Goal: Task Accomplishment & Management: Use online tool/utility

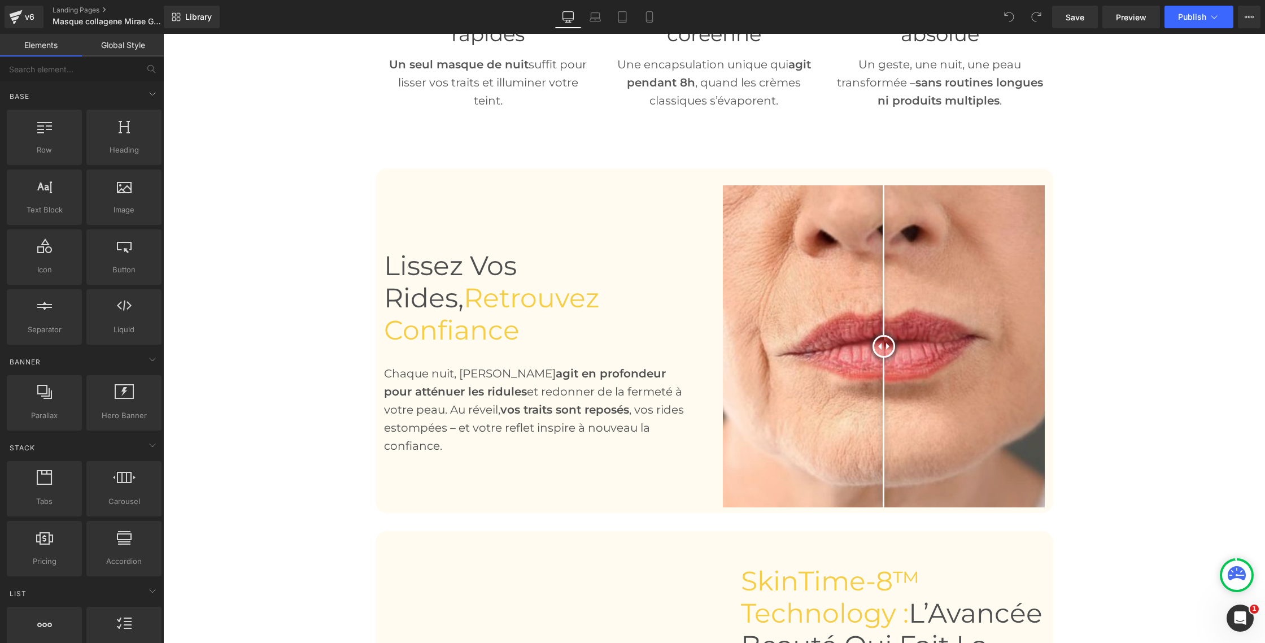
scroll to position [772, 0]
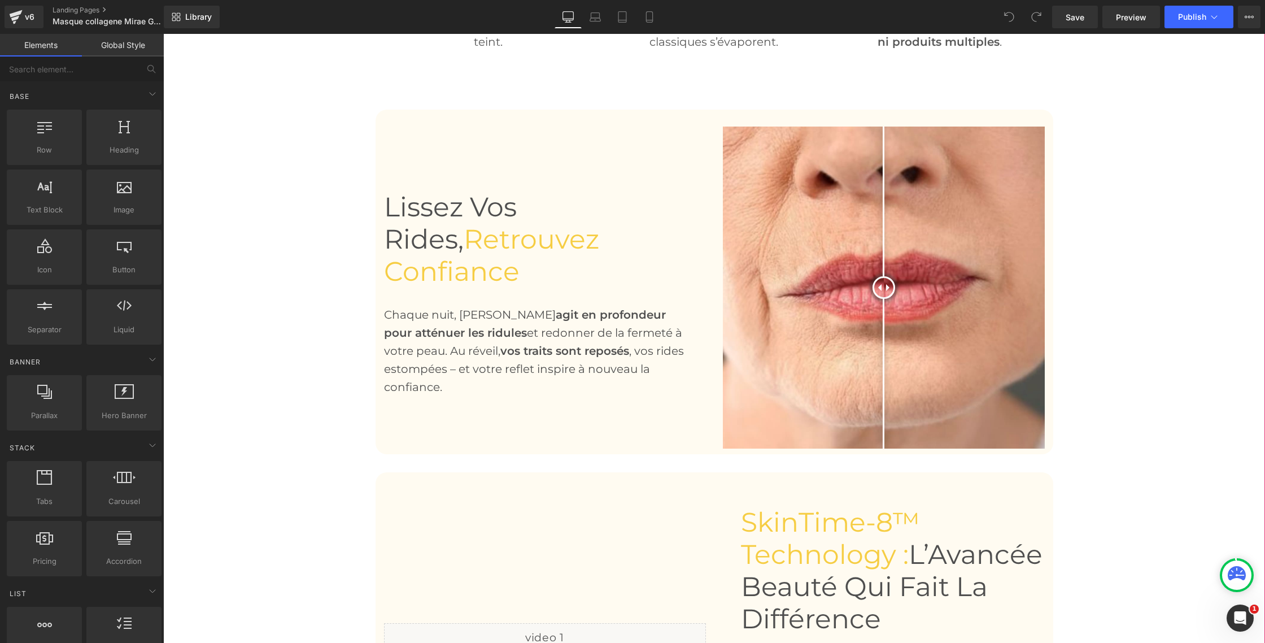
click at [782, 268] on img at bounding box center [884, 288] width 322 height 322
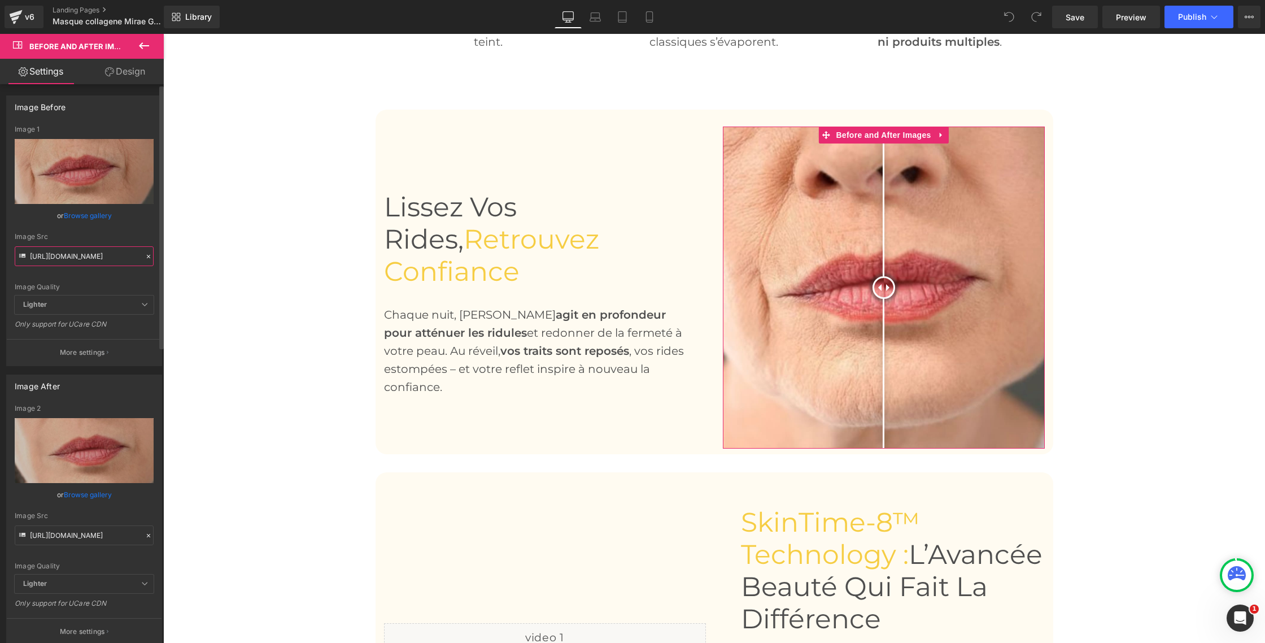
click at [73, 255] on input "[URL][DOMAIN_NAME]" at bounding box center [84, 256] width 139 height 20
paste input "91/7522/1578/files/2_3f2a153f-572d-4eca-a5c5-1d4acc5fc83d.jpg?v=1723017992"
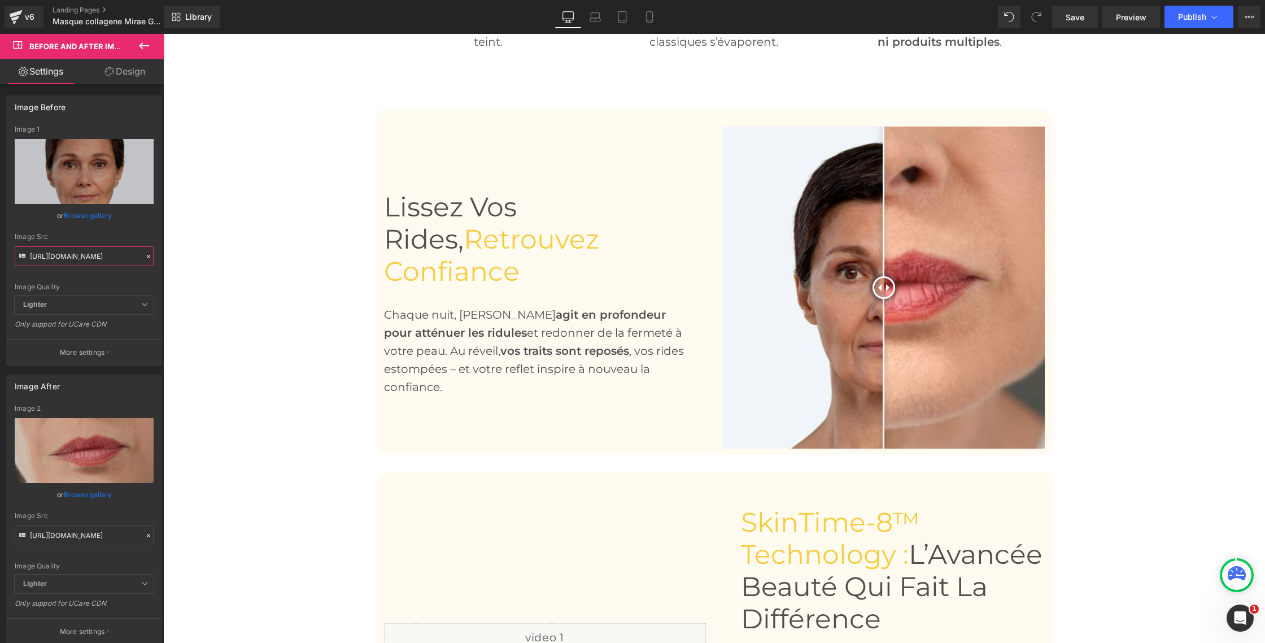
type input "[URL][DOMAIN_NAME]"
click at [99, 532] on input "[URL][DOMAIN_NAME]" at bounding box center [84, 535] width 139 height 20
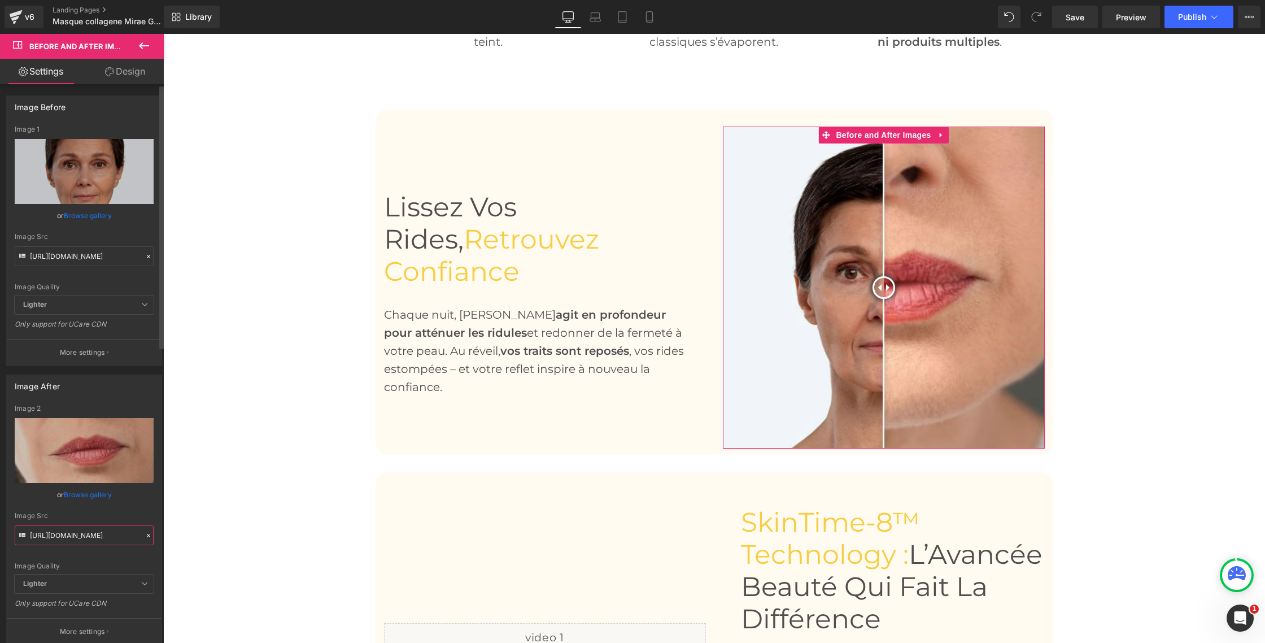
paste input "91/7522/1578/files/1_fa300c2b-d749-4183-89d3-0a5feb86e601.jpg?v=1723017990"
type input "[URL][DOMAIN_NAME]"
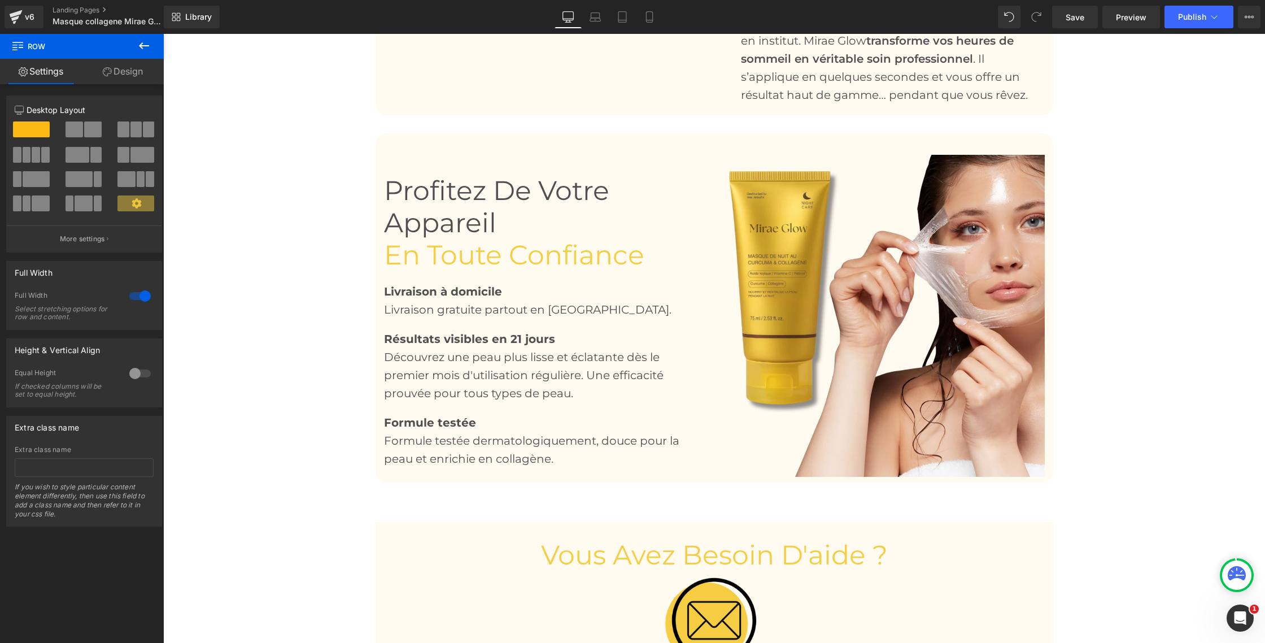
scroll to position [2105, 0]
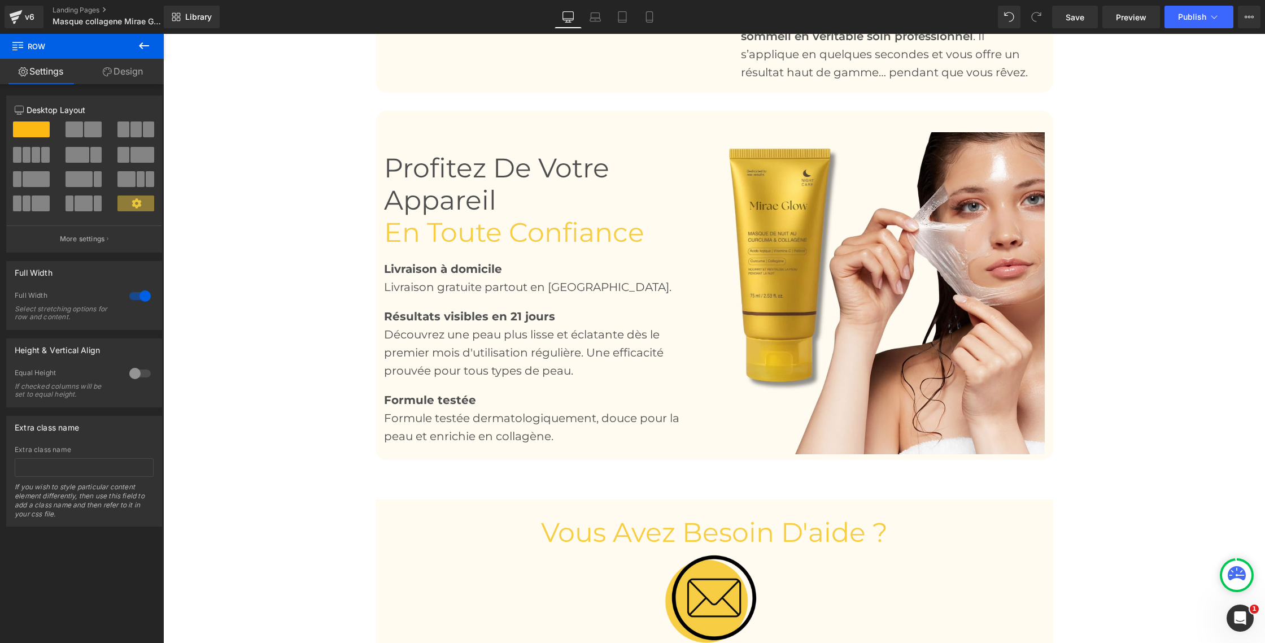
click at [442, 269] on b "Livraison à domicile" at bounding box center [443, 269] width 118 height 14
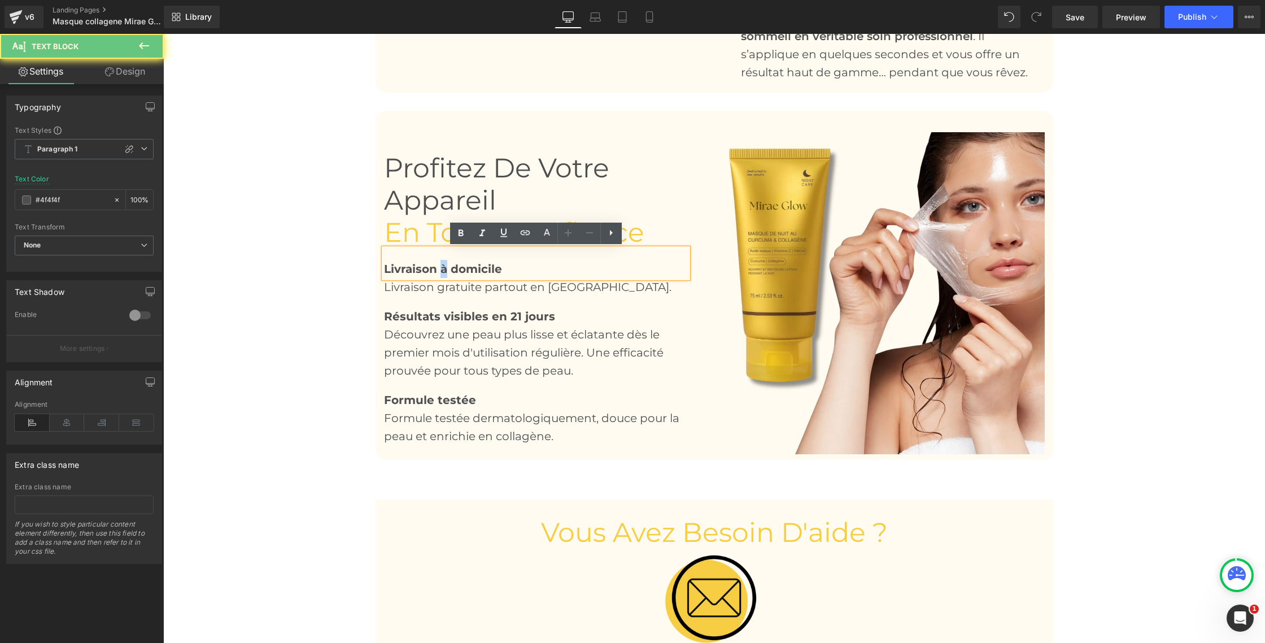
click at [442, 269] on b "Livraison à domicile" at bounding box center [443, 269] width 118 height 14
click at [460, 240] on icon at bounding box center [461, 234] width 14 height 14
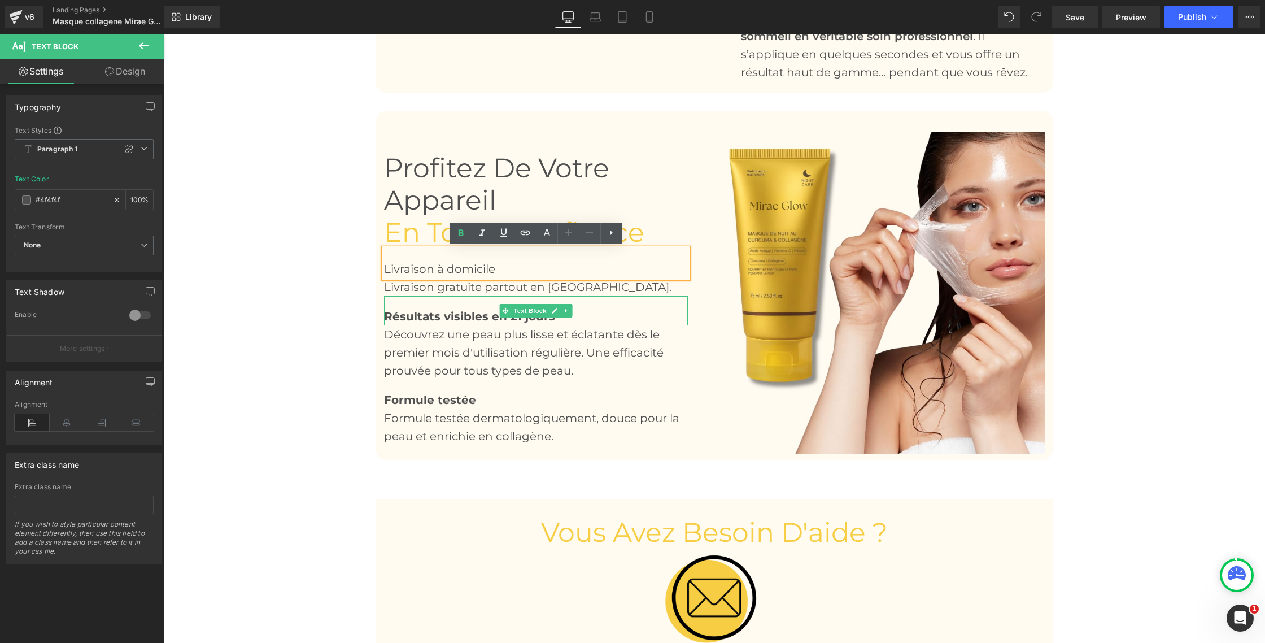
click at [438, 316] on b "Résultats visibles en 21 jours" at bounding box center [469, 317] width 171 height 14
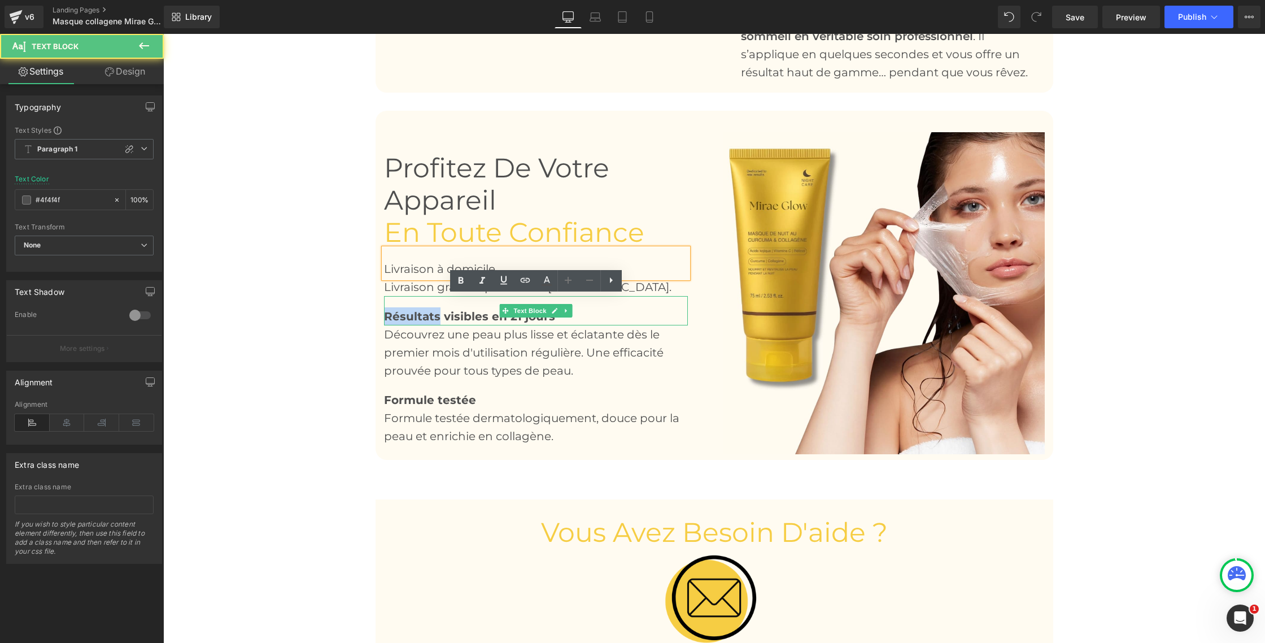
click at [438, 316] on b "Résultats visibles en 21 jours" at bounding box center [469, 317] width 171 height 14
drag, startPoint x: 438, startPoint y: 316, endPoint x: 439, endPoint y: 310, distance: 5.8
click at [438, 316] on b "Résultats visibles en 21 jours" at bounding box center [469, 317] width 171 height 14
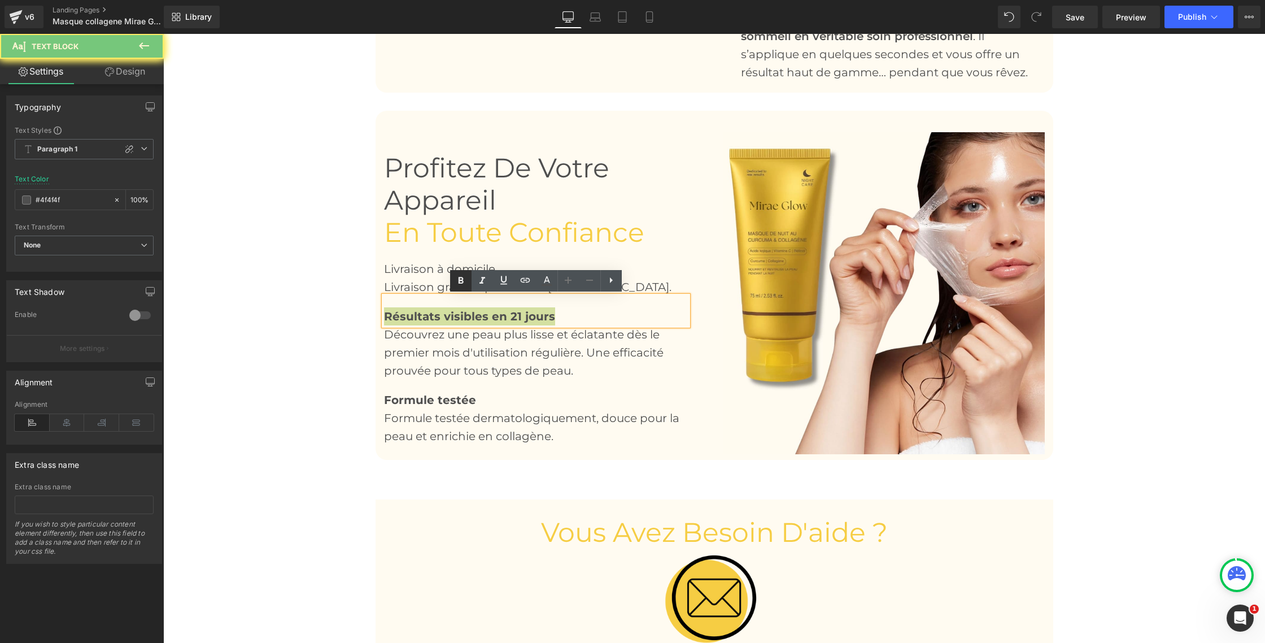
drag, startPoint x: 461, startPoint y: 282, endPoint x: 458, endPoint y: 288, distance: 6.9
click at [461, 282] on icon at bounding box center [461, 281] width 14 height 14
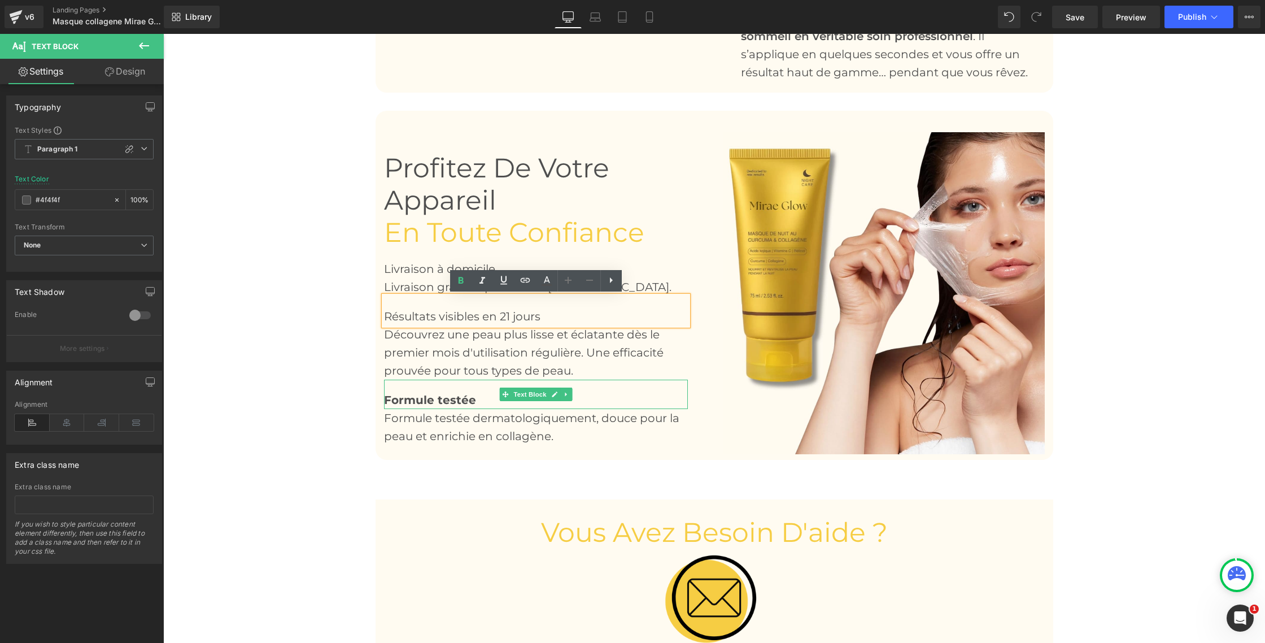
click at [429, 402] on b "Formule testée" at bounding box center [430, 400] width 92 height 14
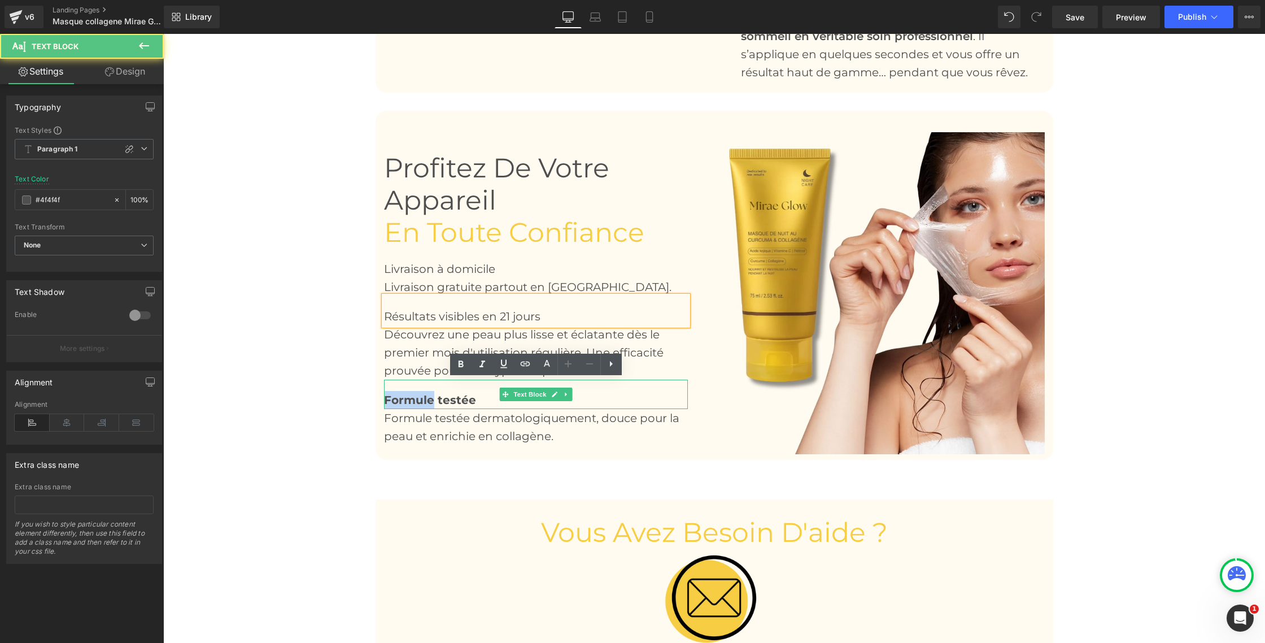
click at [429, 402] on b "Formule testée" at bounding box center [430, 400] width 92 height 14
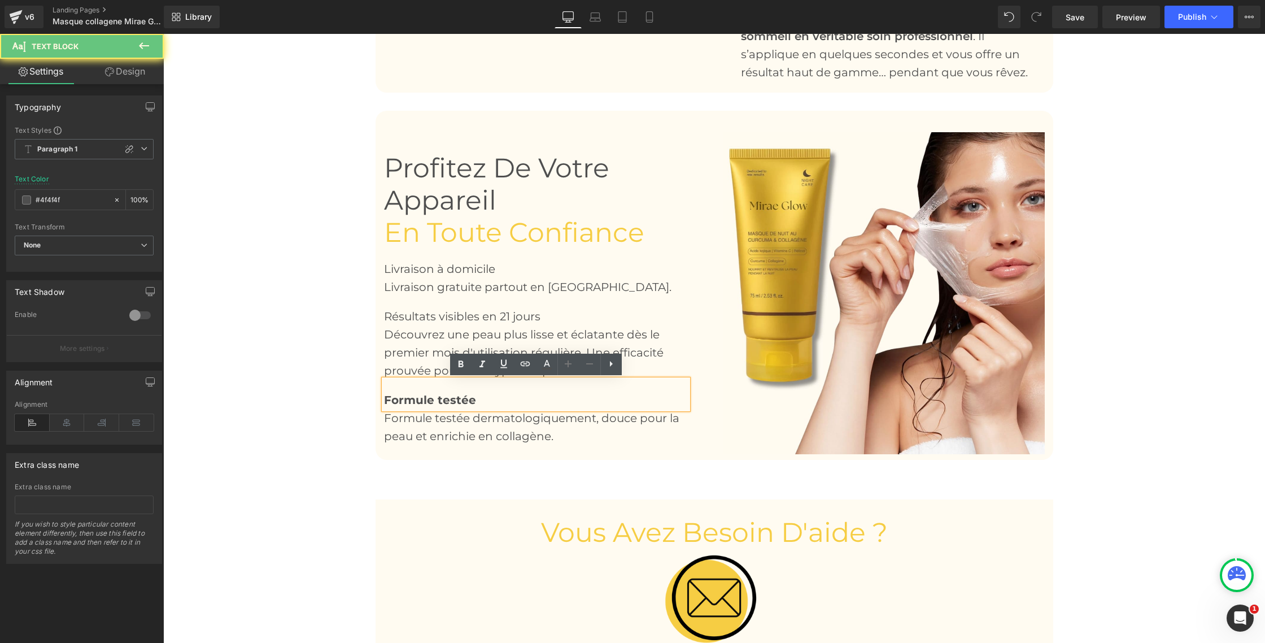
drag, startPoint x: 430, startPoint y: 399, endPoint x: 449, endPoint y: 387, distance: 21.9
click at [430, 399] on b "Formule testée" at bounding box center [430, 400] width 92 height 14
click at [439, 402] on b "Formule testée" at bounding box center [430, 400] width 92 height 14
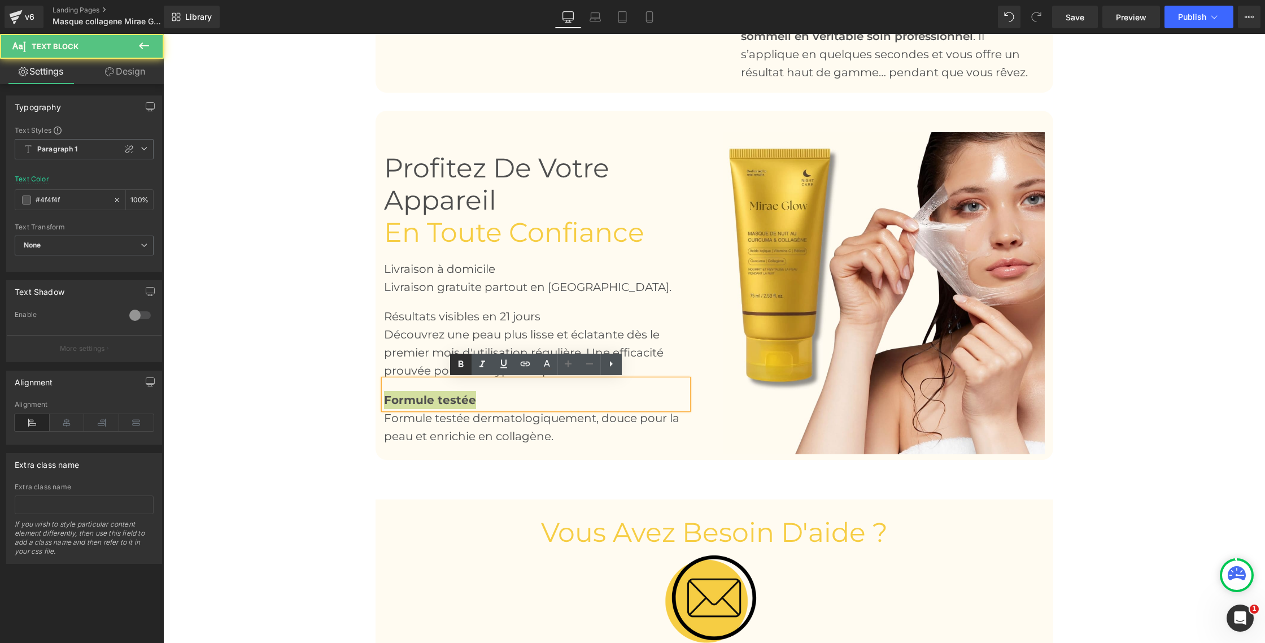
click at [461, 365] on icon at bounding box center [461, 365] width 14 height 14
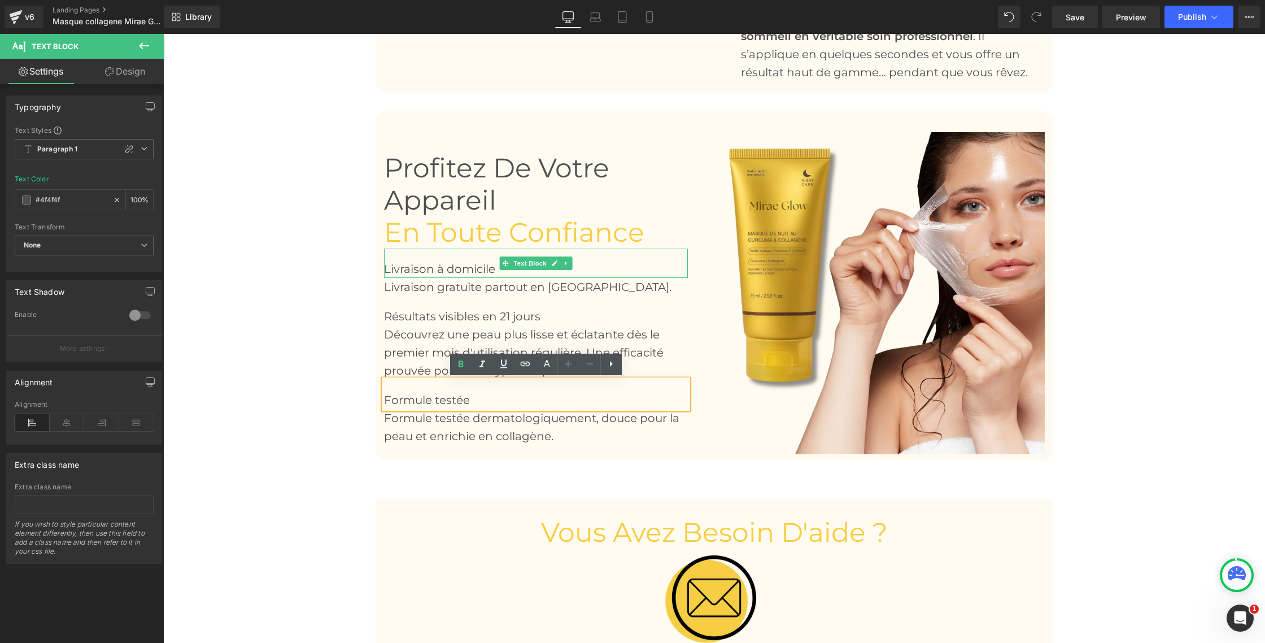
click at [444, 267] on span "Livraison à domicile" at bounding box center [439, 269] width 111 height 14
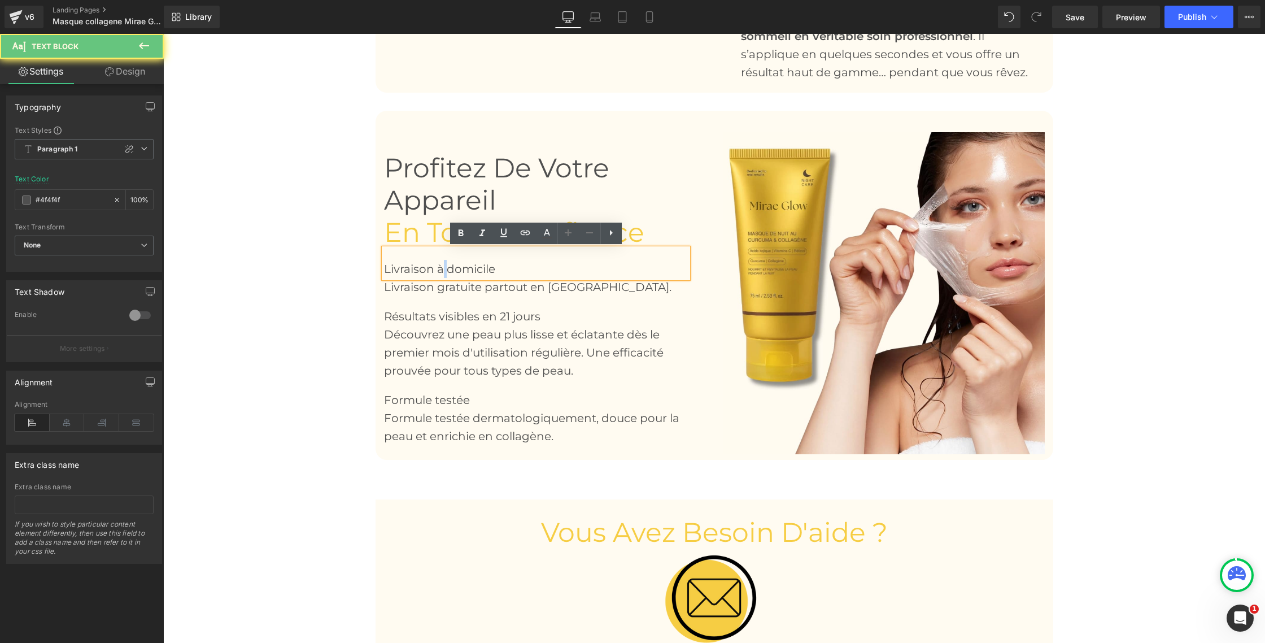
click at [444, 267] on span "Livraison à domicile" at bounding box center [439, 269] width 111 height 14
click at [463, 238] on icon at bounding box center [461, 234] width 14 height 14
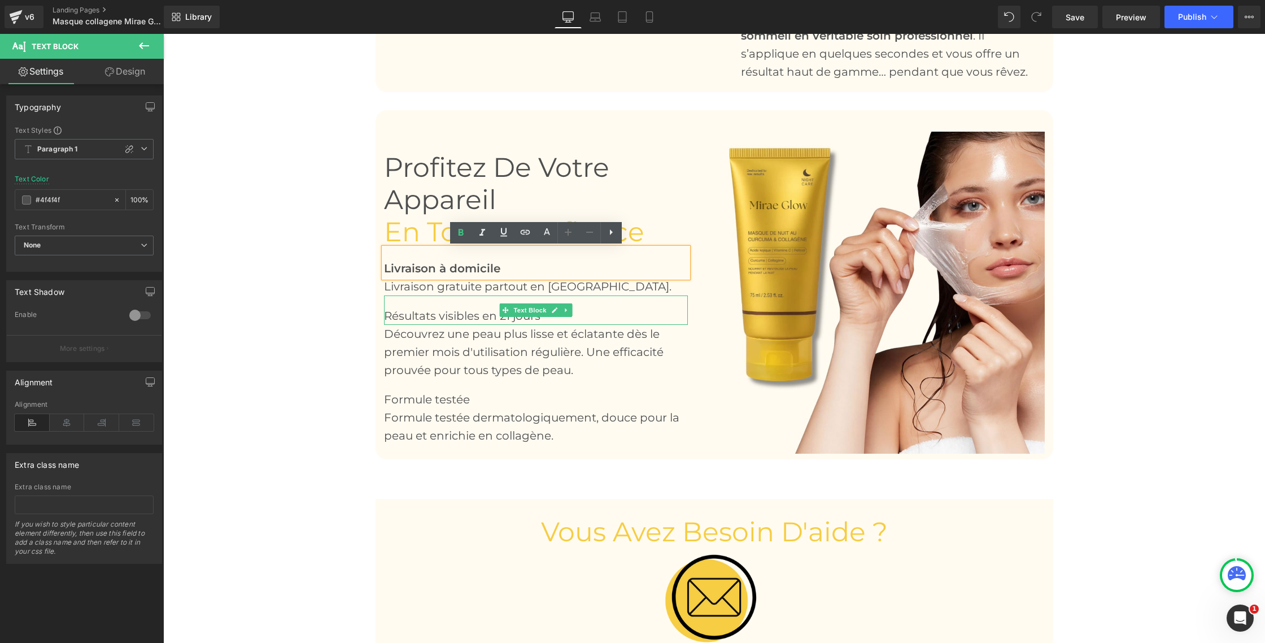
click at [434, 316] on span "Résultats visibles en 21 jours" at bounding box center [462, 316] width 156 height 14
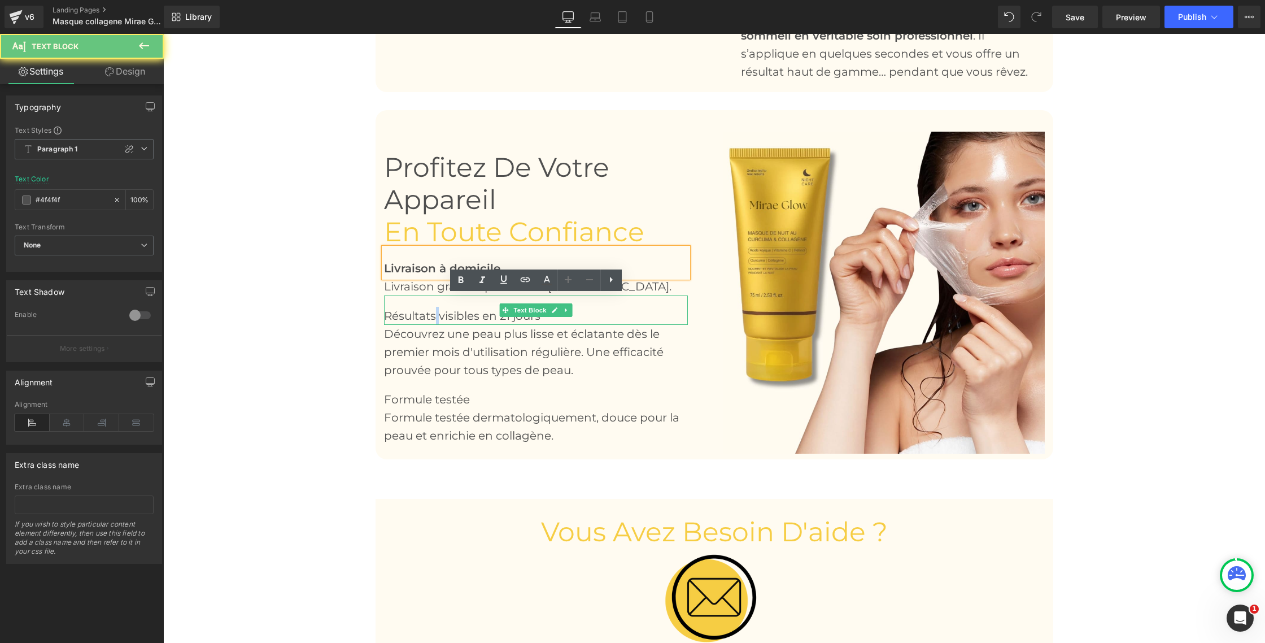
click at [434, 316] on span "Résultats visibles en 21 jours" at bounding box center [462, 316] width 156 height 14
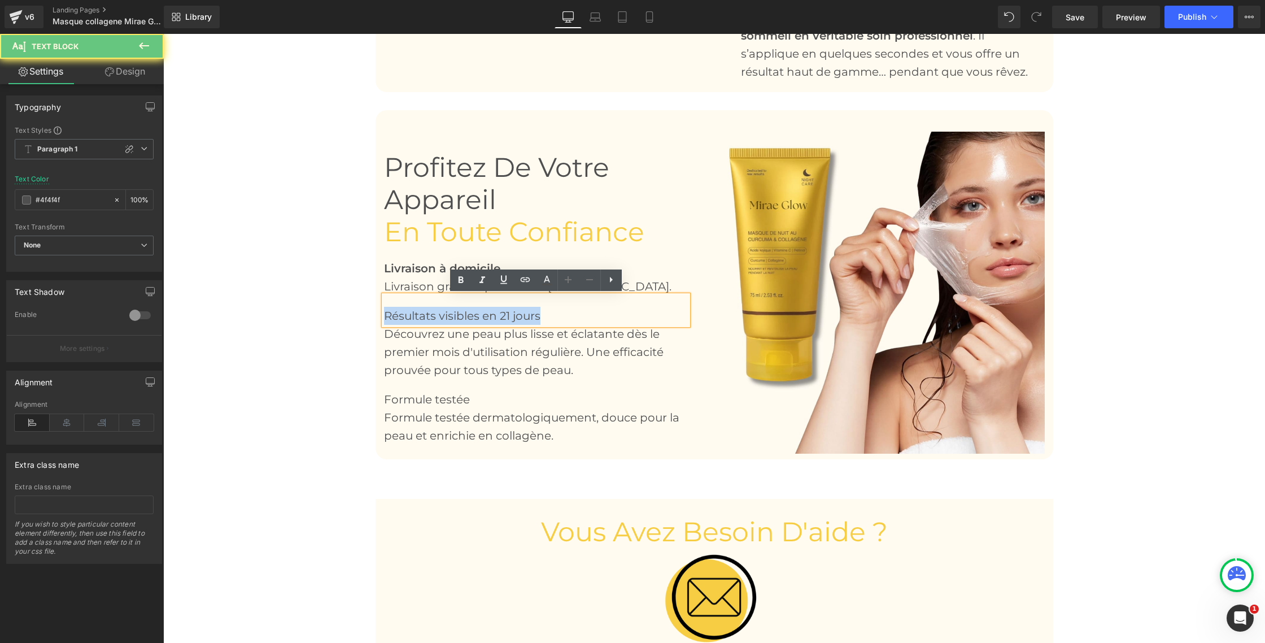
drag, startPoint x: 434, startPoint y: 316, endPoint x: 446, endPoint y: 291, distance: 27.3
click at [434, 315] on span "Résultats visibles en 21 jours" at bounding box center [462, 316] width 156 height 14
click at [458, 278] on icon at bounding box center [460, 279] width 5 height 7
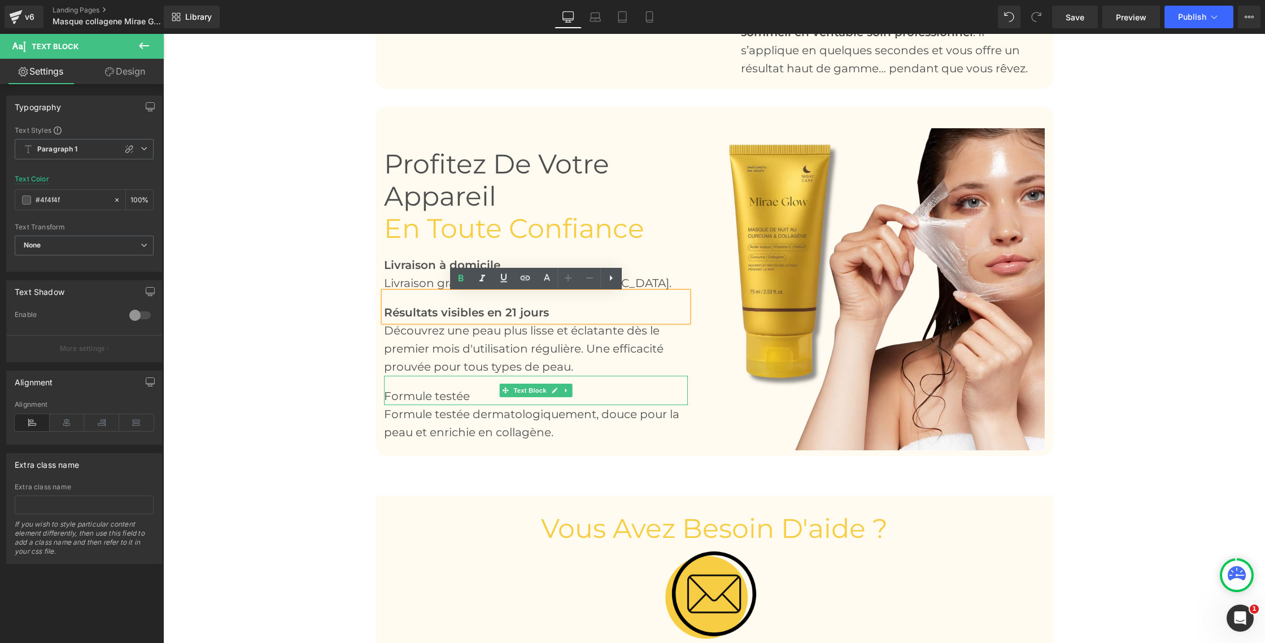
click at [420, 396] on span "Formule testée" at bounding box center [427, 396] width 86 height 14
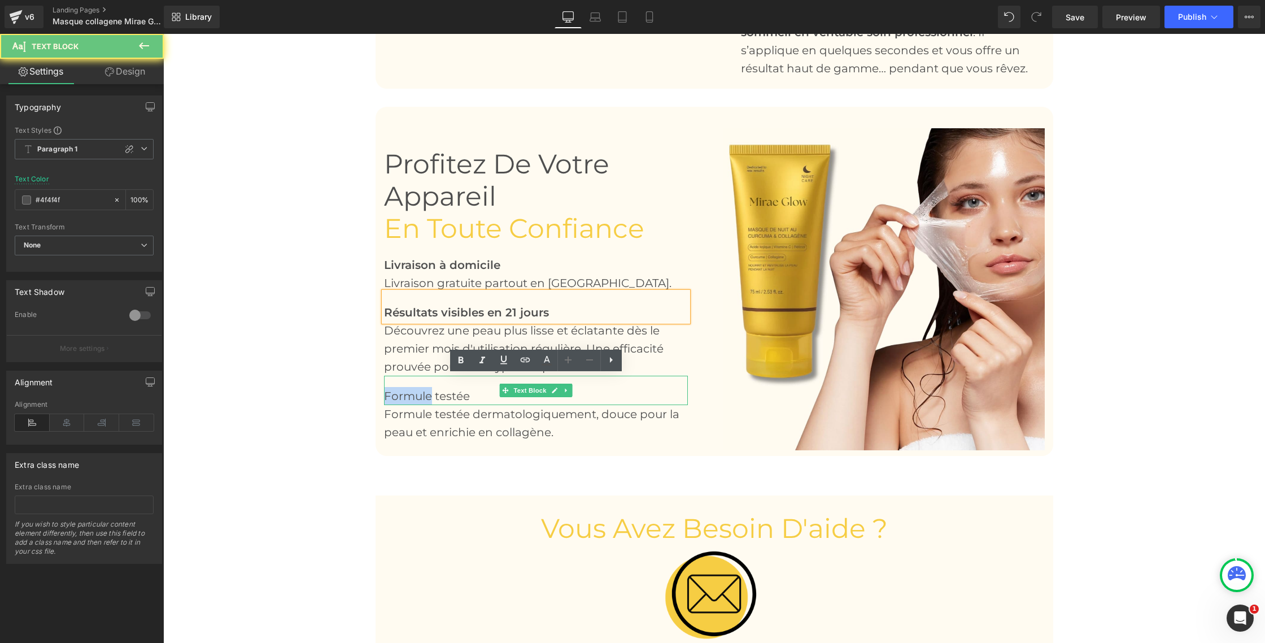
click at [420, 396] on span "Formule testée" at bounding box center [427, 396] width 86 height 14
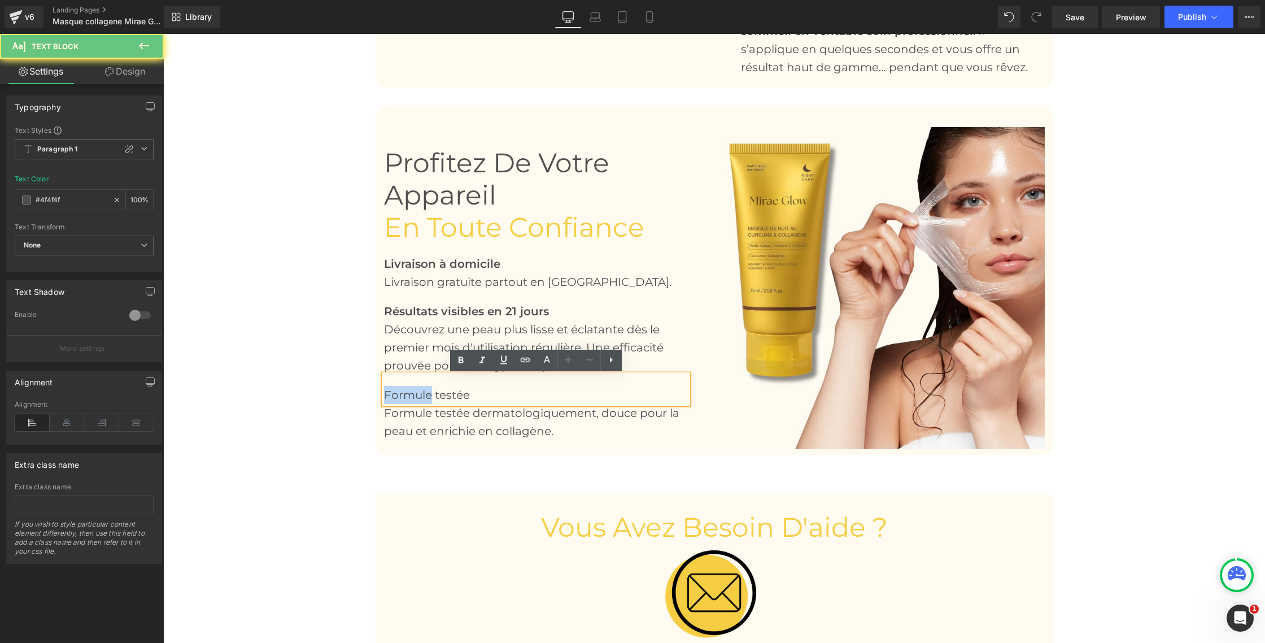
scroll to position [2110, 0]
click at [420, 396] on span "Formule testée" at bounding box center [427, 396] width 86 height 14
click at [459, 360] on icon at bounding box center [460, 359] width 5 height 7
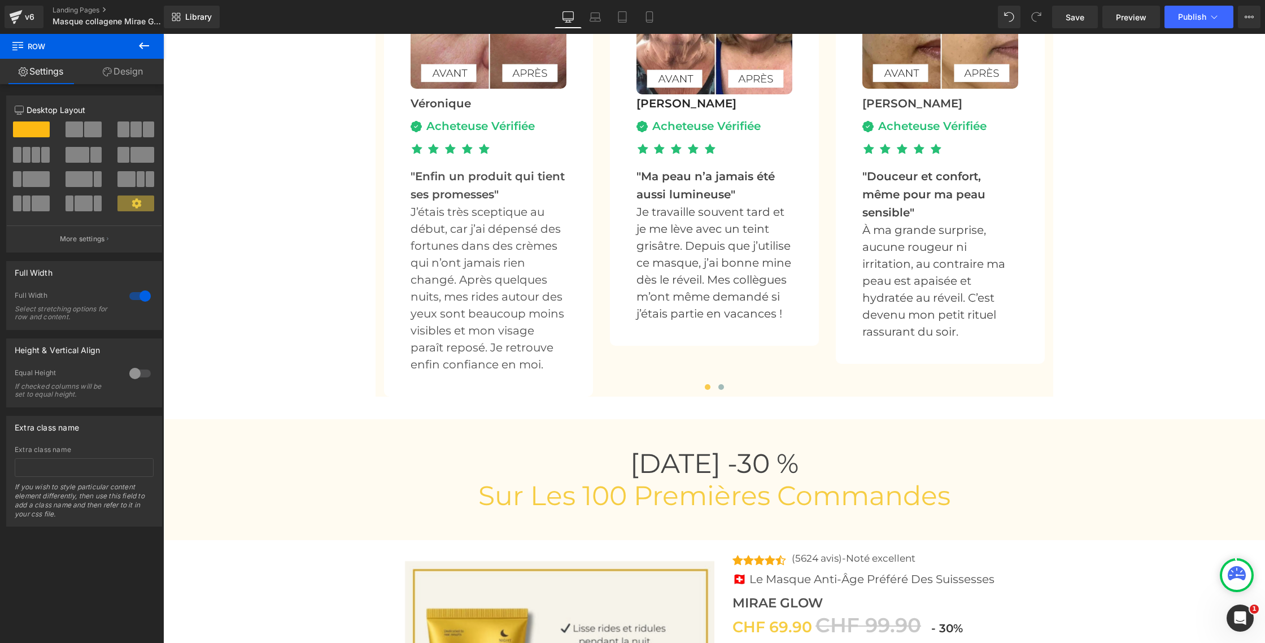
scroll to position [3841, 0]
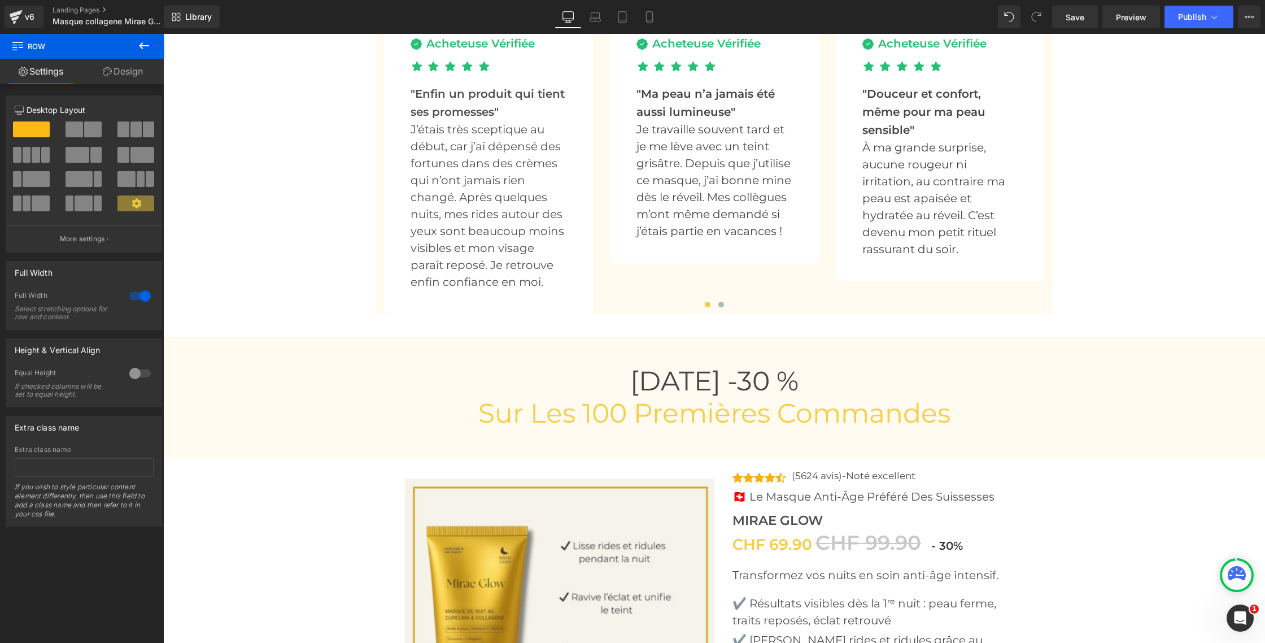
click at [660, 415] on span "sur les 100 premières commandes" at bounding box center [714, 413] width 472 height 33
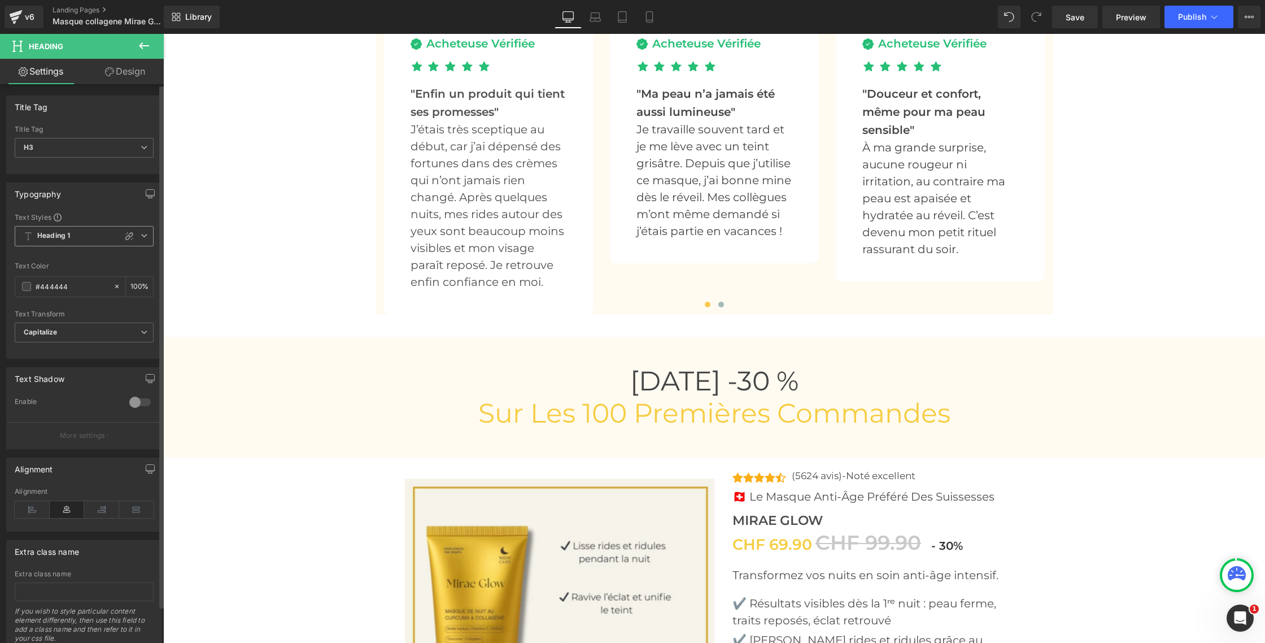
click at [141, 237] on icon at bounding box center [144, 235] width 7 height 7
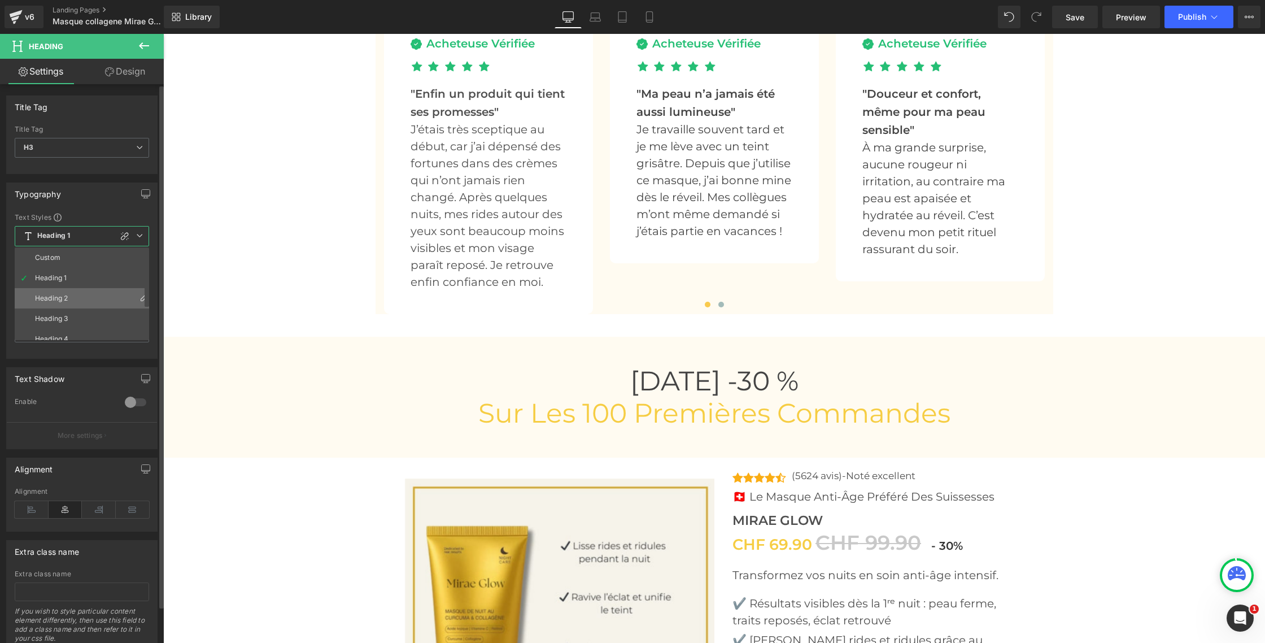
click at [63, 293] on li "Heading 2" at bounding box center [85, 298] width 140 height 20
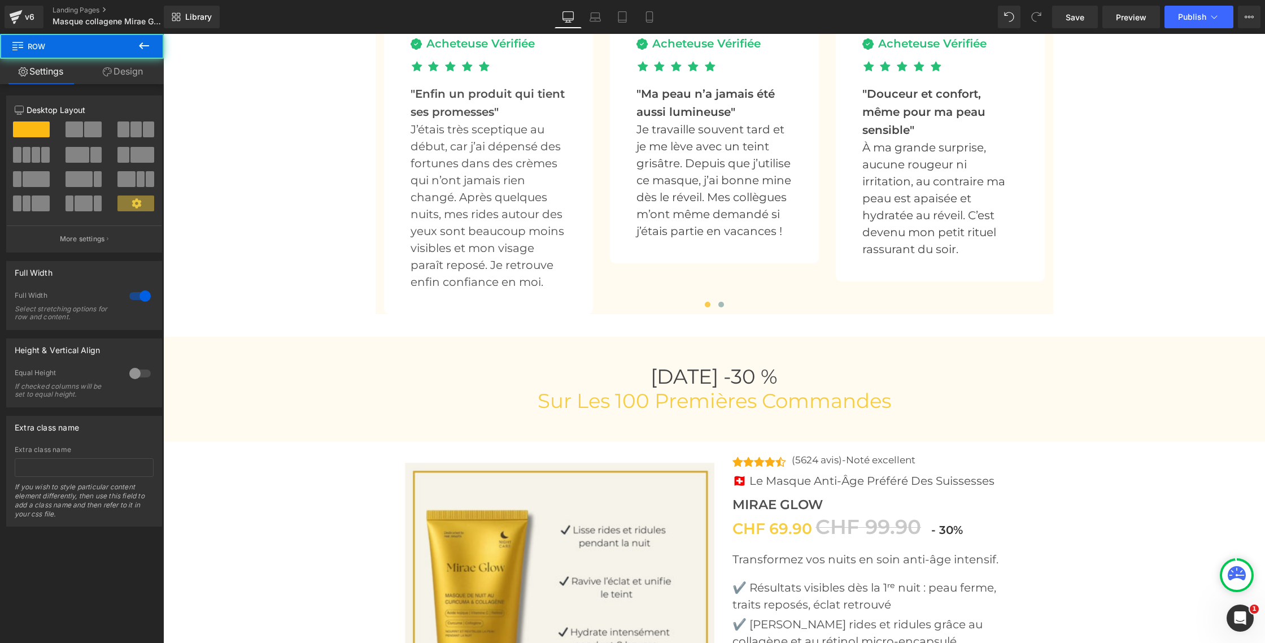
click at [243, 260] on div "Le Masque de nuit Préféré Des Suissesses 🇨🇭 Heading Noté 4.8/5 Heading Image Vé…" at bounding box center [714, 21] width 1102 height 586
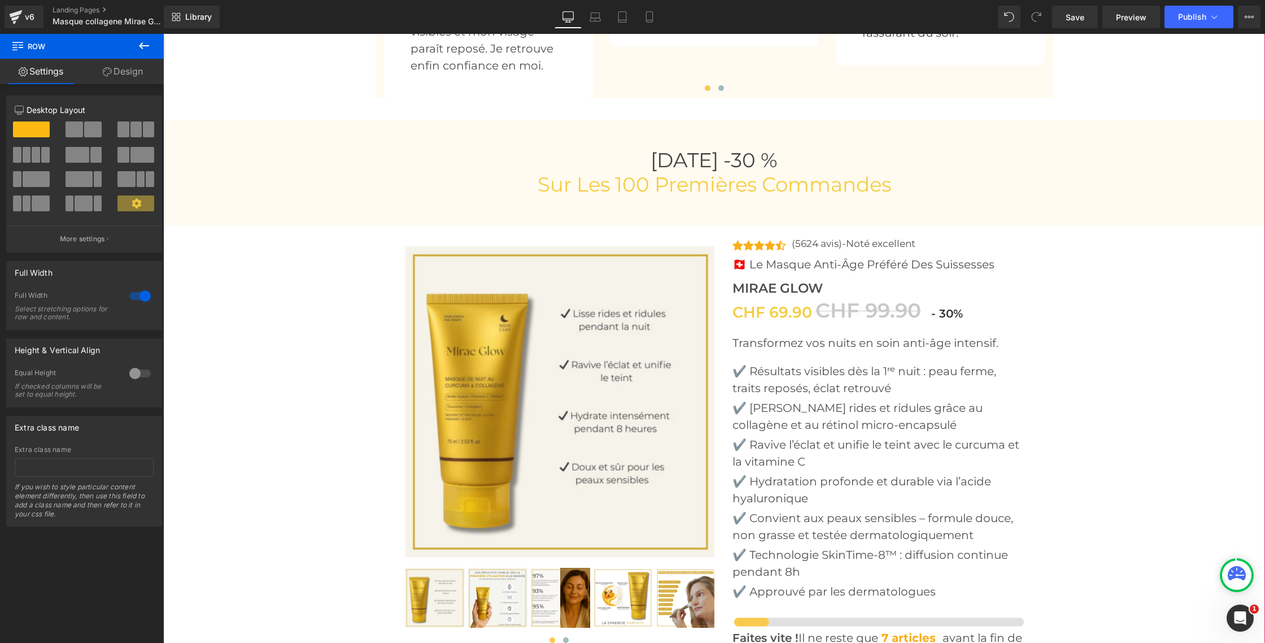
scroll to position [4225, 0]
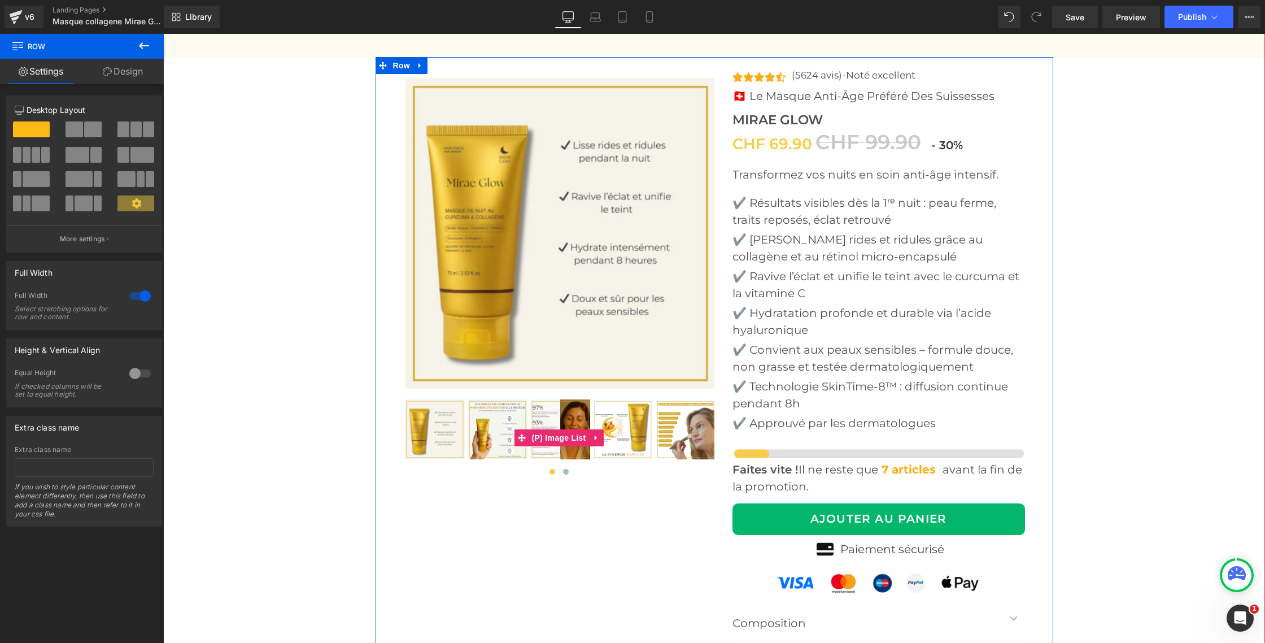
click at [507, 426] on img at bounding box center [498, 429] width 60 height 60
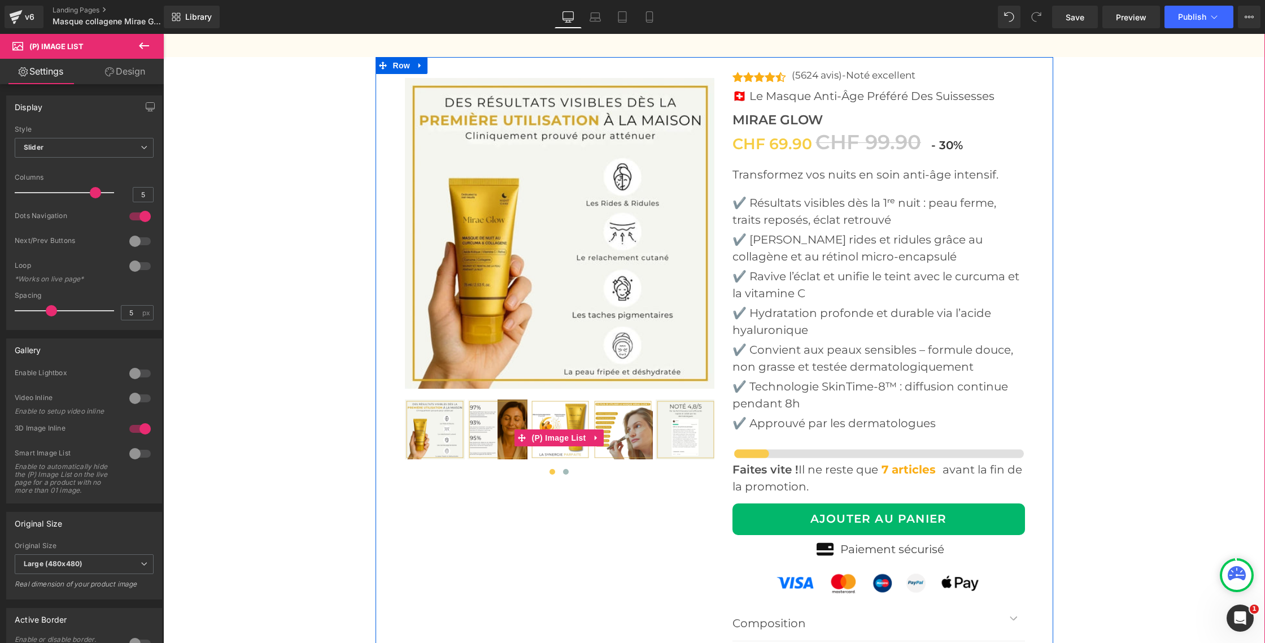
click at [545, 418] on img at bounding box center [560, 429] width 60 height 60
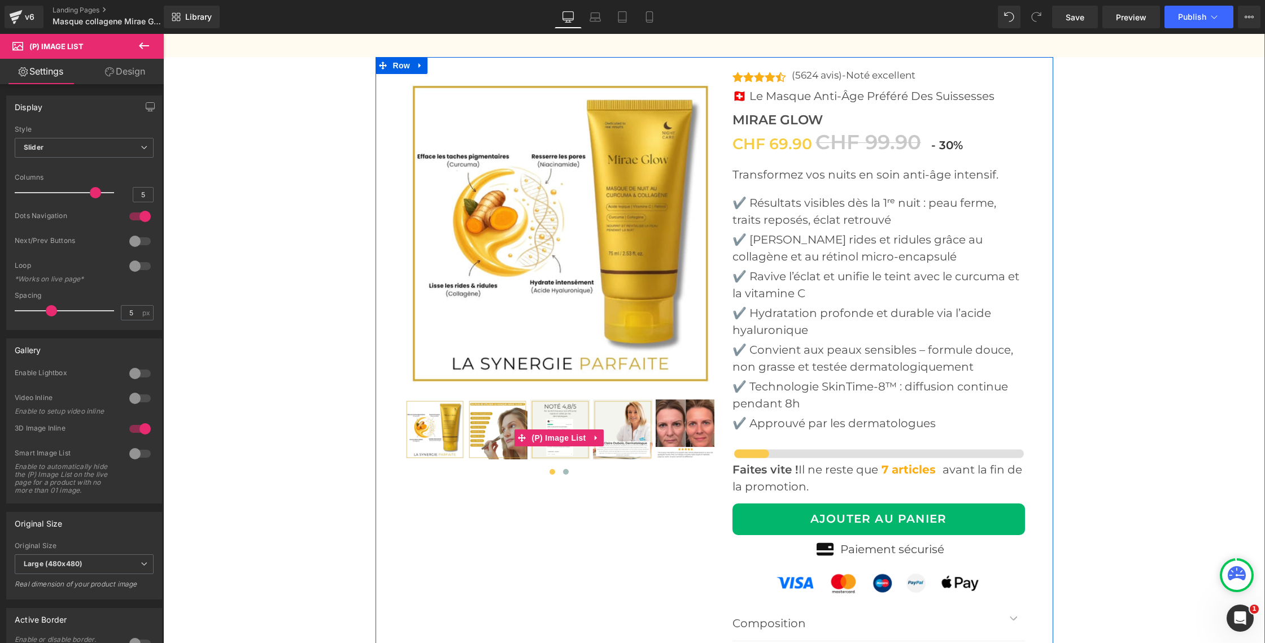
click at [539, 411] on img at bounding box center [560, 429] width 60 height 60
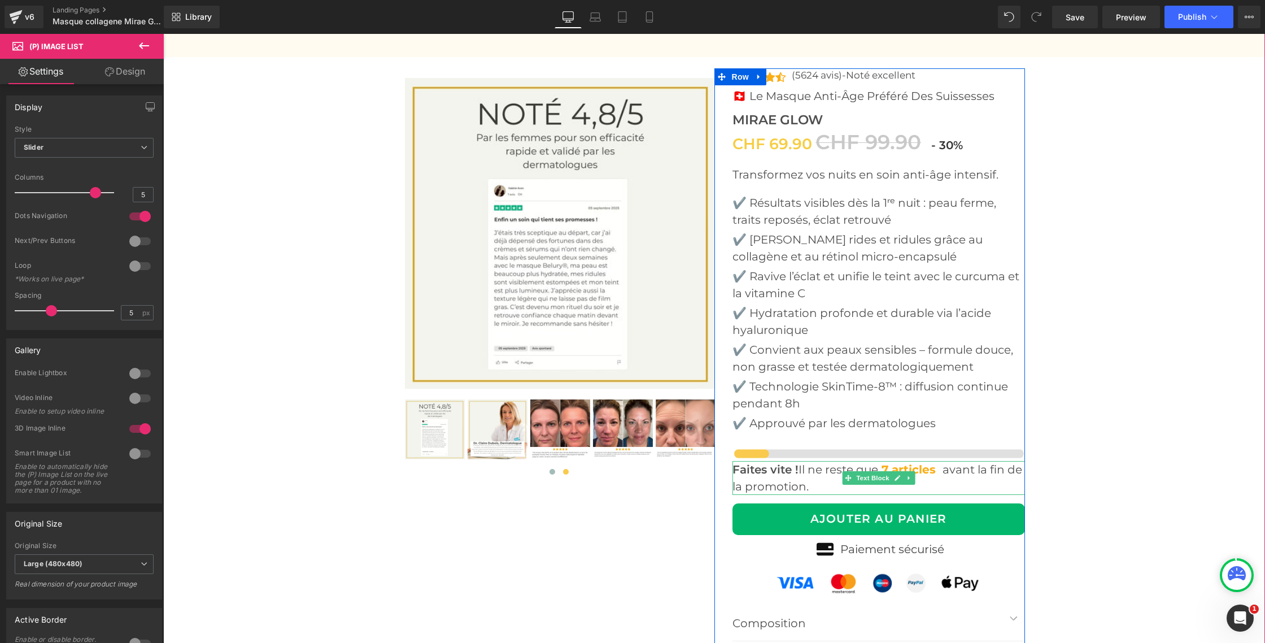
click at [898, 468] on strong "7 articles" at bounding box center [909, 470] width 54 height 14
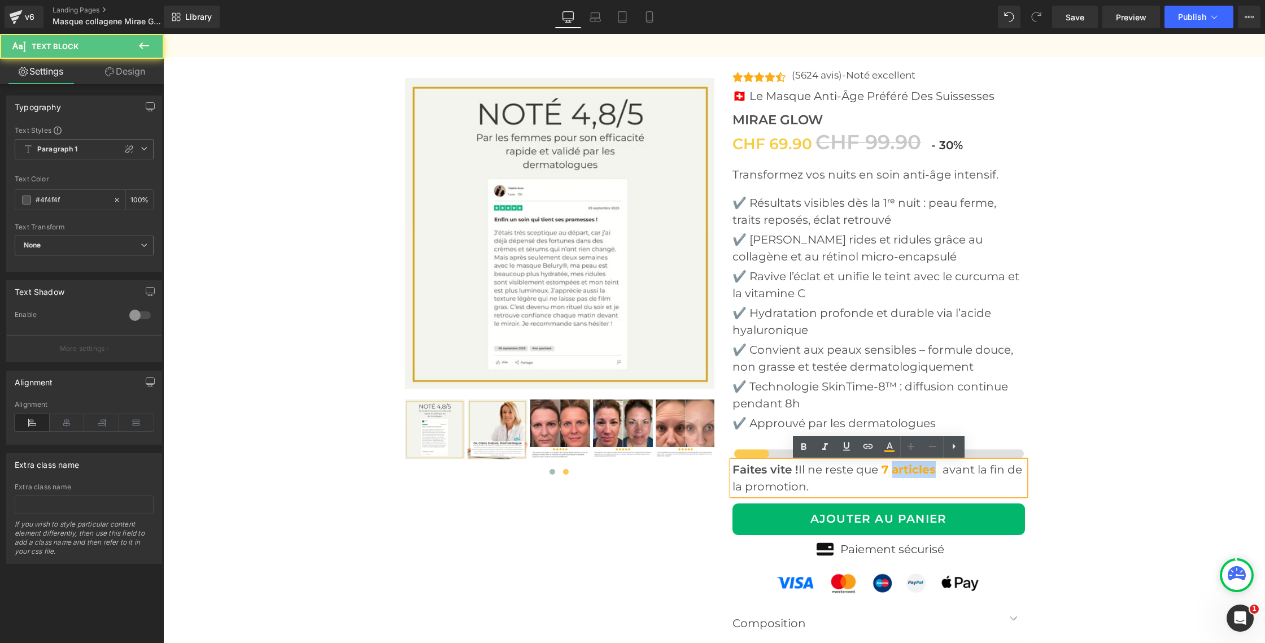
click at [898, 468] on strong "7 articles" at bounding box center [909, 470] width 54 height 14
click at [894, 487] on p "Faites vite ! Il ne reste que 7 articles avant la fin de la promotion." at bounding box center [879, 478] width 293 height 34
click at [900, 472] on strong "7 articles" at bounding box center [909, 470] width 54 height 14
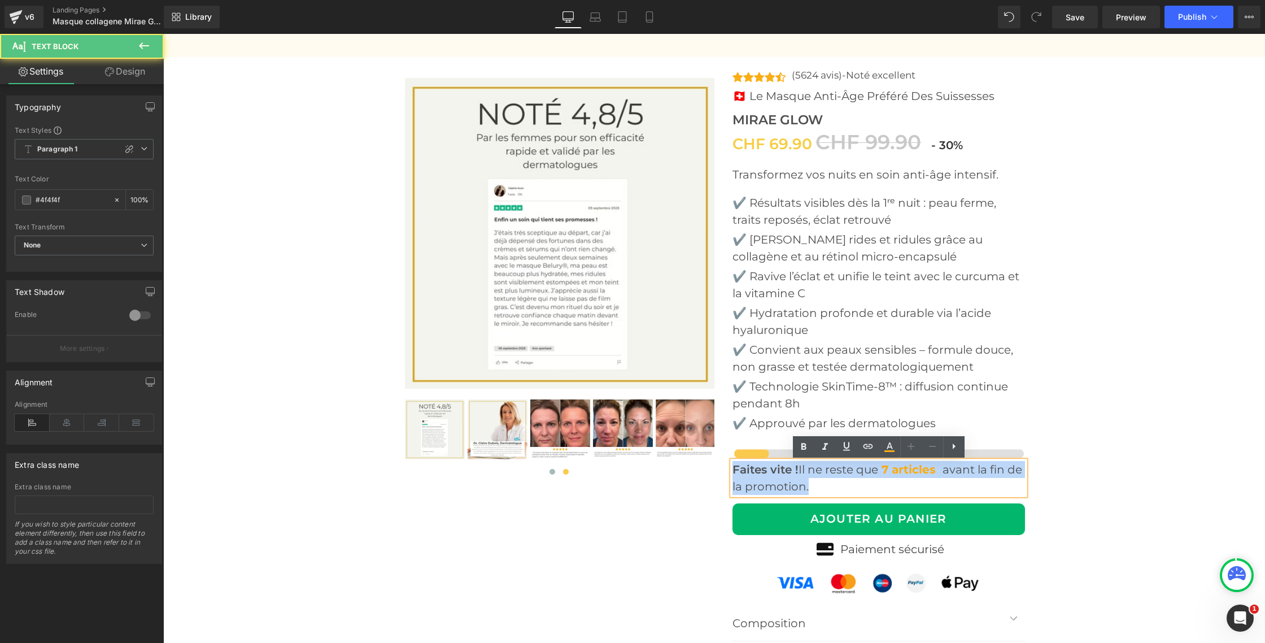
click at [900, 473] on strong "7 articles" at bounding box center [909, 470] width 54 height 14
click at [891, 471] on strong "7 articles" at bounding box center [909, 470] width 54 height 14
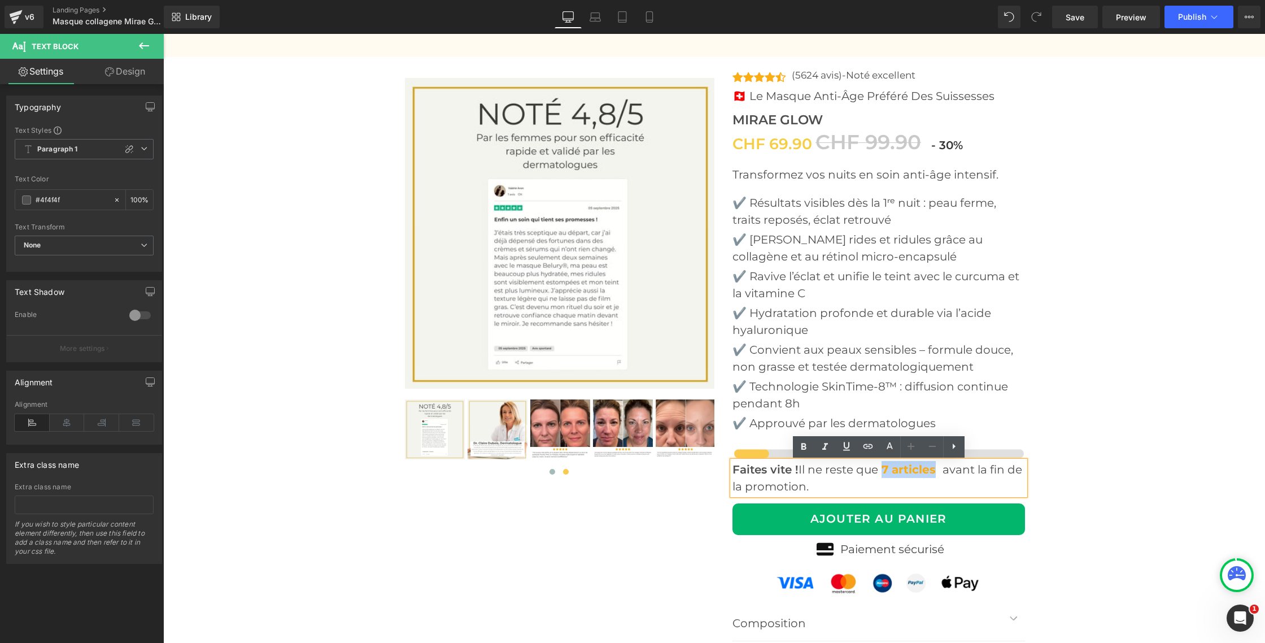
drag, startPoint x: 889, startPoint y: 471, endPoint x: 931, endPoint y: 469, distance: 42.4
click at [941, 469] on p "Faites vite ! Il ne reste que 7 articles avant la fin de la promotion." at bounding box center [879, 478] width 293 height 34
click at [800, 447] on icon at bounding box center [804, 447] width 14 height 14
click at [941, 145] on span "30%" at bounding box center [951, 145] width 24 height 14
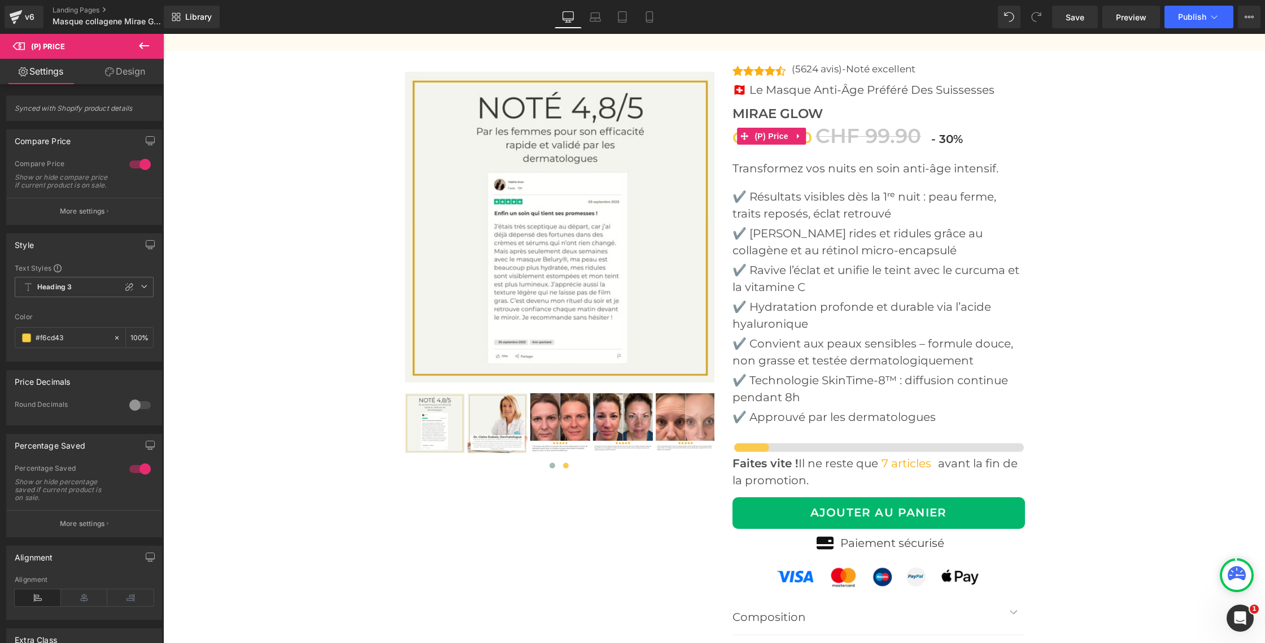
scroll to position [4233, 0]
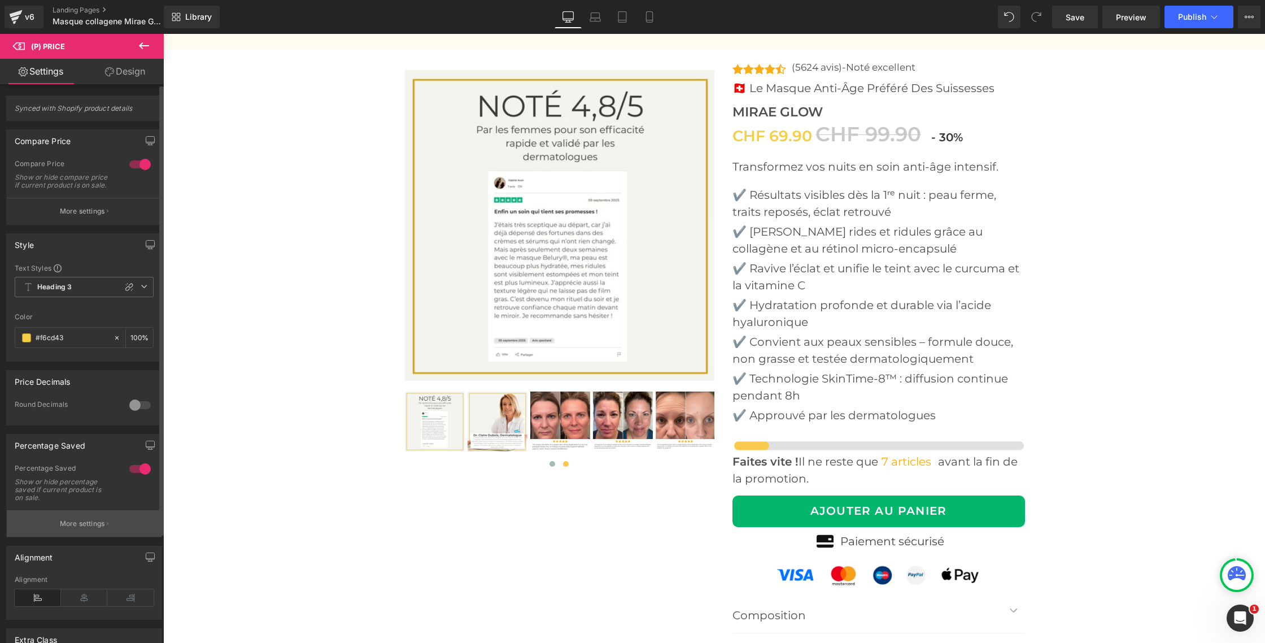
click at [62, 529] on p "More settings" at bounding box center [82, 524] width 45 height 10
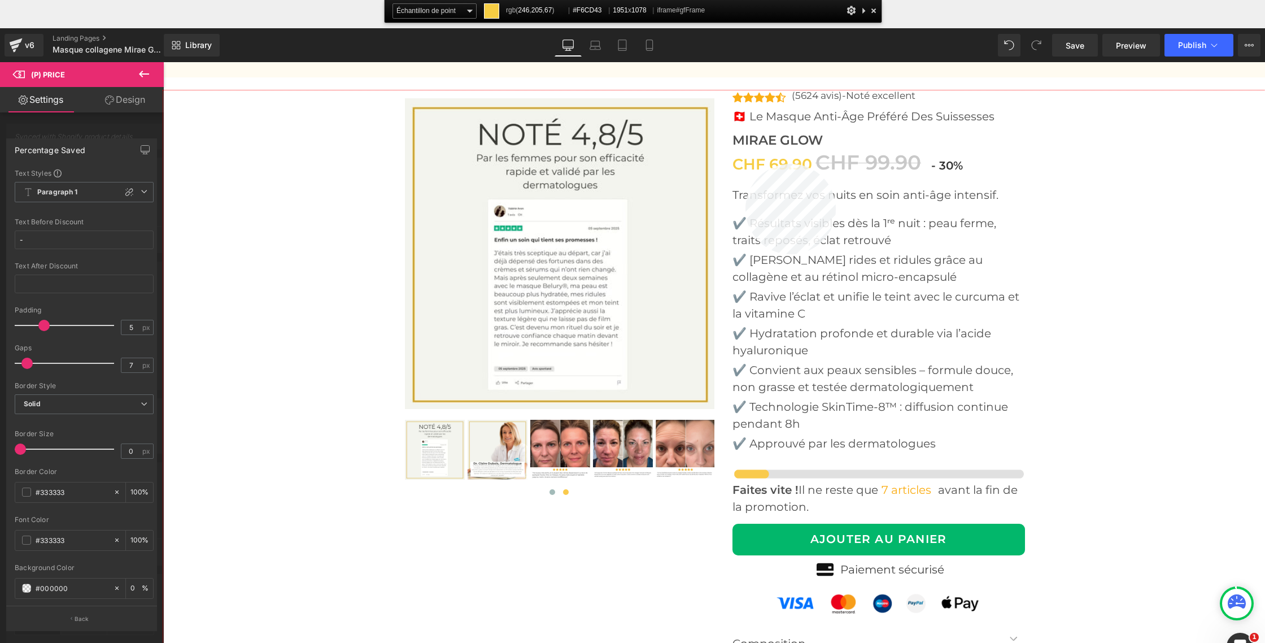
click at [746, 164] on div at bounding box center [714, 394] width 1102 height 609
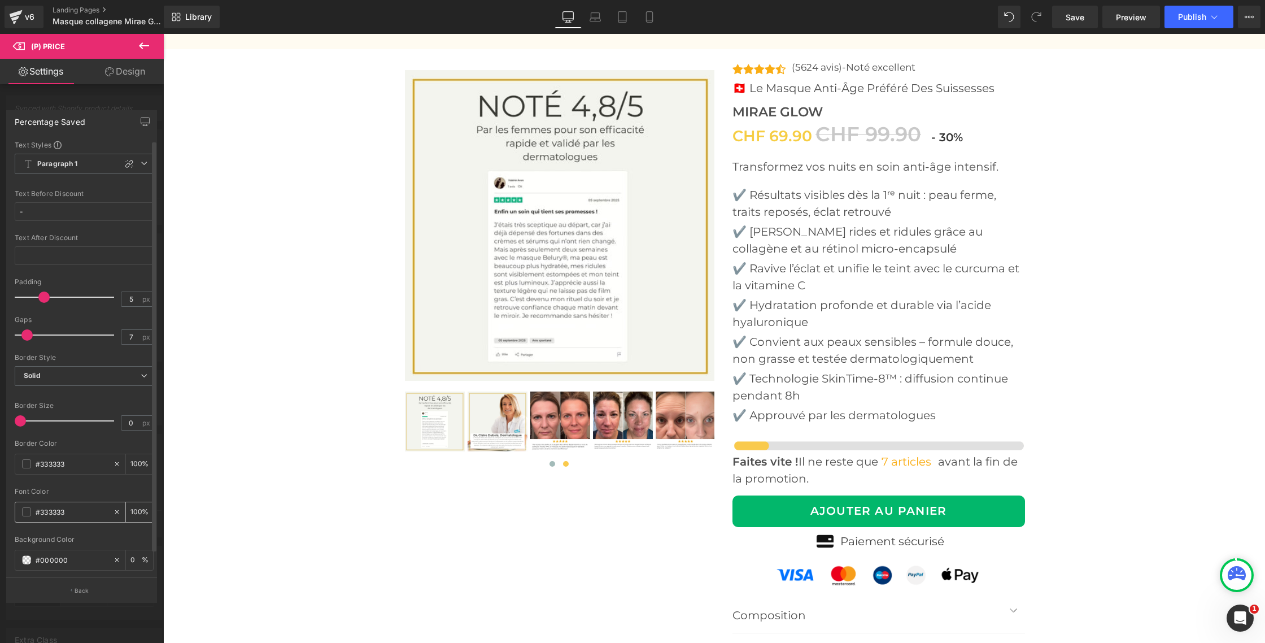
click at [73, 511] on input "#333333" at bounding box center [72, 512] width 72 height 12
paste input "F6CD4"
type input "#F6CD43"
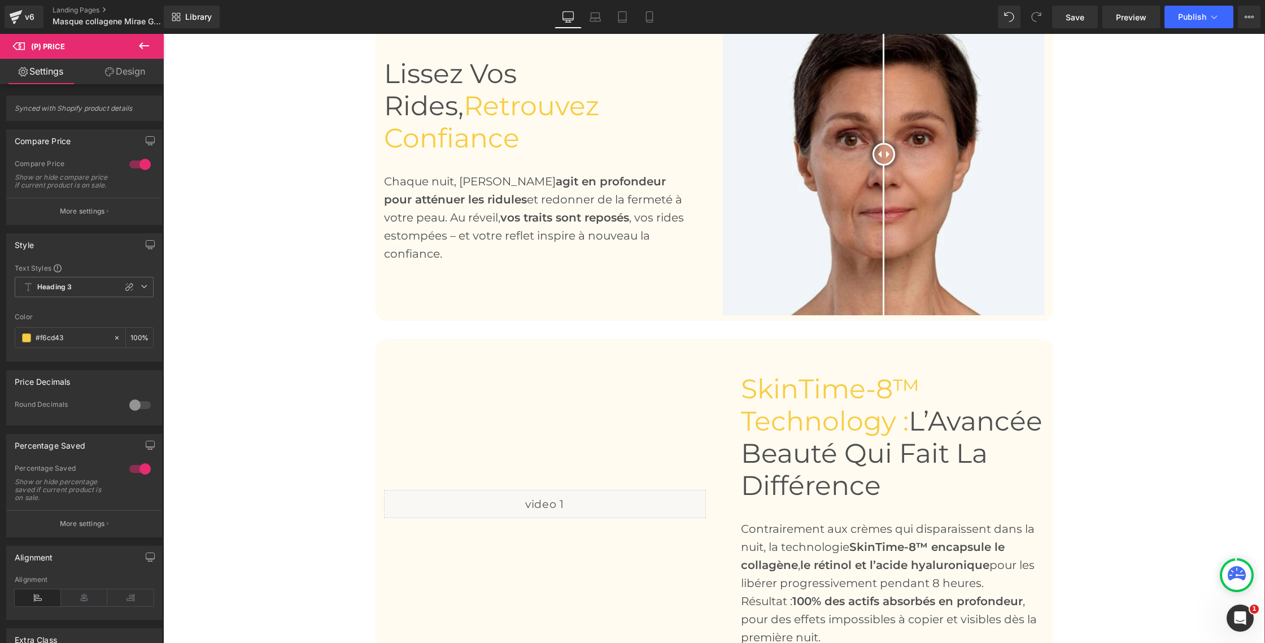
scroll to position [914, 0]
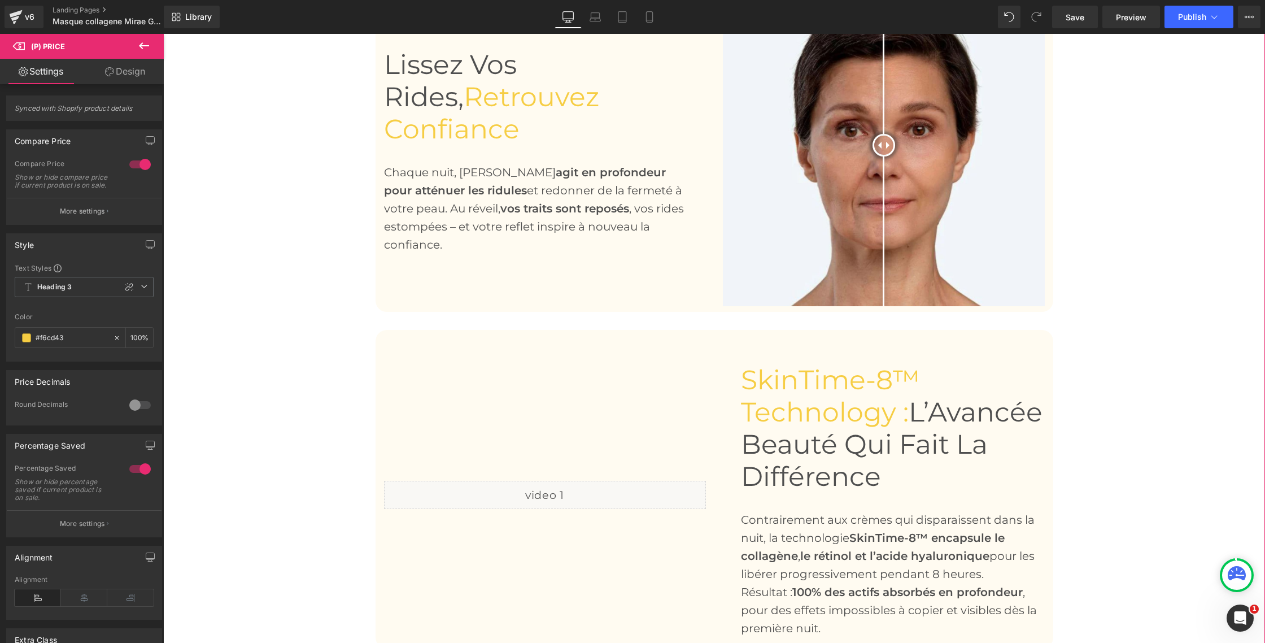
click at [764, 411] on span "SkinTime-8™ Technology :" at bounding box center [830, 395] width 179 height 65
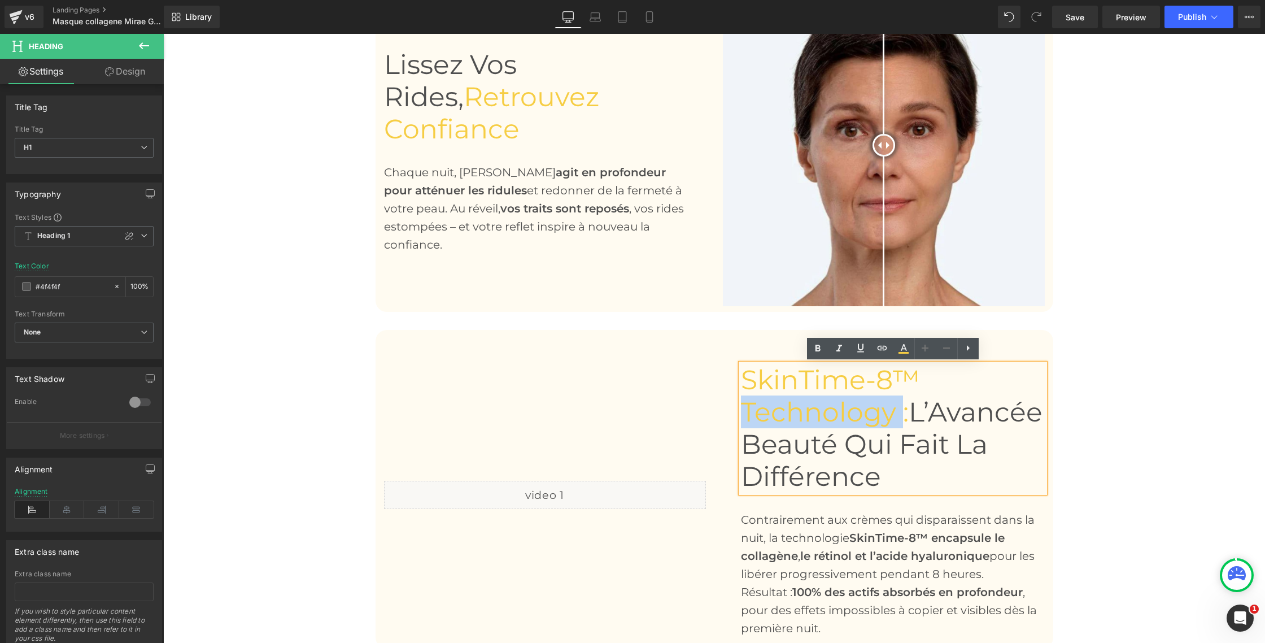
drag, startPoint x: 746, startPoint y: 411, endPoint x: 900, endPoint y: 411, distance: 154.2
click at [900, 411] on span "SkinTime-8™ Technology :" at bounding box center [830, 395] width 179 height 65
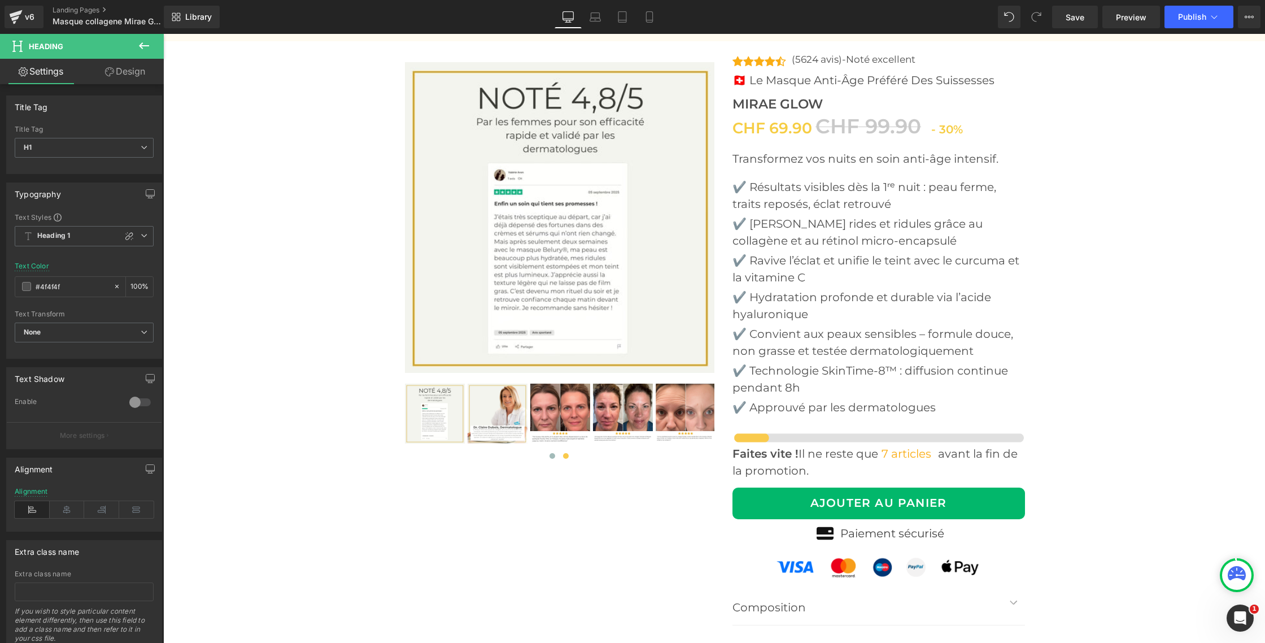
scroll to position [4207, 0]
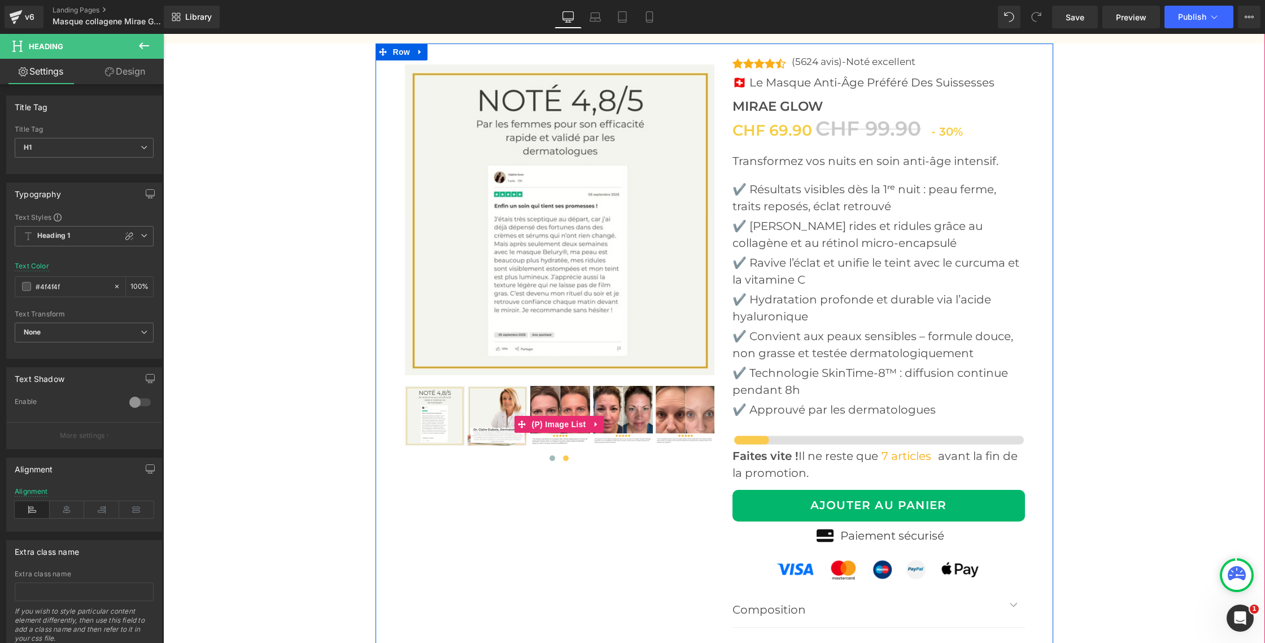
click at [568, 410] on img at bounding box center [560, 416] width 60 height 60
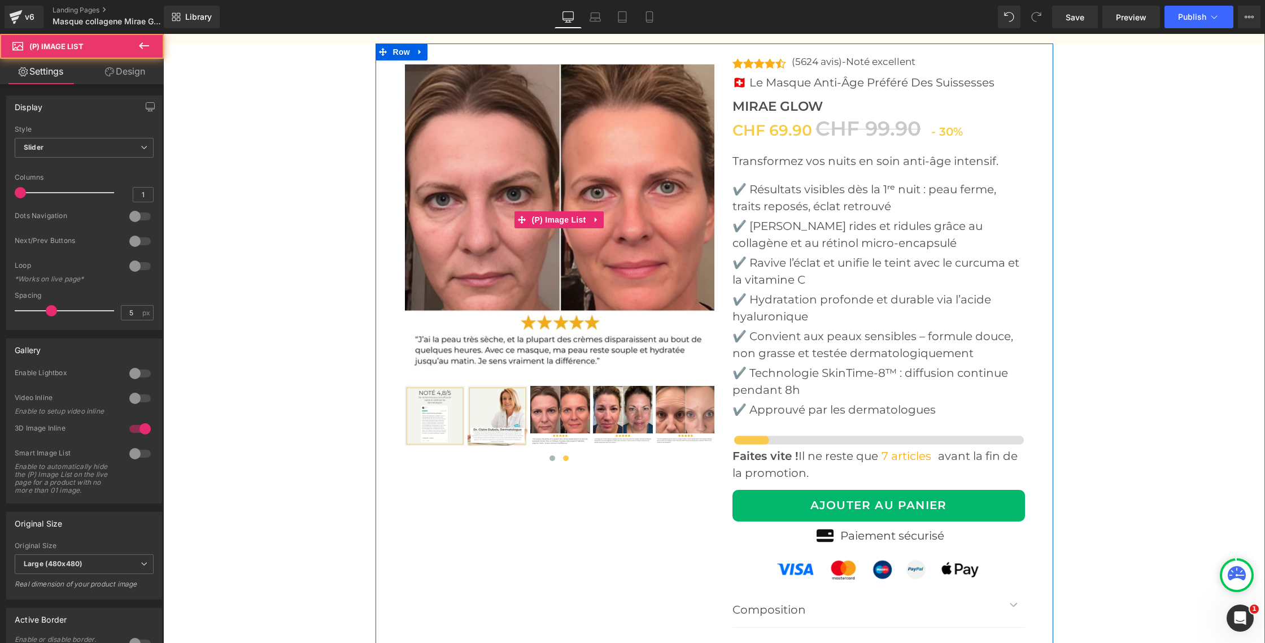
click at [586, 347] on img at bounding box center [560, 219] width 311 height 311
click at [560, 218] on span "(P) Image List" at bounding box center [559, 220] width 60 height 17
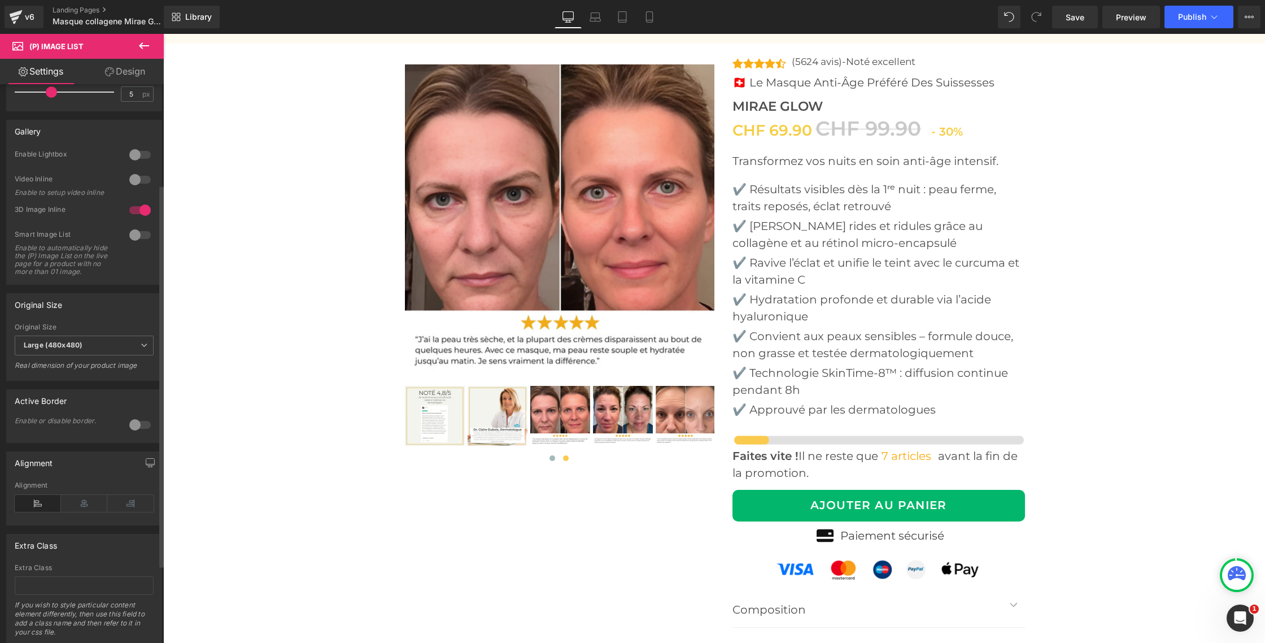
scroll to position [260, 0]
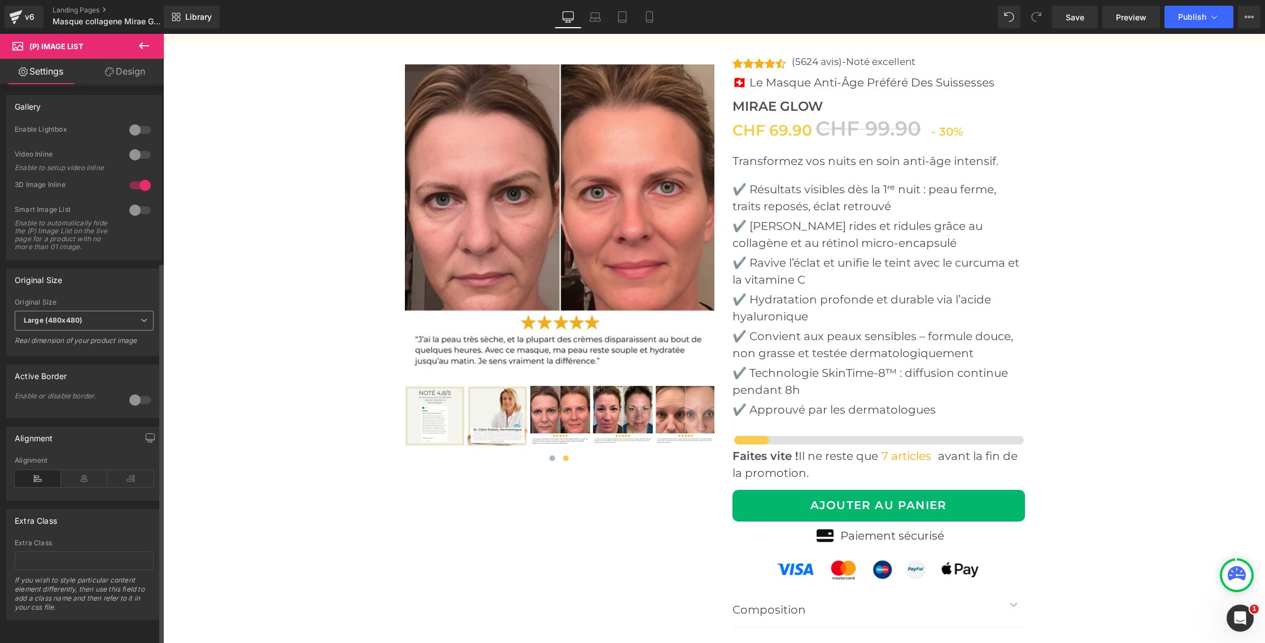
click at [144, 311] on span "Large (480x480)" at bounding box center [84, 321] width 139 height 20
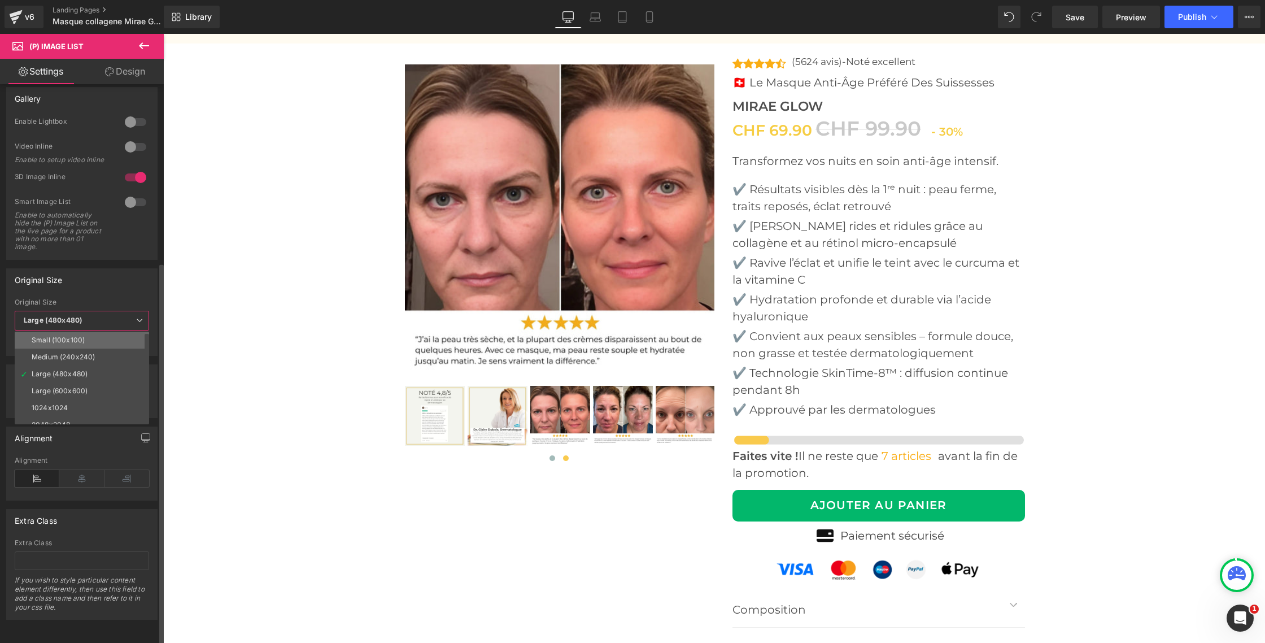
click at [79, 336] on div "Small (100x100)" at bounding box center [58, 340] width 53 height 8
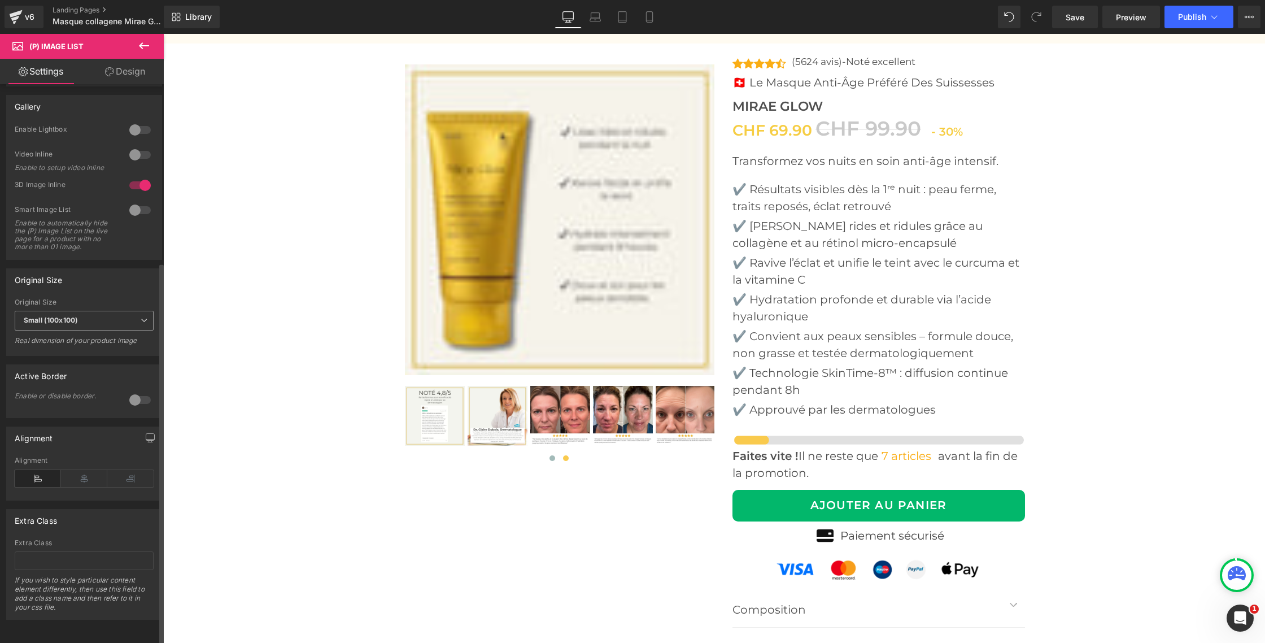
click at [141, 317] on icon at bounding box center [144, 320] width 7 height 7
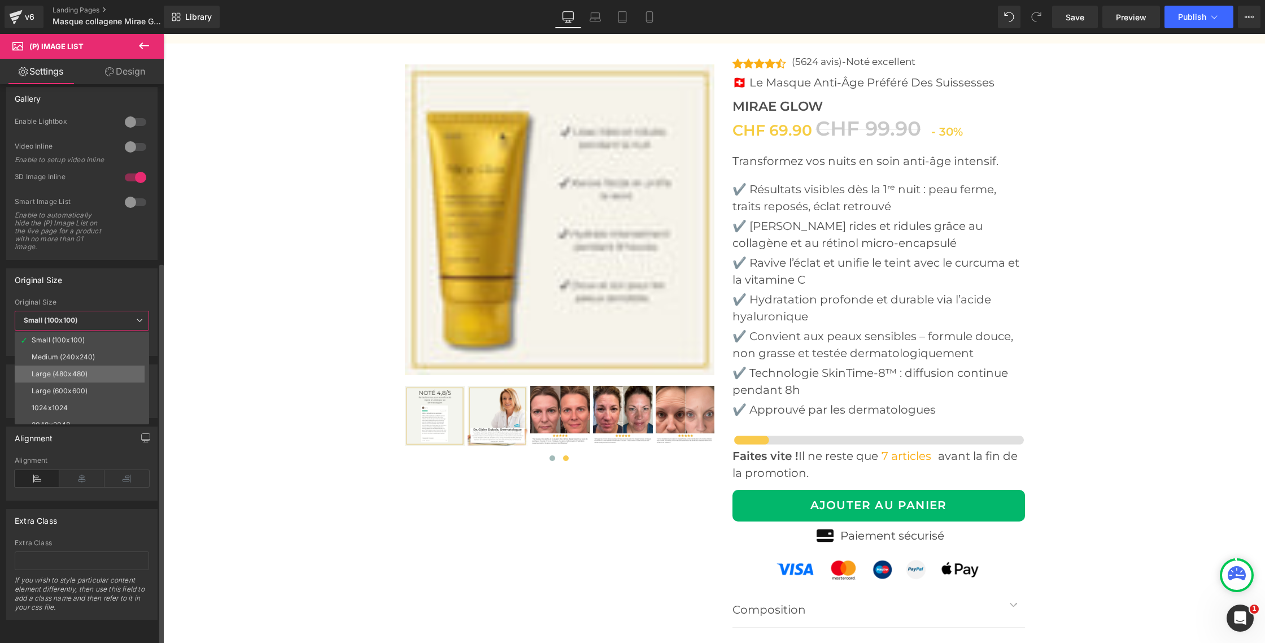
click at [81, 370] on div "Large (480x480)" at bounding box center [60, 374] width 56 height 8
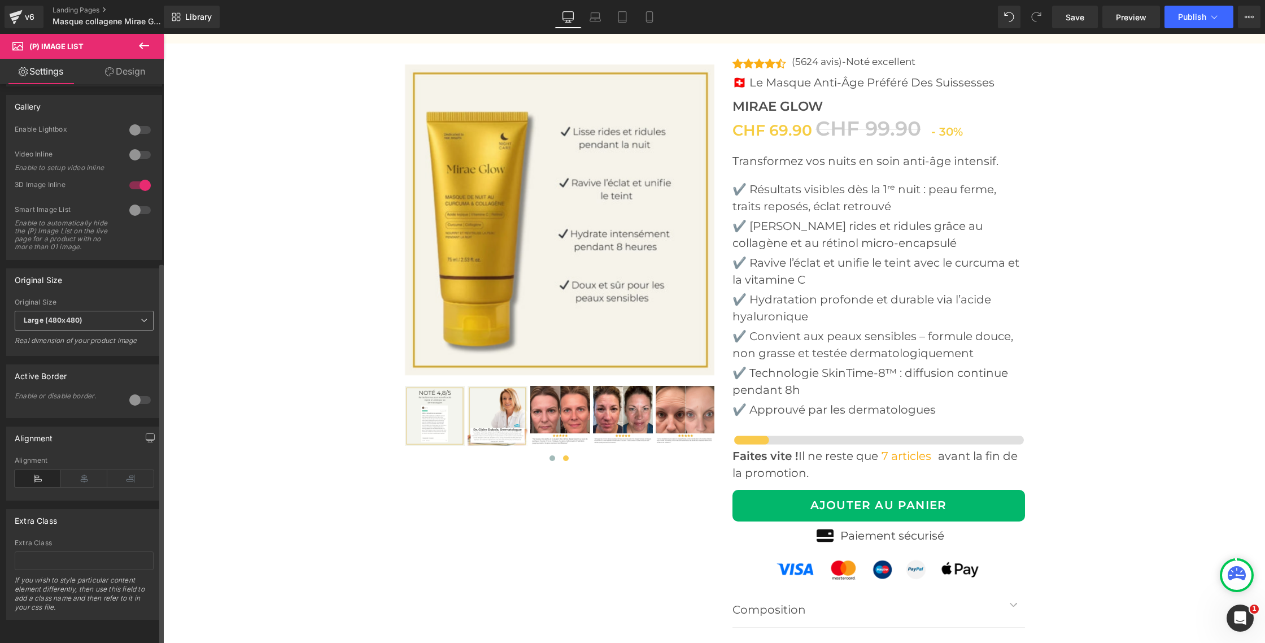
click at [141, 317] on icon at bounding box center [144, 320] width 7 height 7
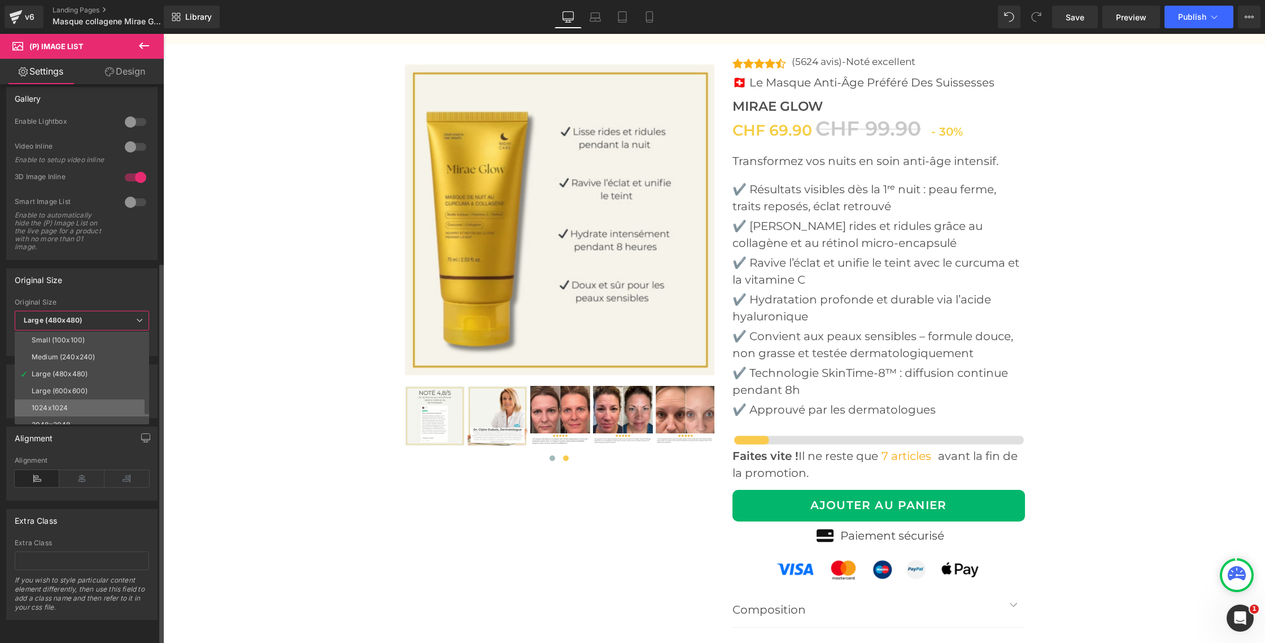
click at [85, 399] on li "1024x1024" at bounding box center [85, 407] width 140 height 17
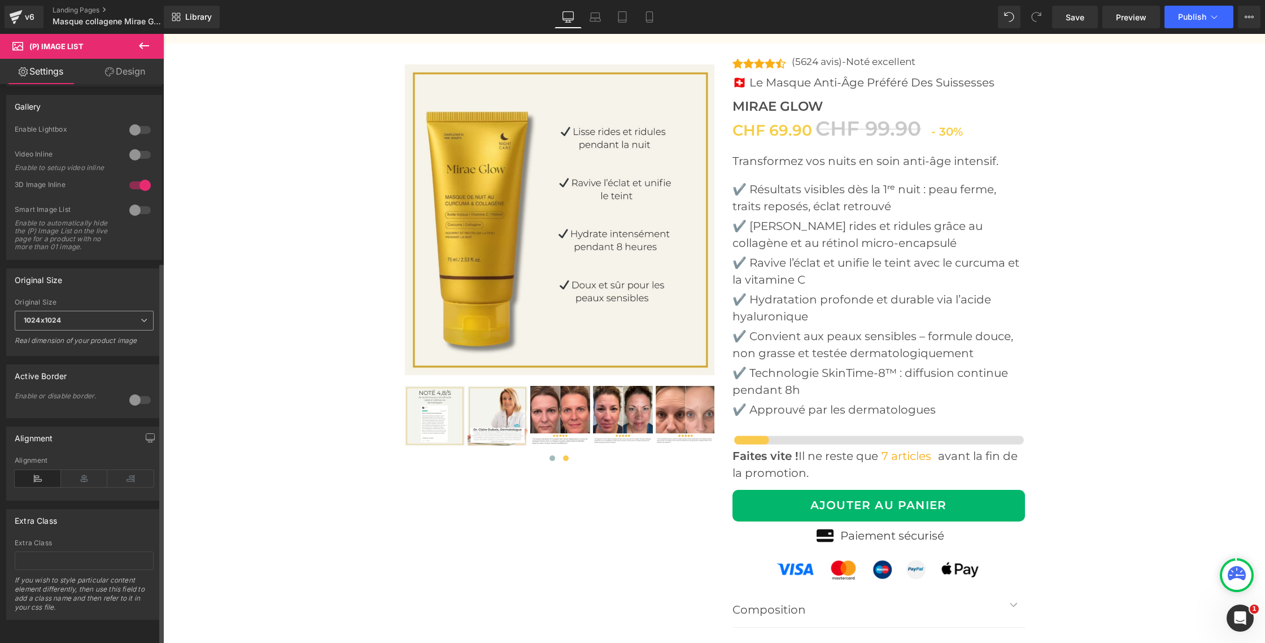
click at [141, 317] on icon at bounding box center [144, 320] width 7 height 7
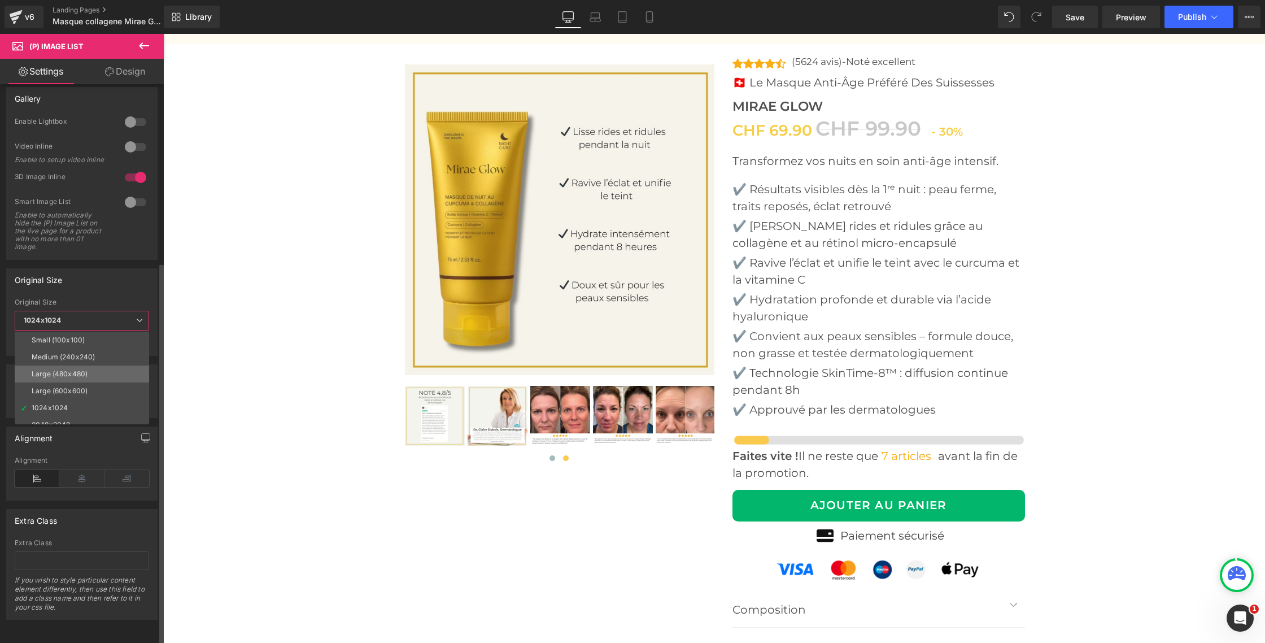
scroll to position [9, 0]
click at [83, 407] on li "2048x2048" at bounding box center [85, 415] width 140 height 17
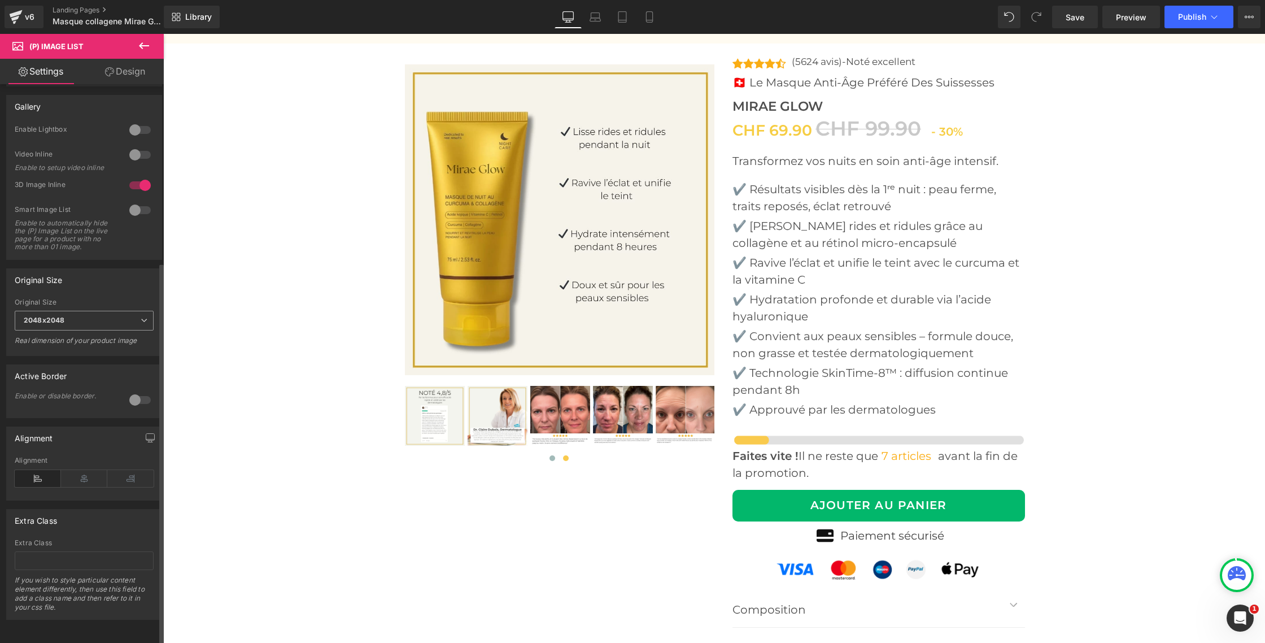
click at [141, 317] on icon at bounding box center [144, 320] width 7 height 7
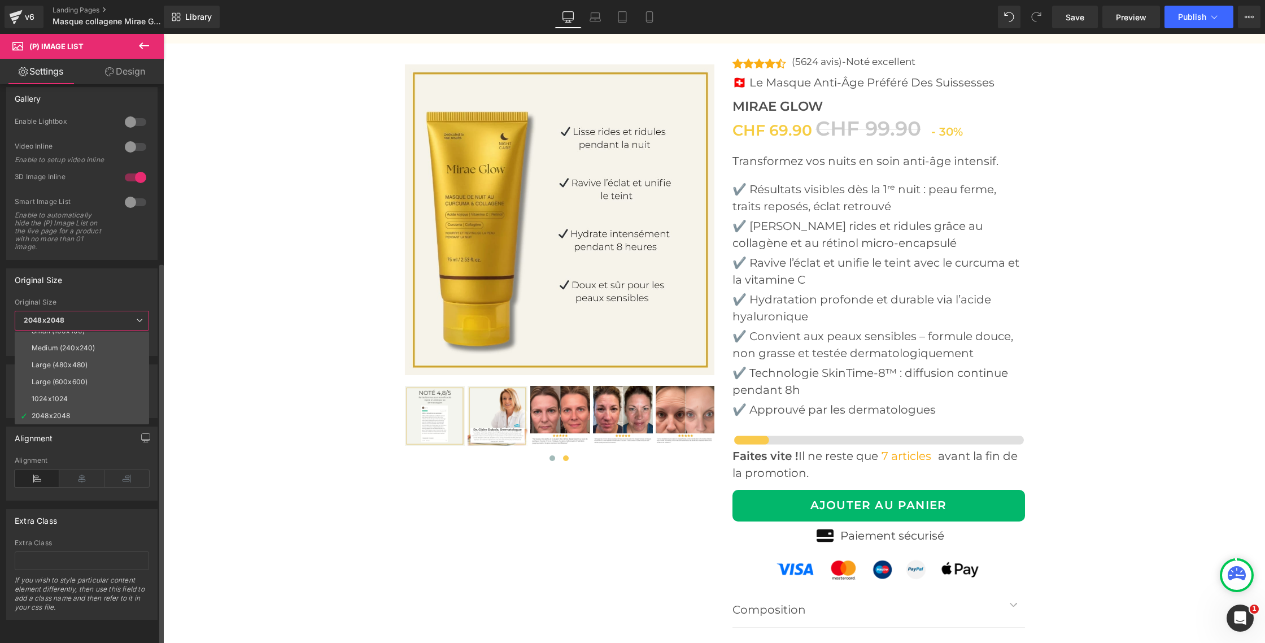
click at [82, 390] on li "1024x1024" at bounding box center [85, 398] width 140 height 17
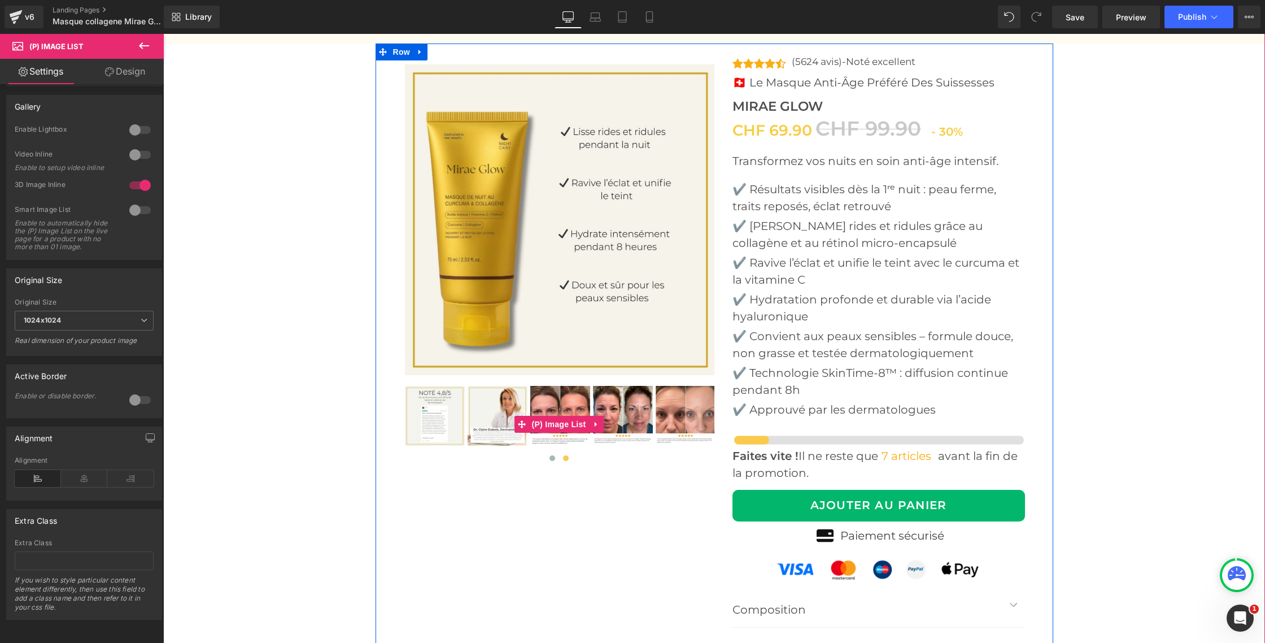
click at [428, 406] on img at bounding box center [435, 416] width 60 height 60
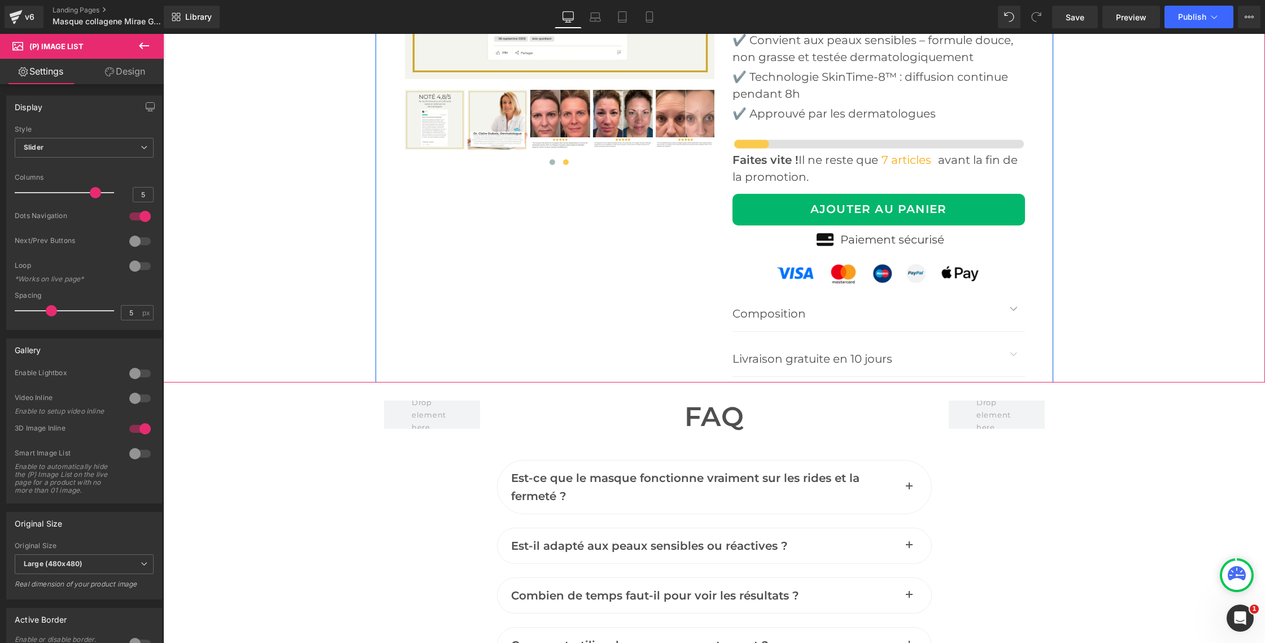
scroll to position [4517, 0]
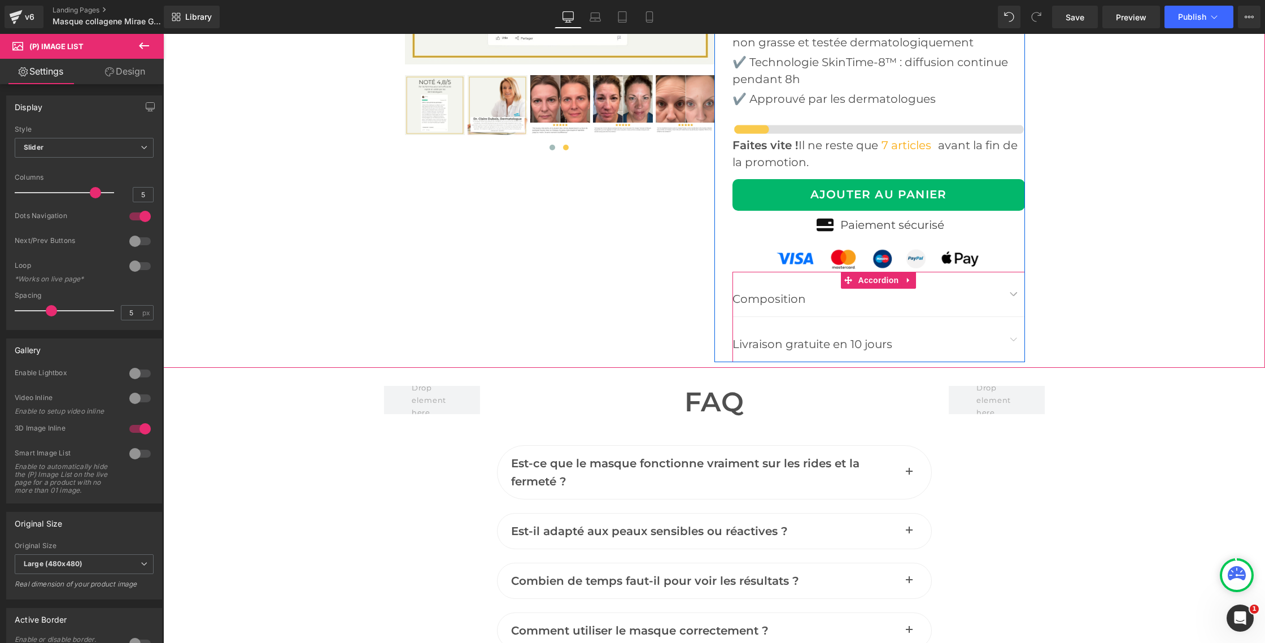
click at [1012, 294] on button "button" at bounding box center [1014, 294] width 23 height 45
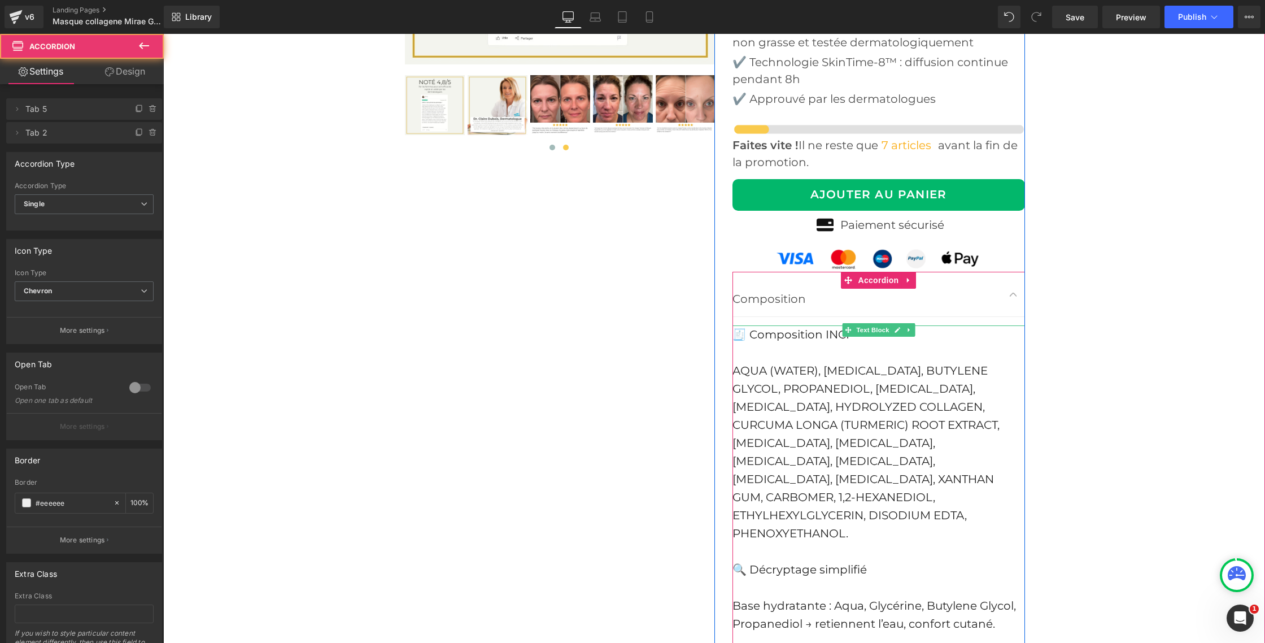
click at [824, 338] on span "🧾 Composition INCI" at bounding box center [791, 335] width 117 height 14
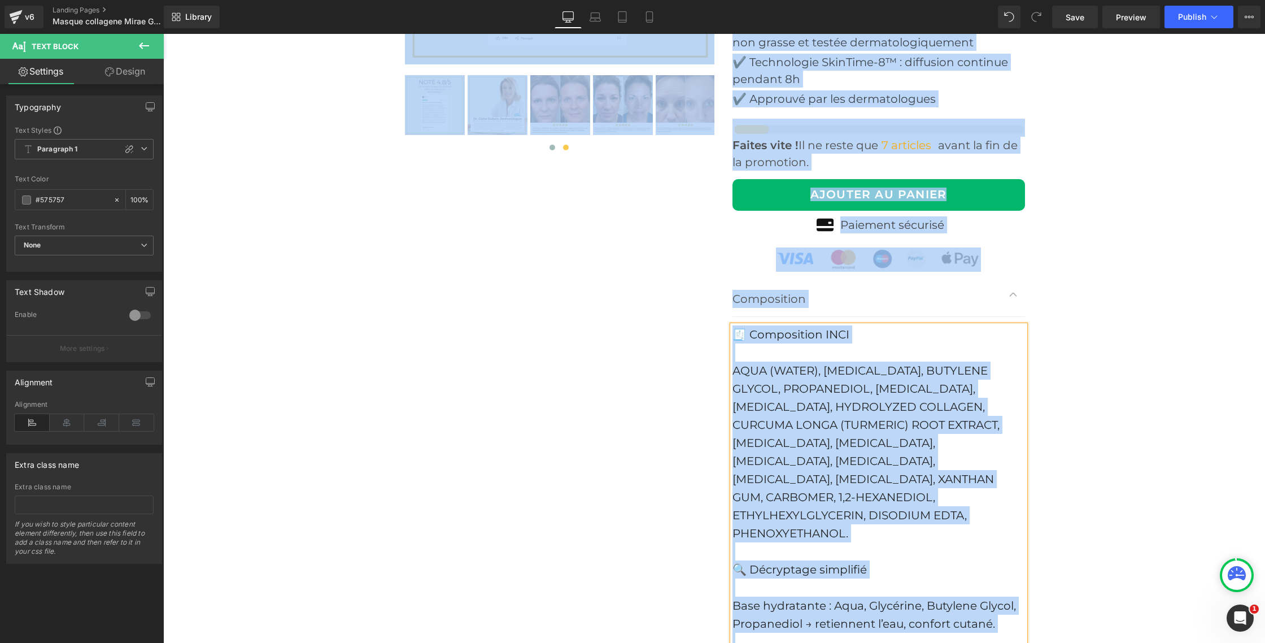
click at [824, 338] on span "🧾 Composition INCI" at bounding box center [791, 335] width 117 height 14
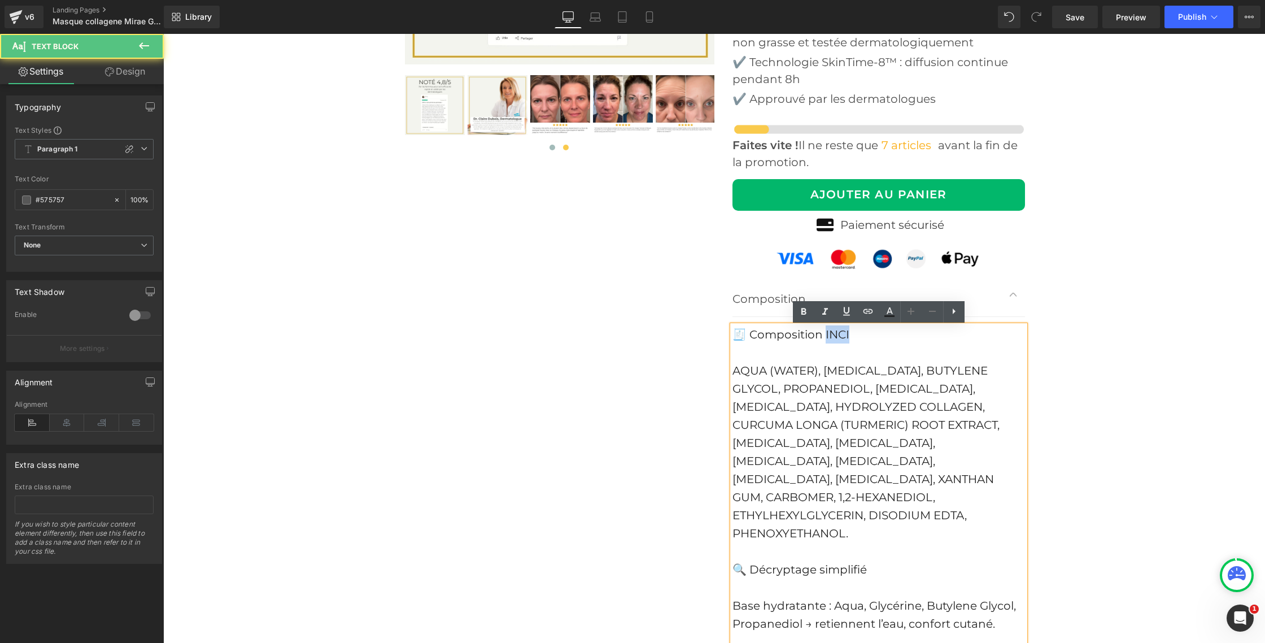
click at [824, 338] on span "🧾 Composition INCI" at bounding box center [791, 335] width 117 height 14
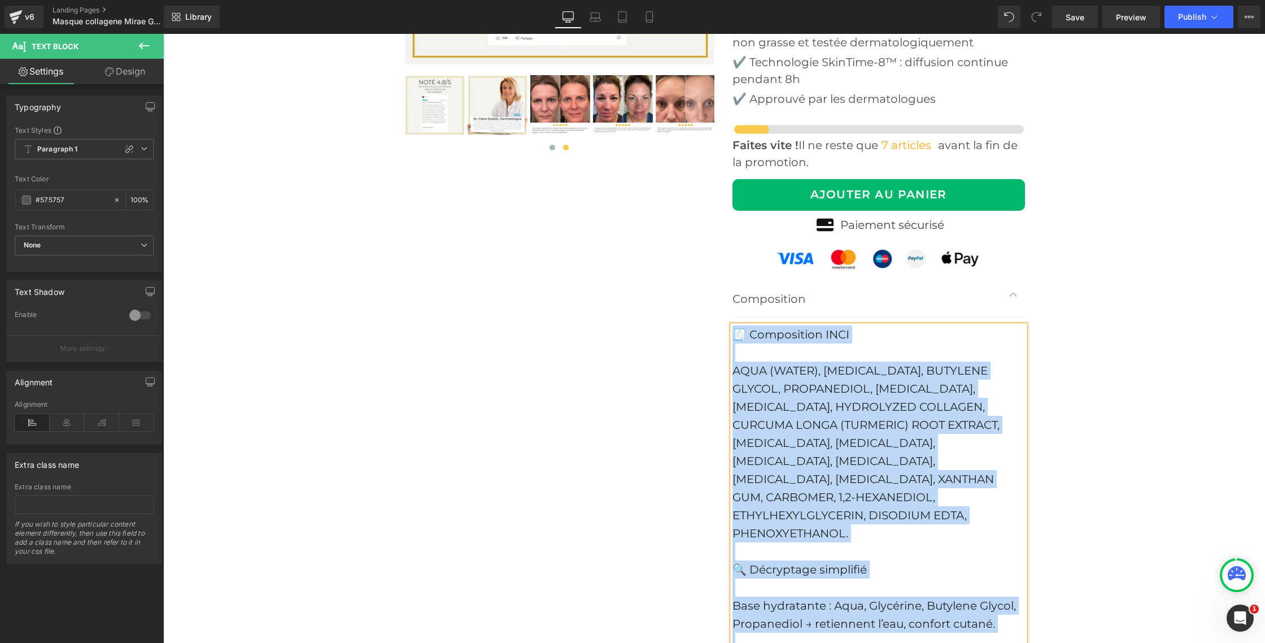
paste div
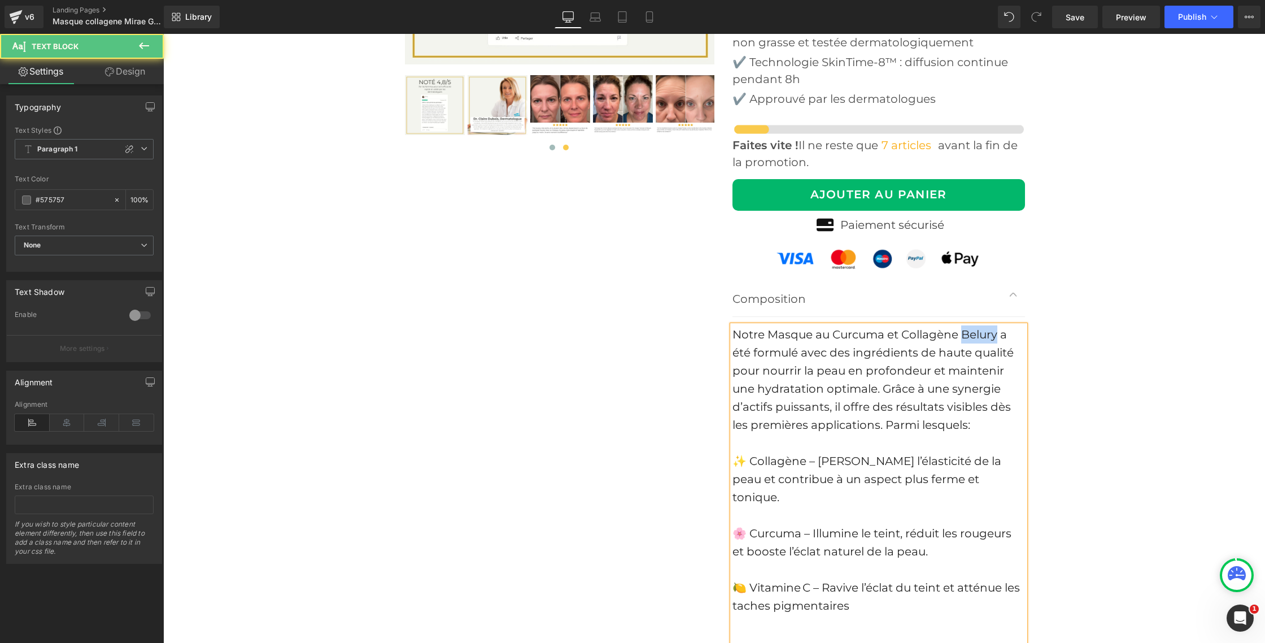
drag, startPoint x: 964, startPoint y: 336, endPoint x: 997, endPoint y: 335, distance: 32.8
click at [997, 335] on span "Notre Masque au Curcuma et Collagène Belury a été formulé avec des ingrédients …" at bounding box center [873, 380] width 281 height 104
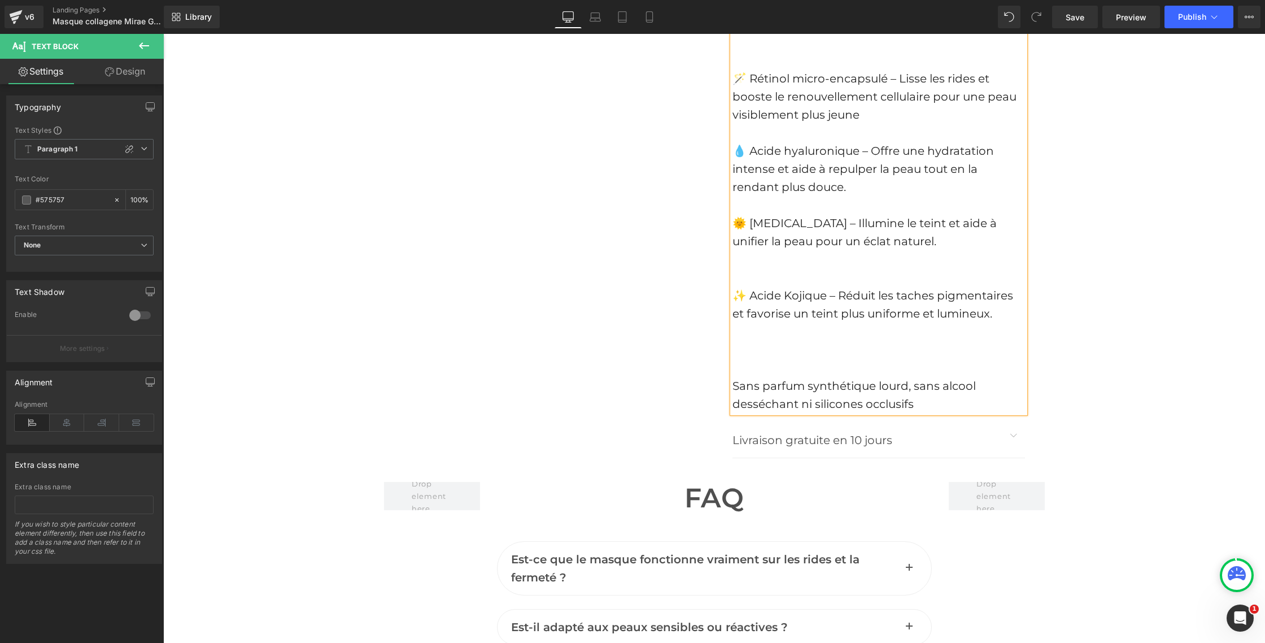
scroll to position [5104, 0]
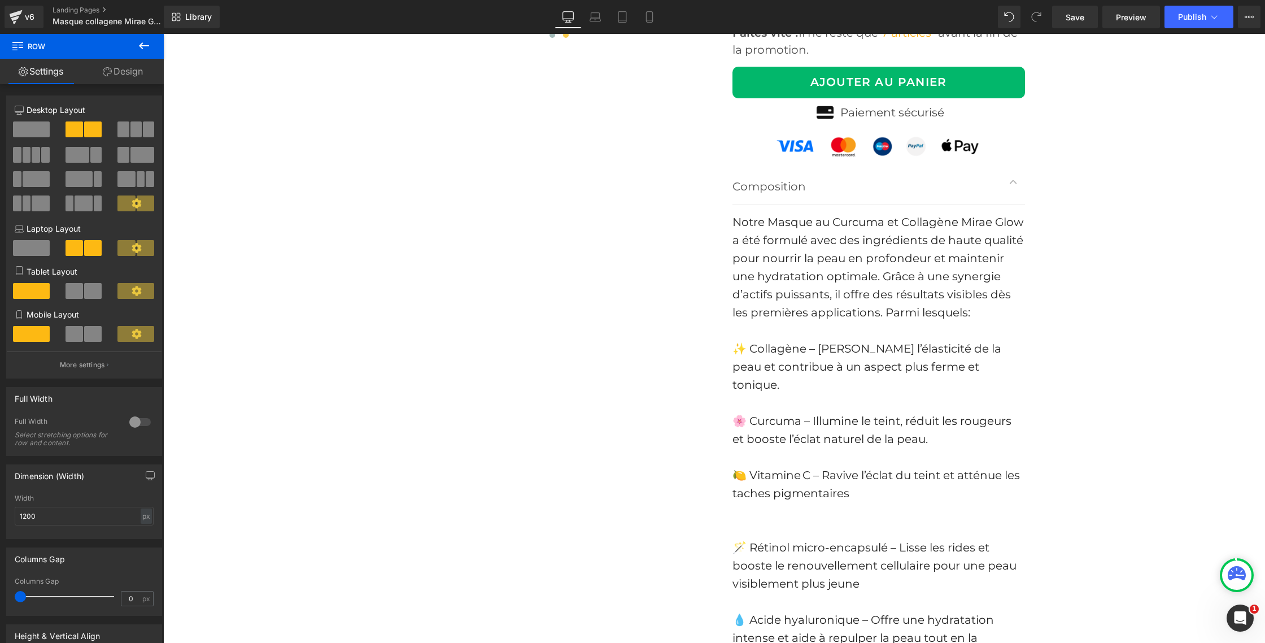
scroll to position [4625, 0]
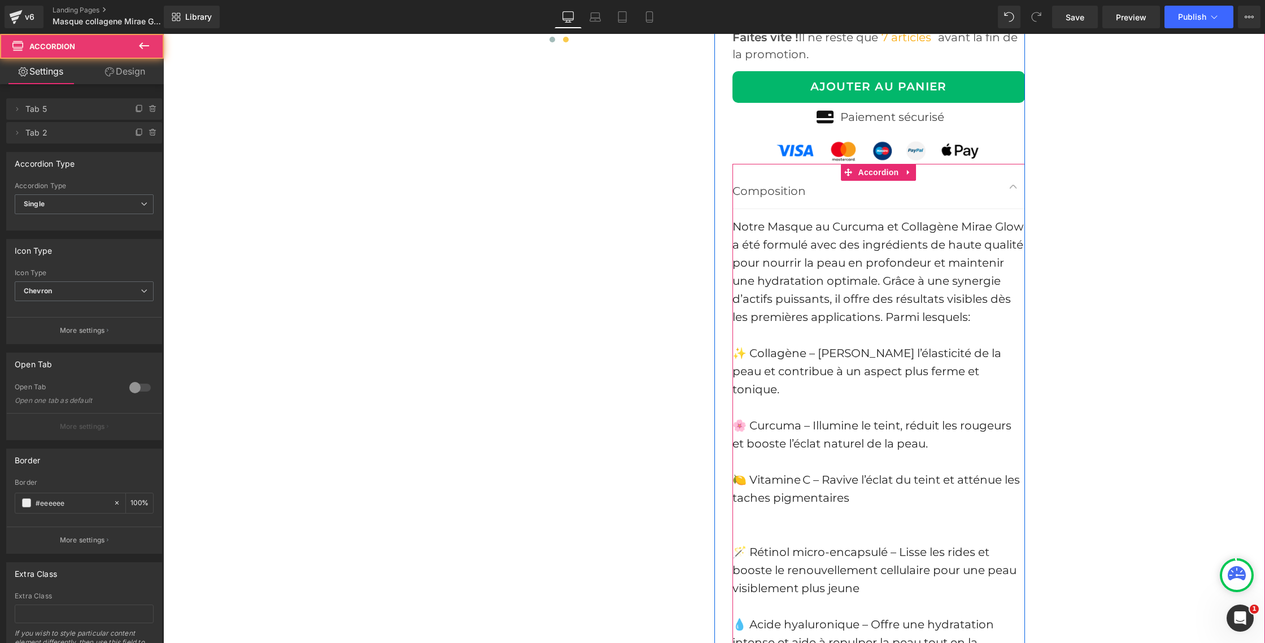
click at [1014, 186] on button "button" at bounding box center [1014, 186] width 23 height 45
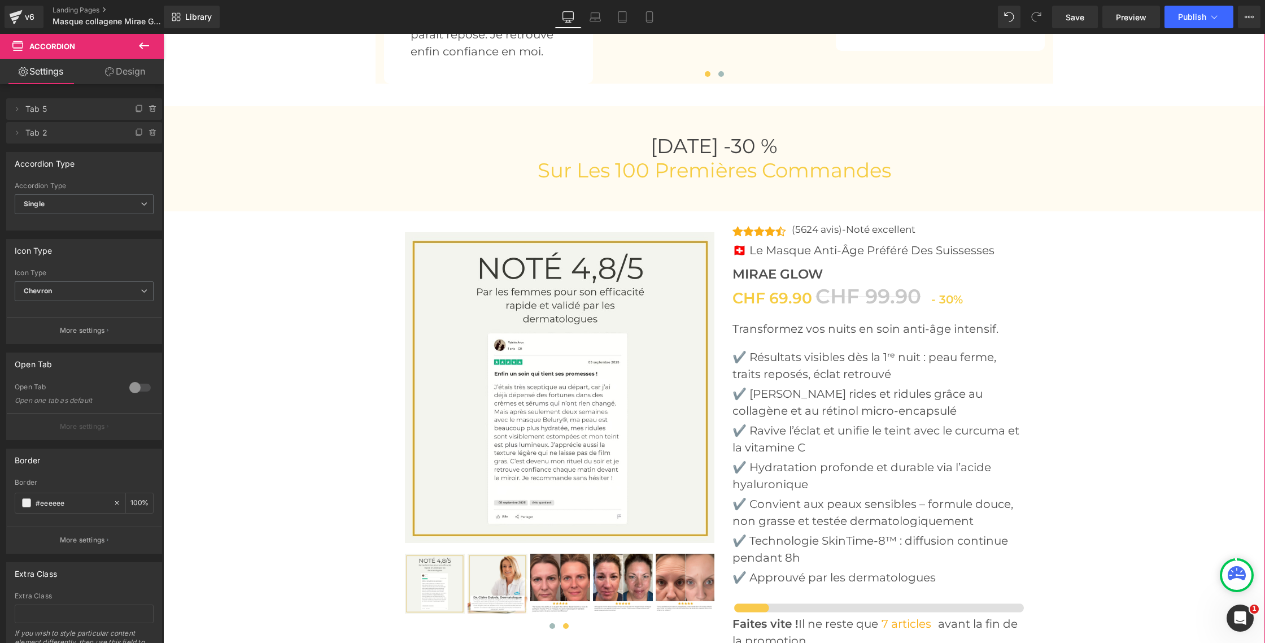
scroll to position [4037, 0]
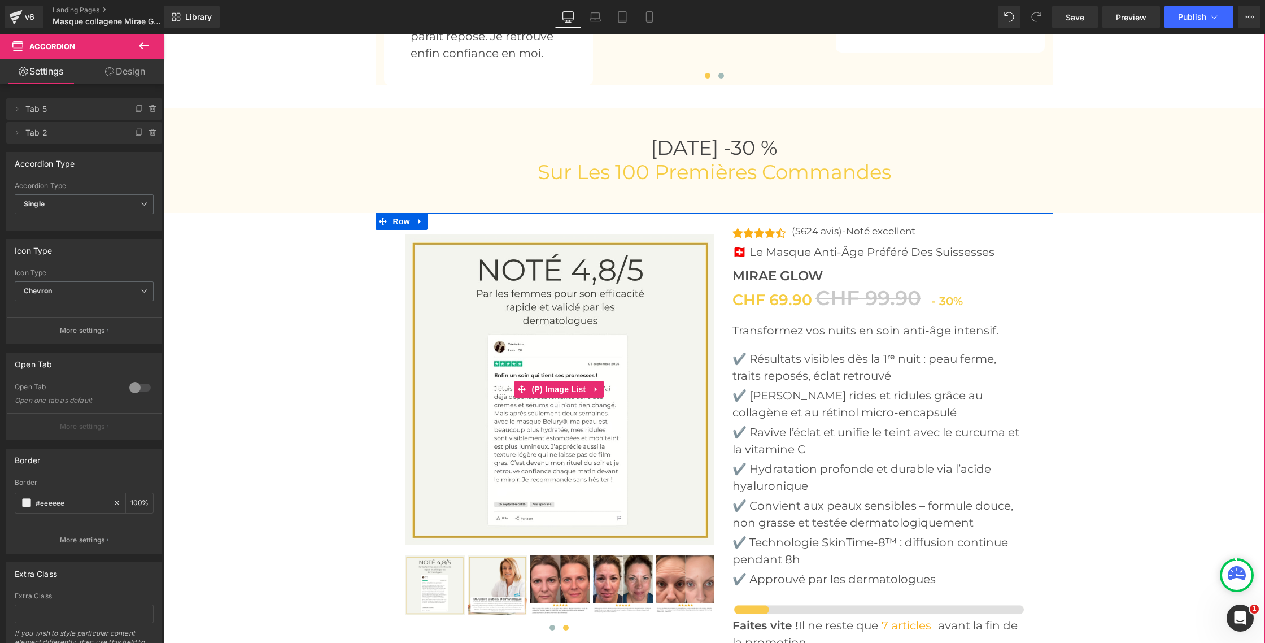
click at [468, 293] on img at bounding box center [560, 389] width 311 height 311
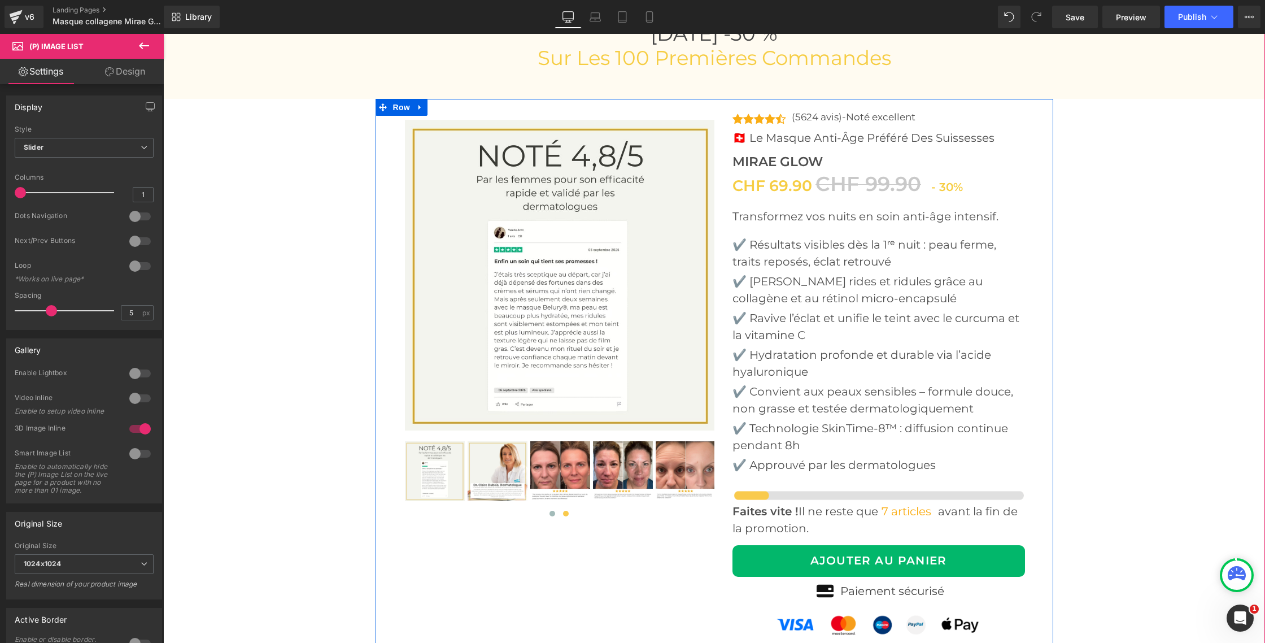
scroll to position [4160, 0]
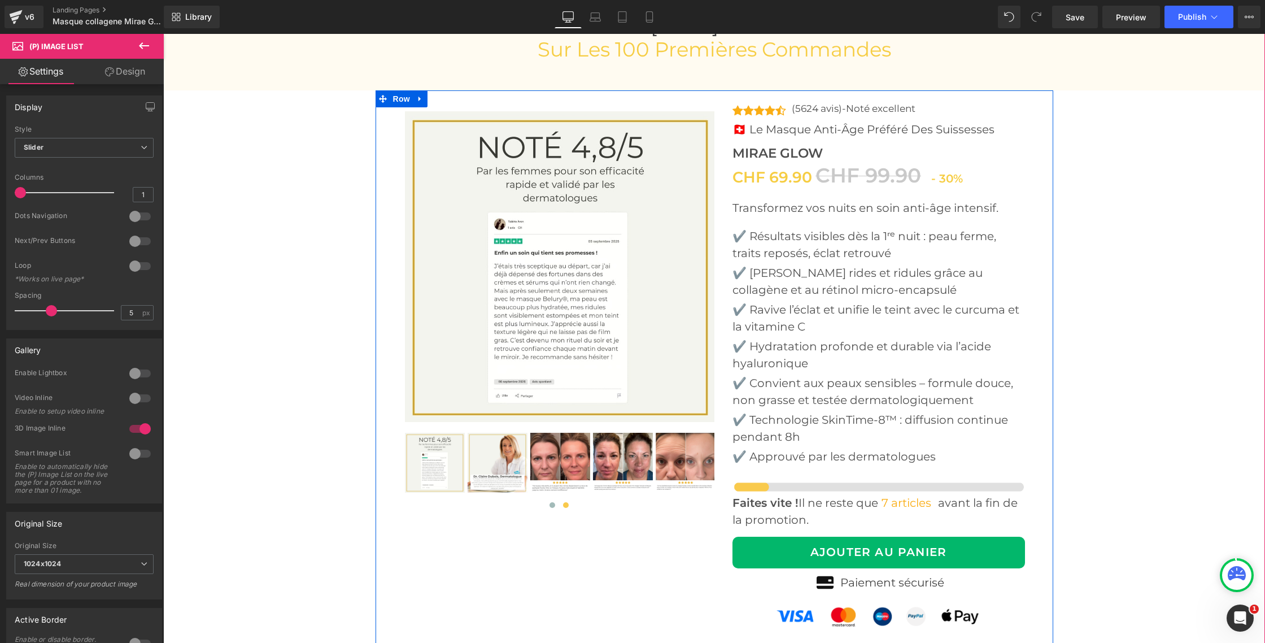
click at [438, 467] on img at bounding box center [435, 463] width 60 height 60
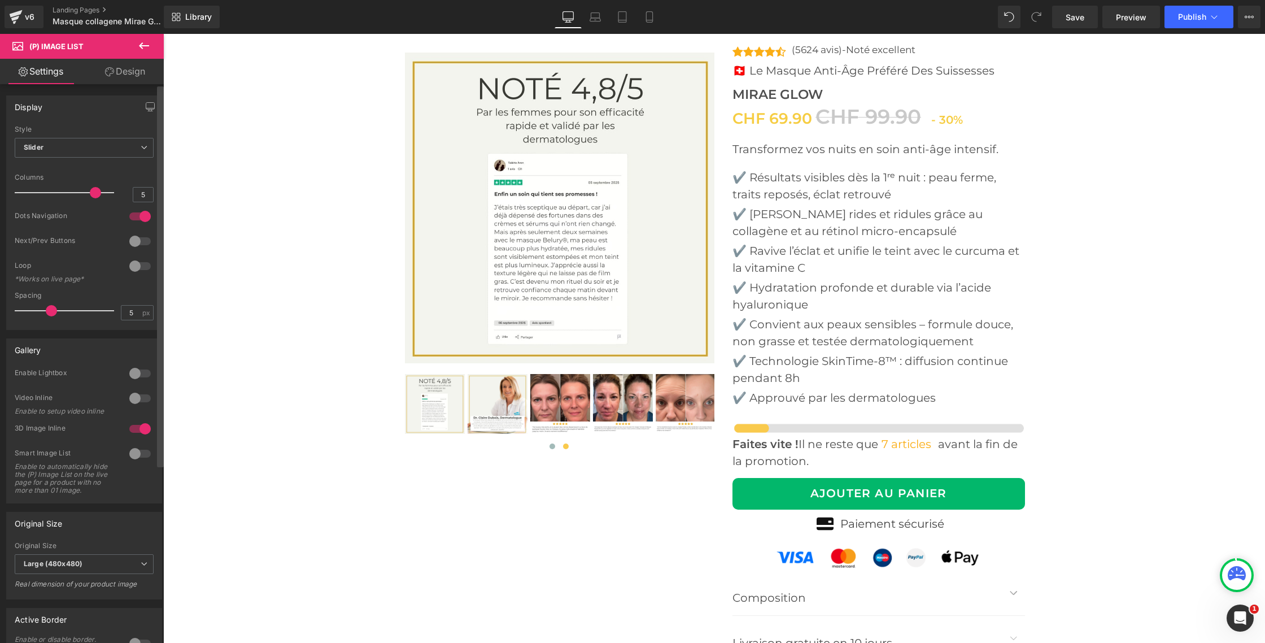
scroll to position [4251, 0]
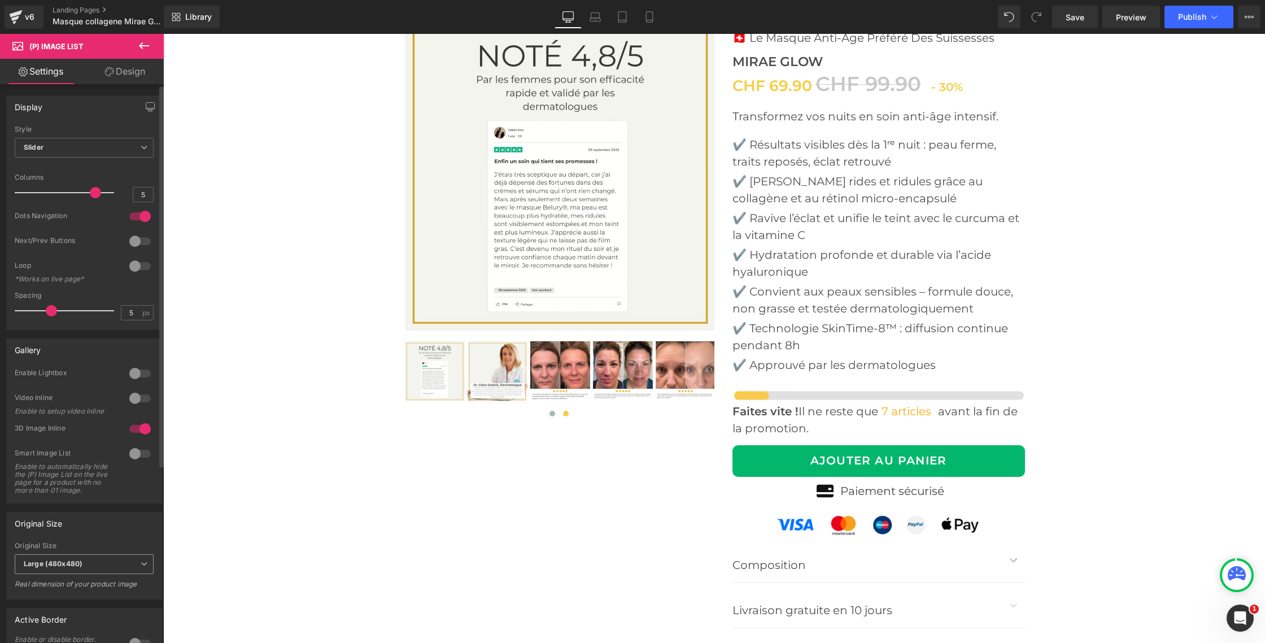
drag, startPoint x: 144, startPoint y: 571, endPoint x: 138, endPoint y: 569, distance: 6.4
click at [144, 571] on span "Large (480x480)" at bounding box center [84, 564] width 139 height 20
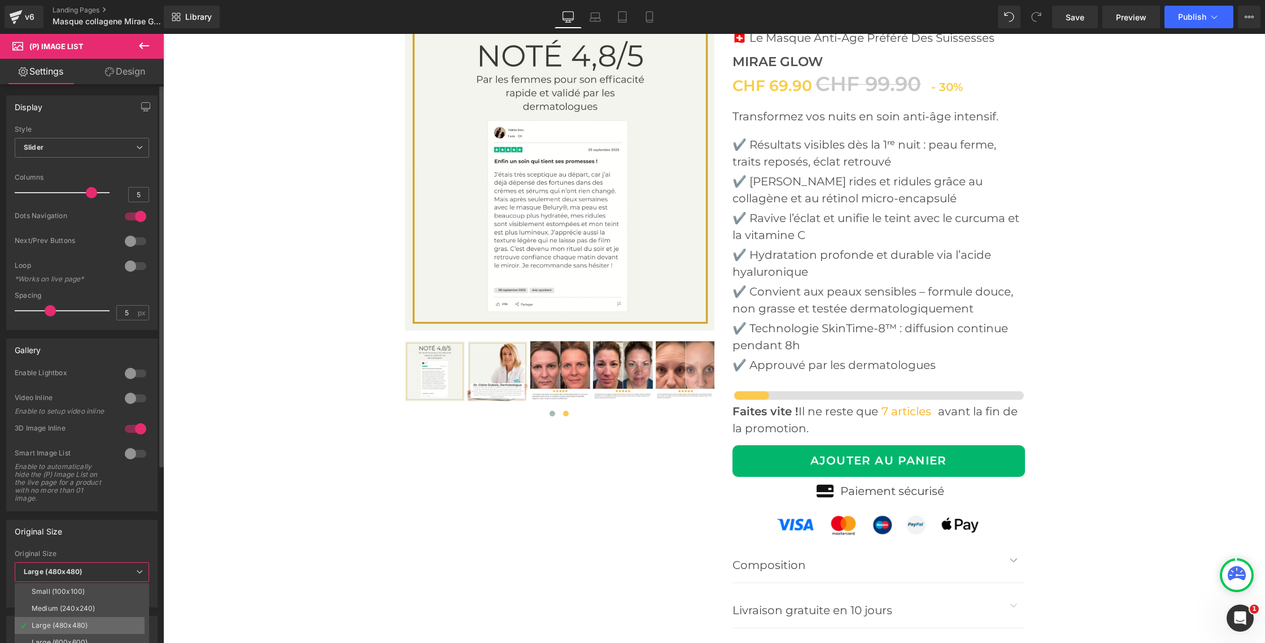
scroll to position [9, 0]
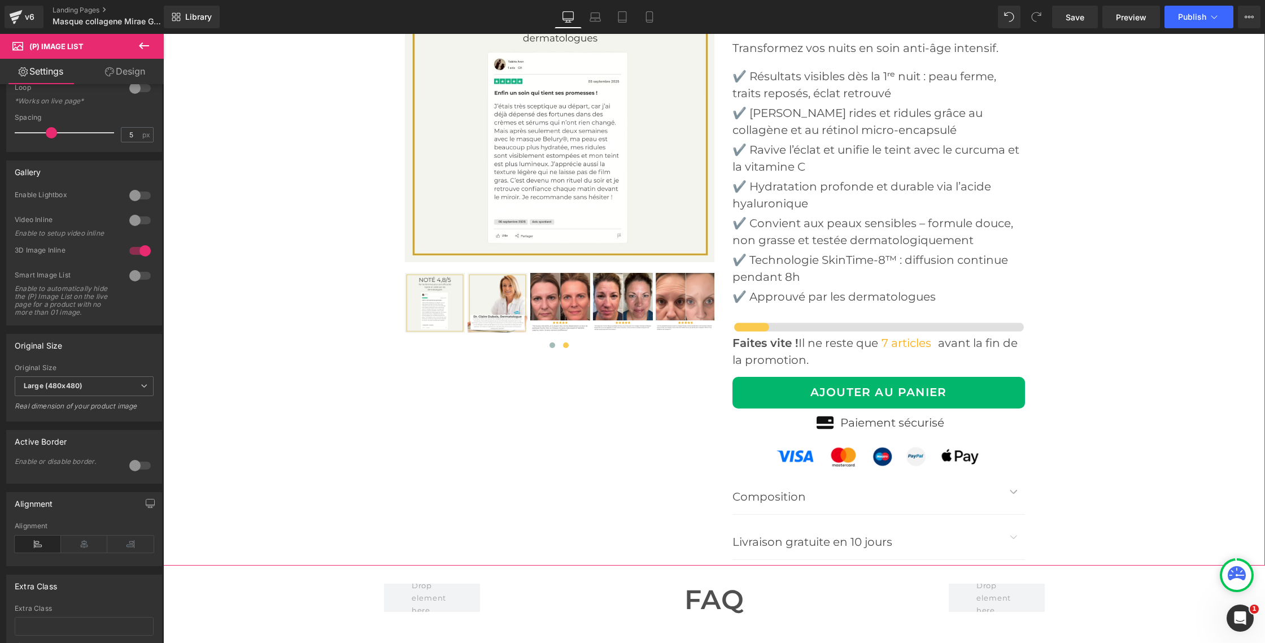
scroll to position [4192, 0]
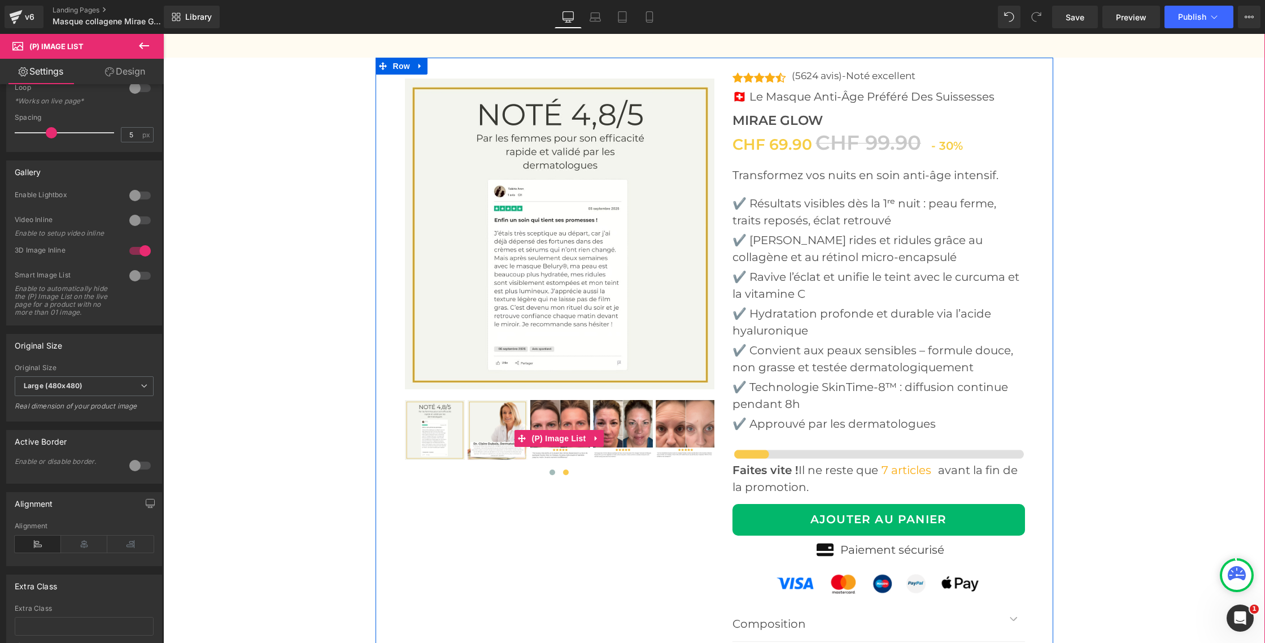
click at [431, 421] on img at bounding box center [435, 430] width 60 height 60
click at [552, 473] on span at bounding box center [553, 472] width 6 height 6
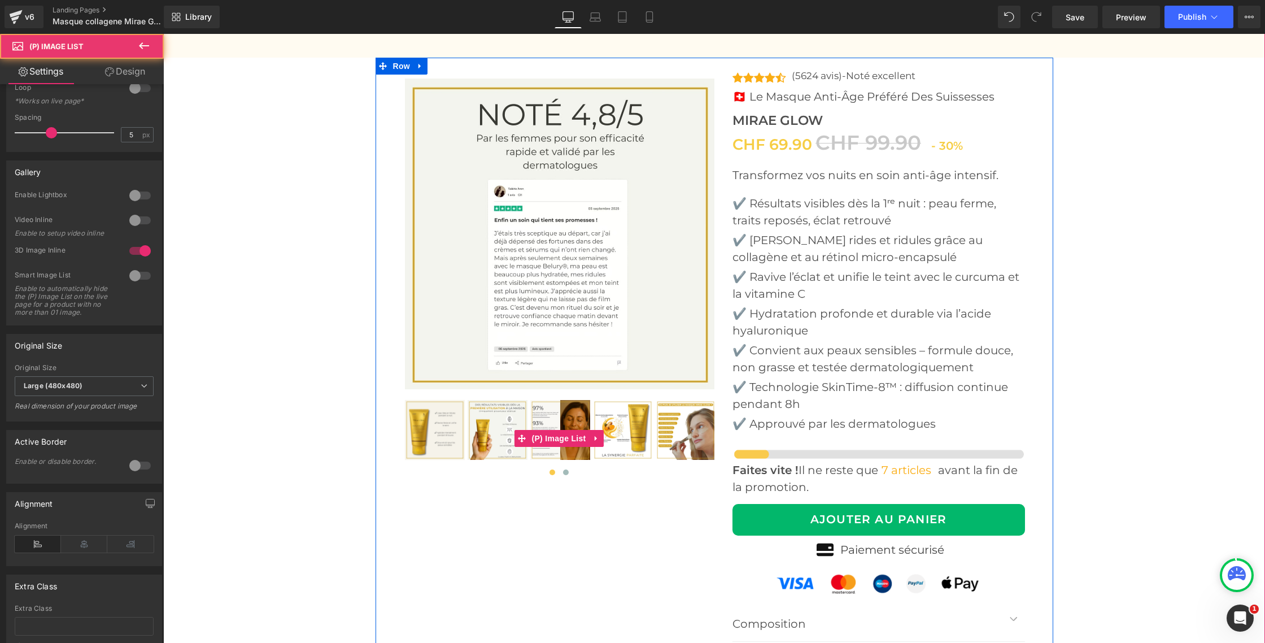
click at [419, 426] on img at bounding box center [435, 430] width 60 height 60
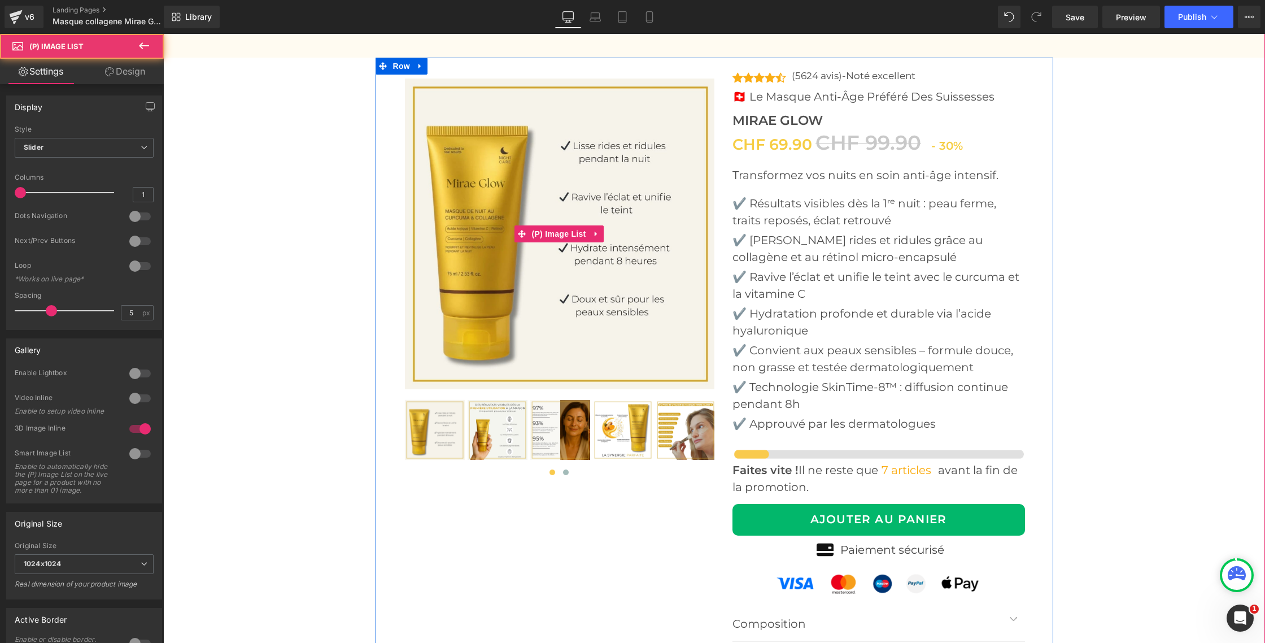
click at [535, 269] on img at bounding box center [560, 234] width 311 height 311
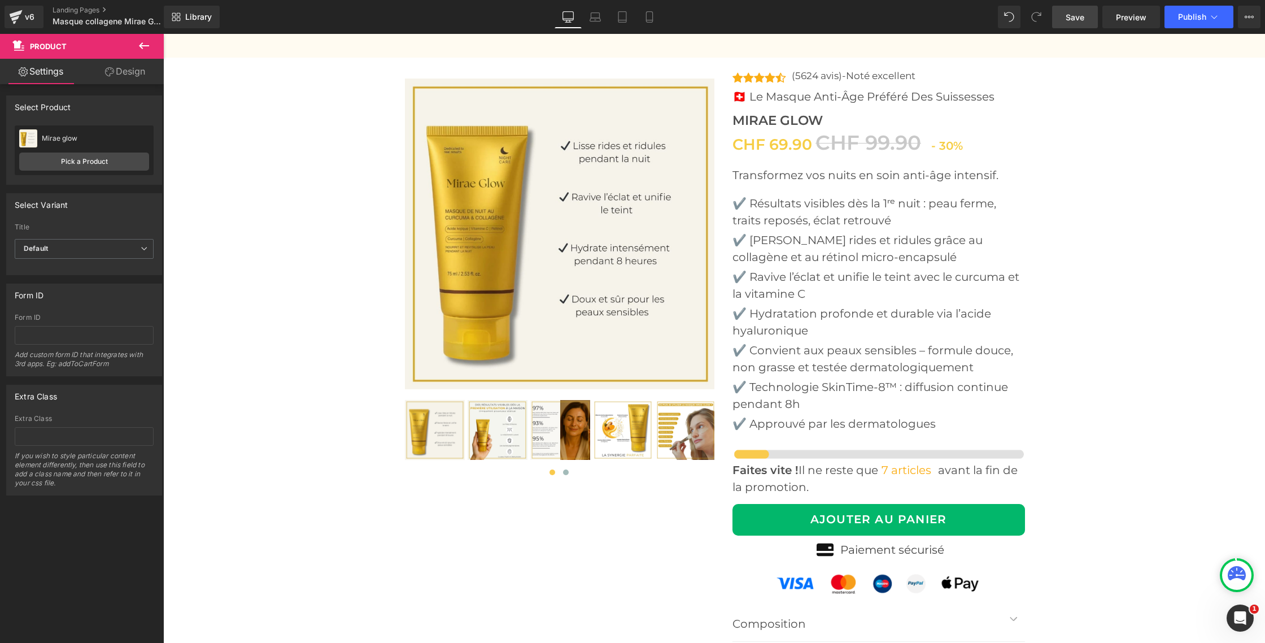
click at [1074, 10] on link "Save" at bounding box center [1075, 17] width 46 height 23
click at [1132, 15] on span "Preview" at bounding box center [1131, 17] width 31 height 12
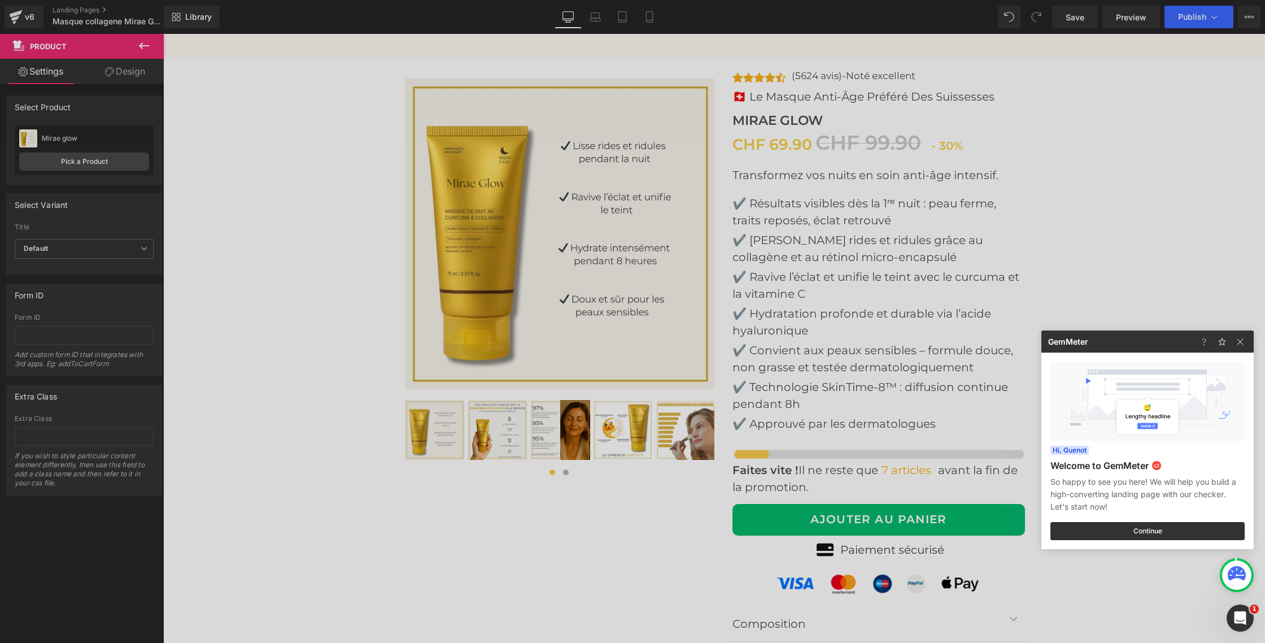
click at [360, 238] on div at bounding box center [632, 321] width 1265 height 643
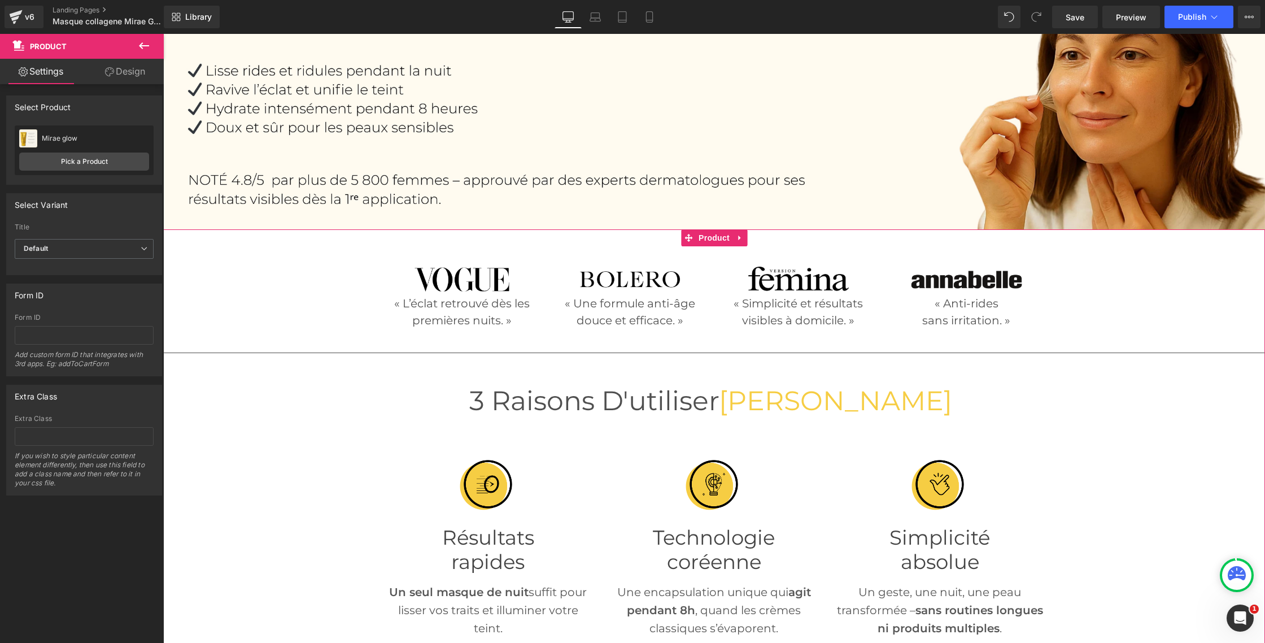
scroll to position [0, 0]
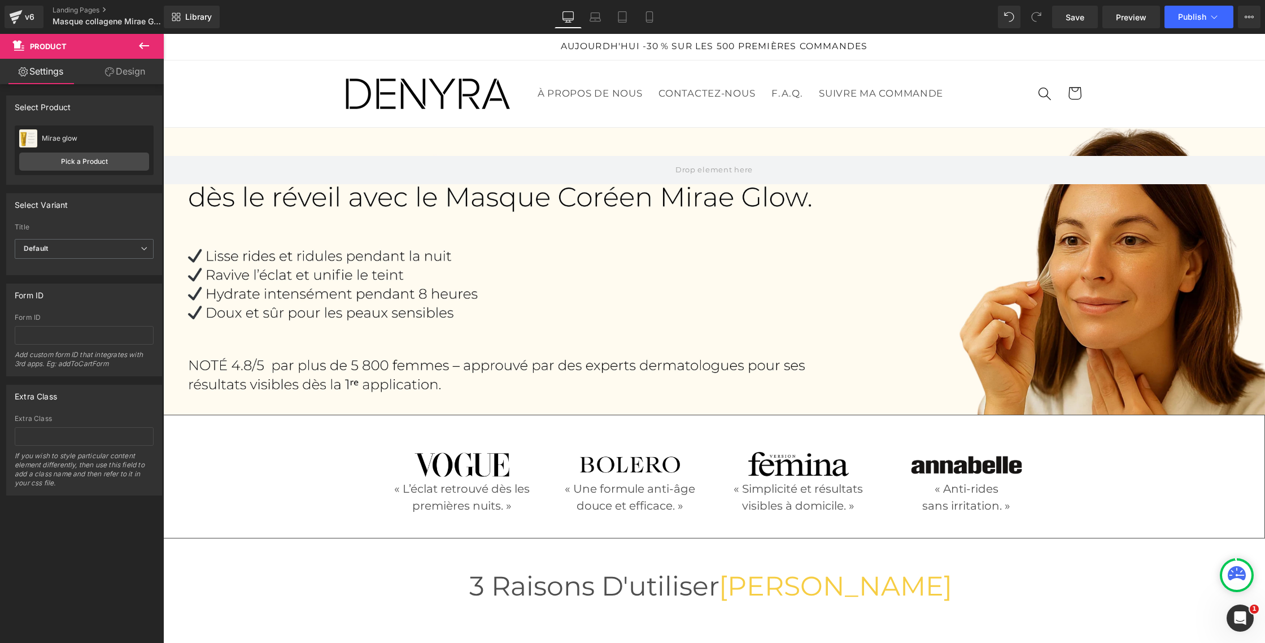
click at [552, 256] on div at bounding box center [714, 271] width 1102 height 287
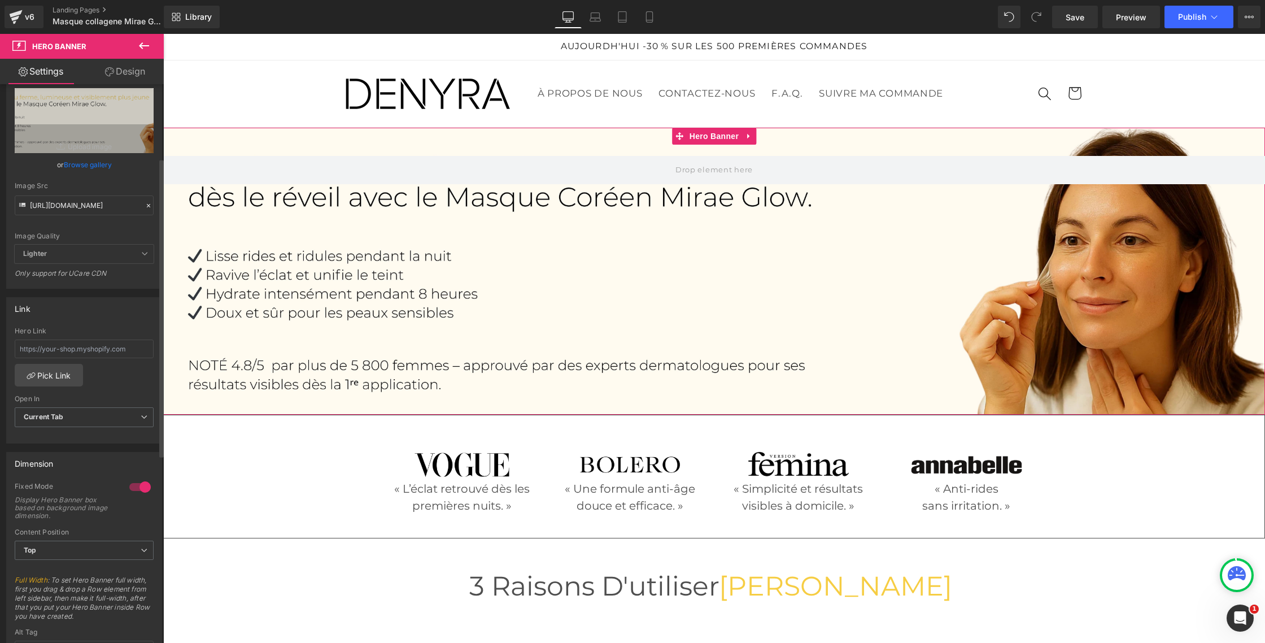
scroll to position [147, 0]
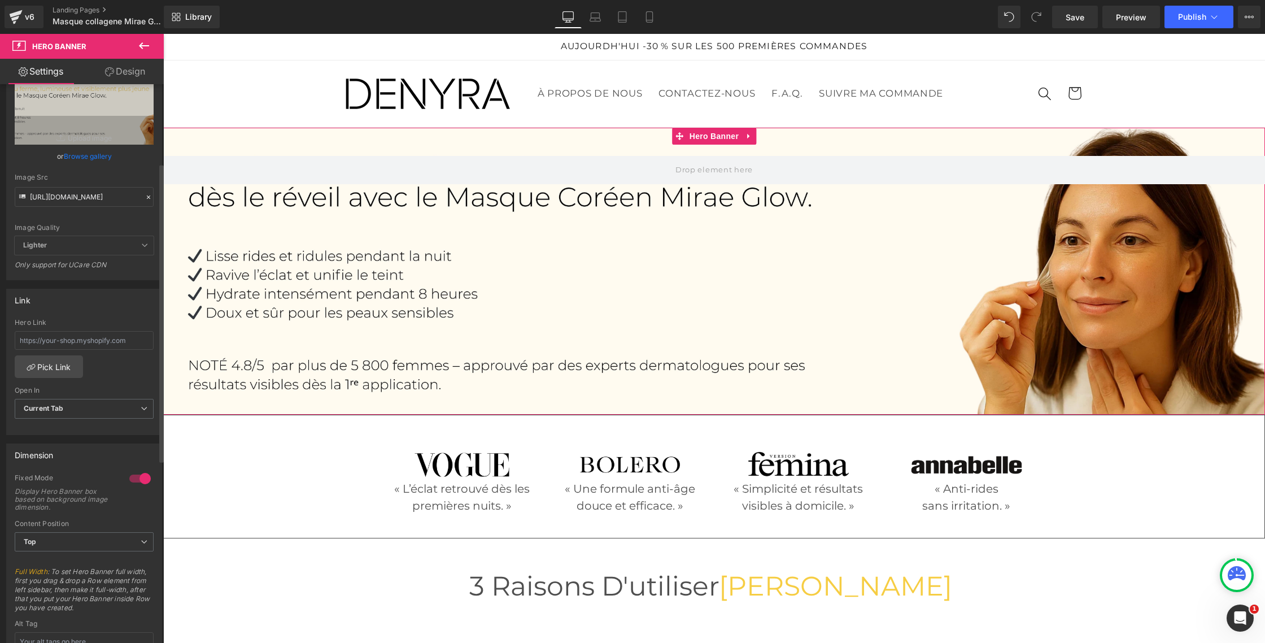
click at [141, 245] on icon at bounding box center [144, 245] width 7 height 7
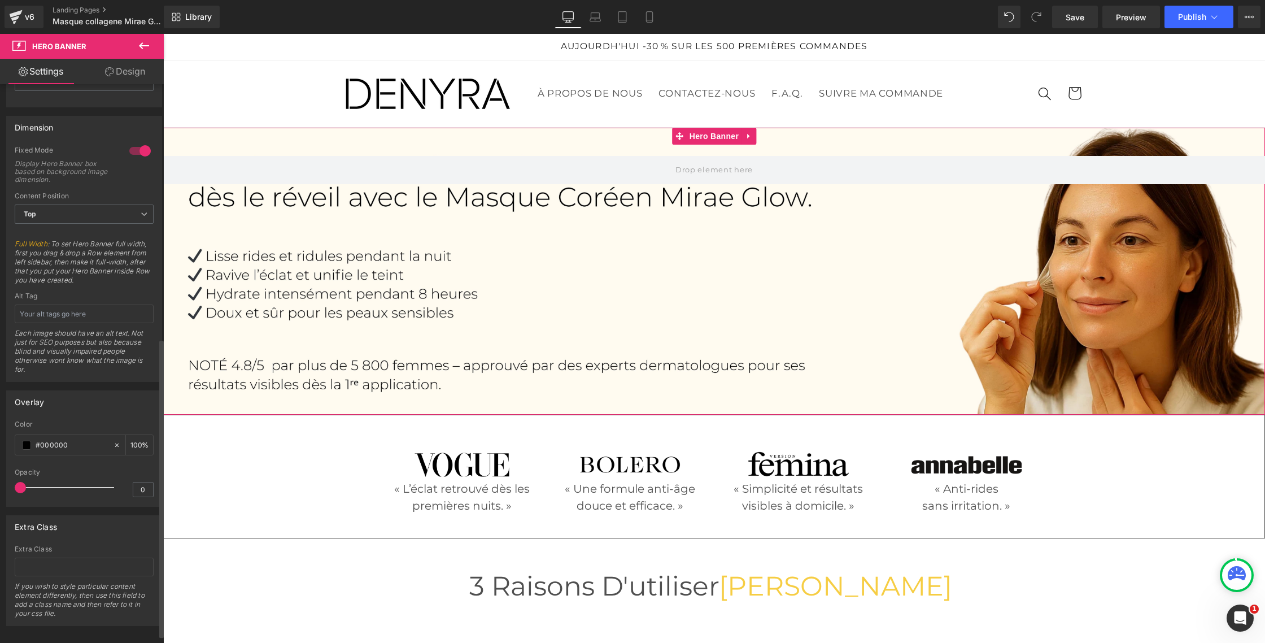
scroll to position [490, 0]
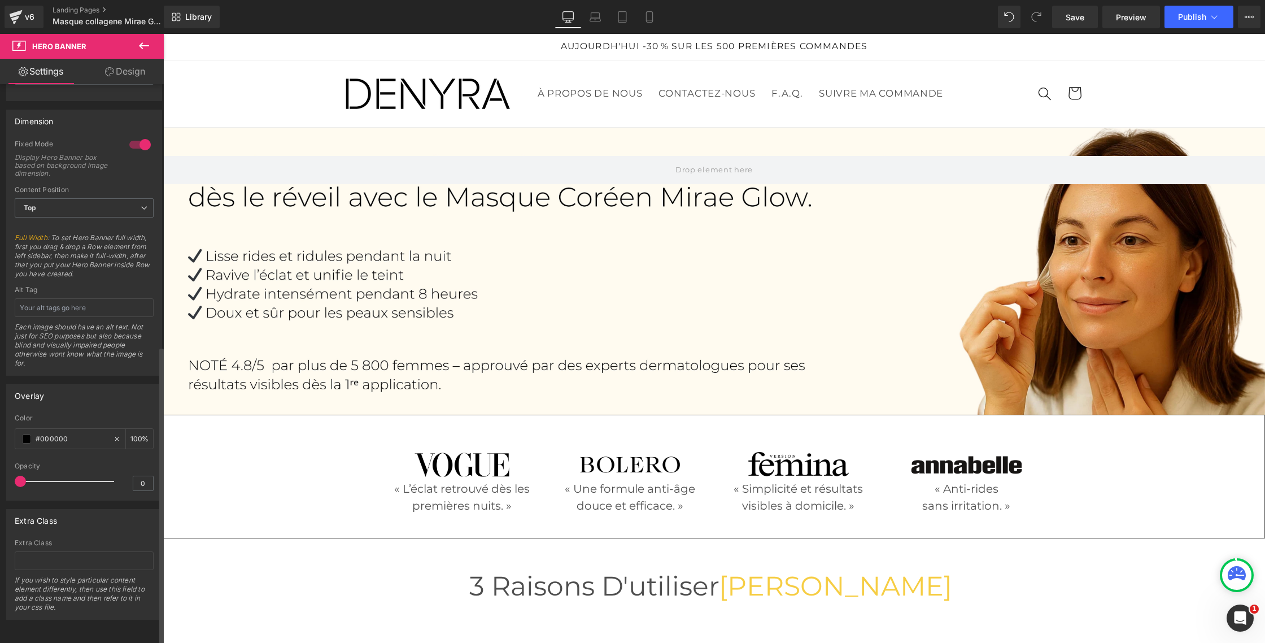
drag, startPoint x: 21, startPoint y: 474, endPoint x: 0, endPoint y: 471, distance: 21.7
click at [0, 471] on div "Overlay rgba(0, 0, 0, 1) Color #000000 100 % 0 Opacity 0" at bounding box center [84, 438] width 169 height 125
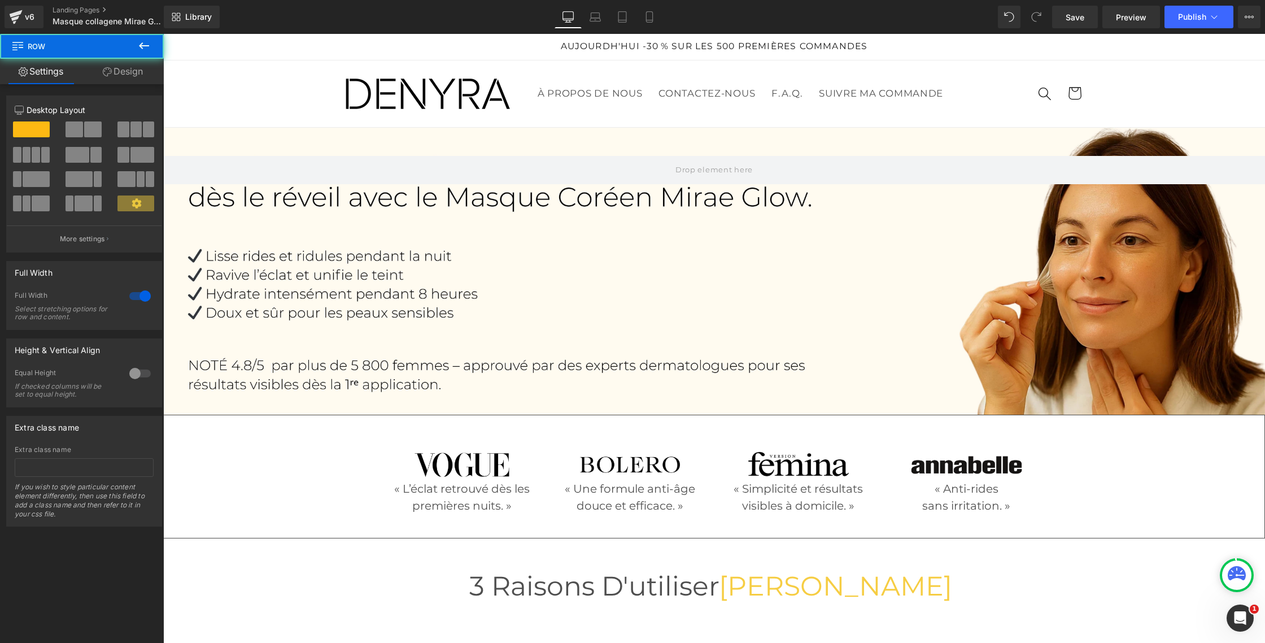
click at [251, 456] on div "Image « L’éclat retrouvé dès les premières nuits. » Text Block Image « Une form…" at bounding box center [714, 467] width 1101 height 105
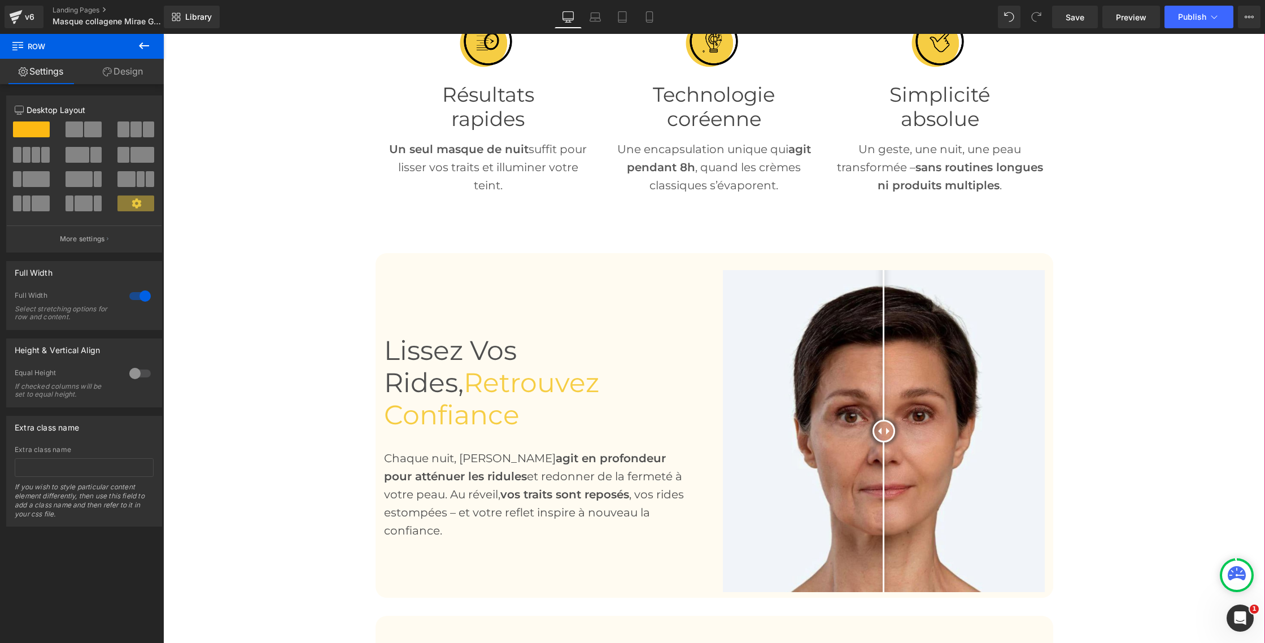
scroll to position [946, 0]
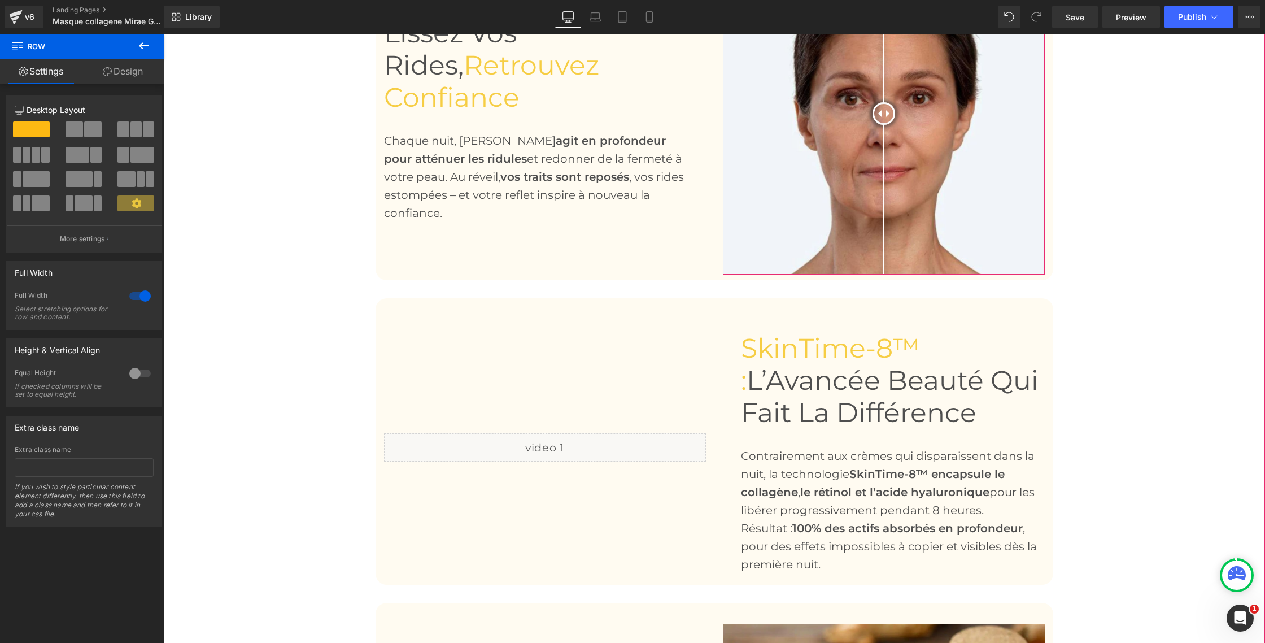
click at [803, 216] on img at bounding box center [884, 114] width 322 height 322
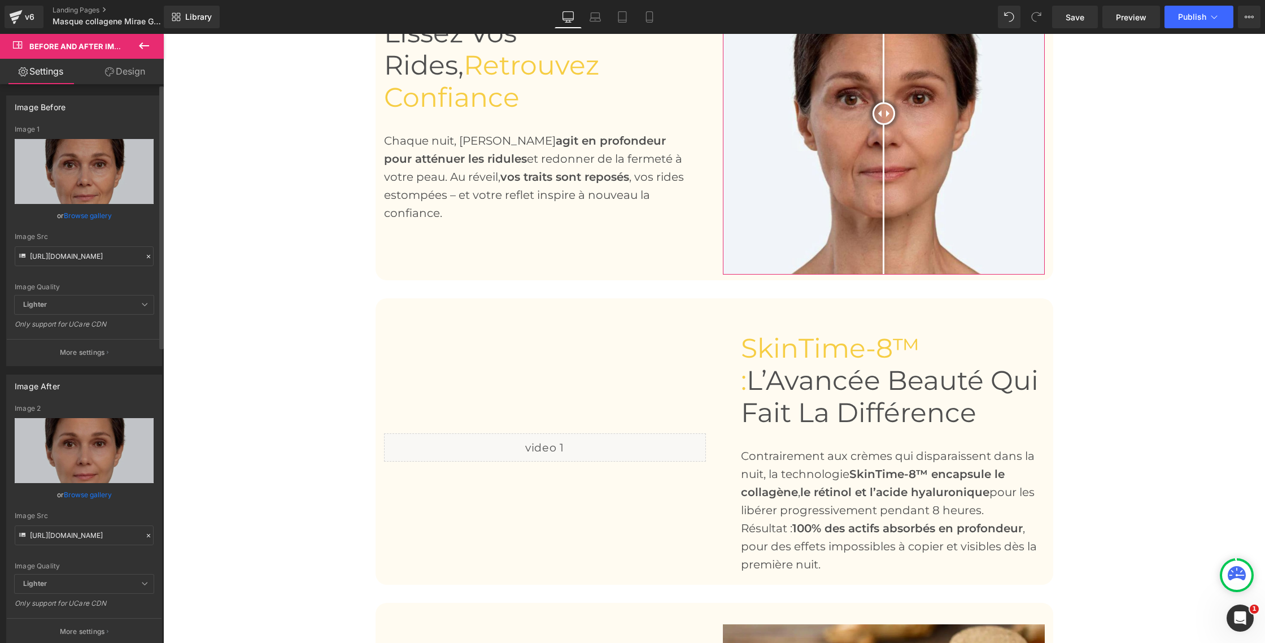
click at [141, 303] on icon at bounding box center [144, 304] width 7 height 7
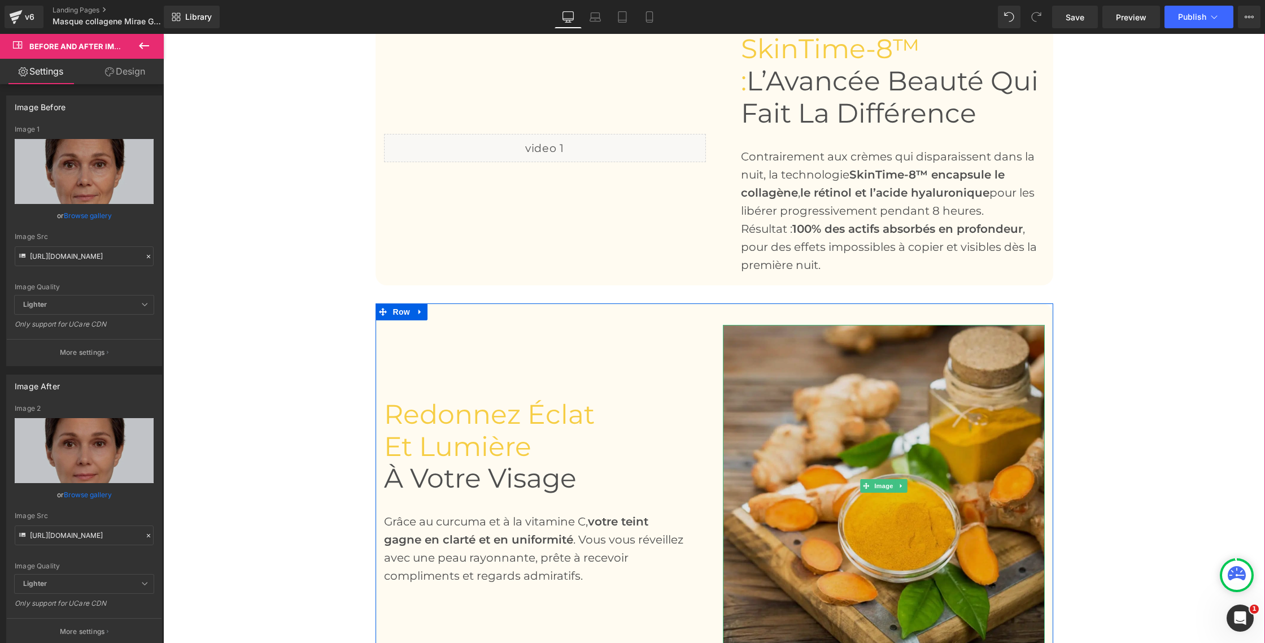
scroll to position [1248, 0]
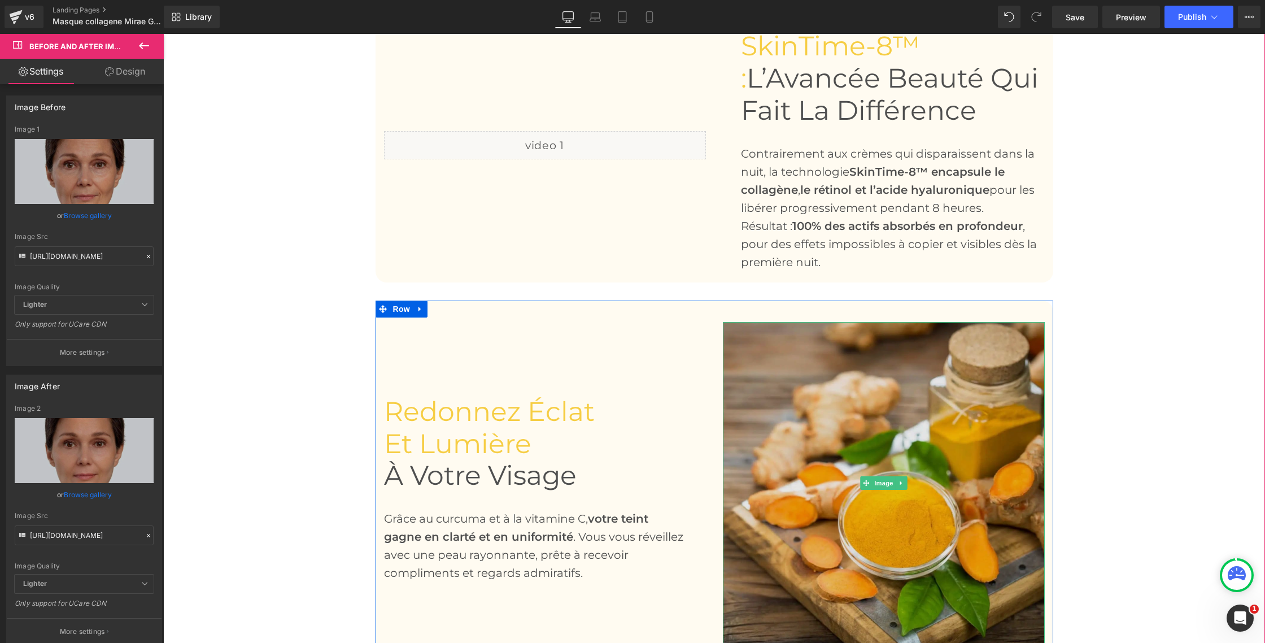
click at [877, 432] on img at bounding box center [884, 483] width 322 height 322
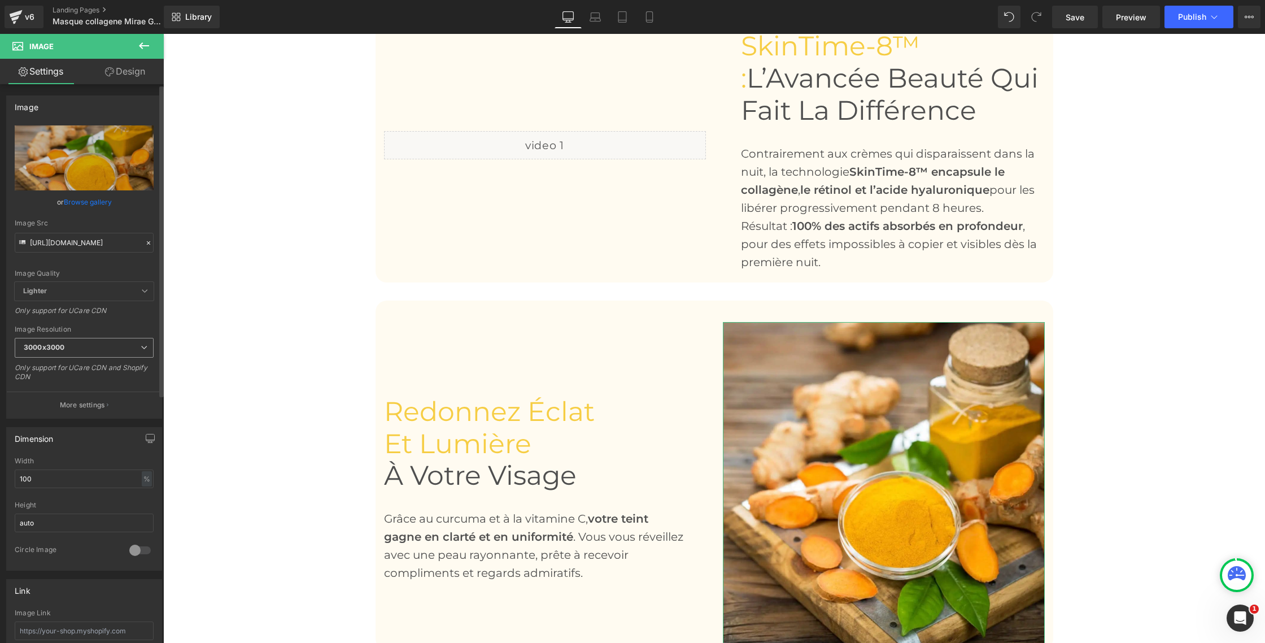
click at [141, 347] on icon at bounding box center [144, 347] width 7 height 7
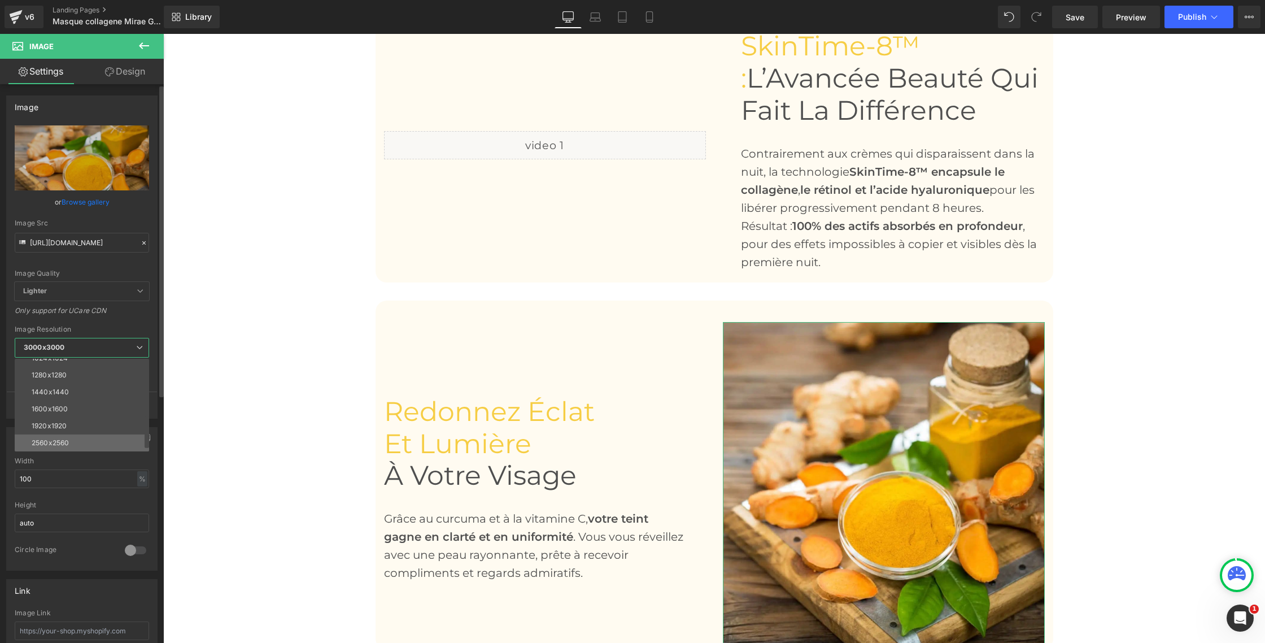
scroll to position [162, 0]
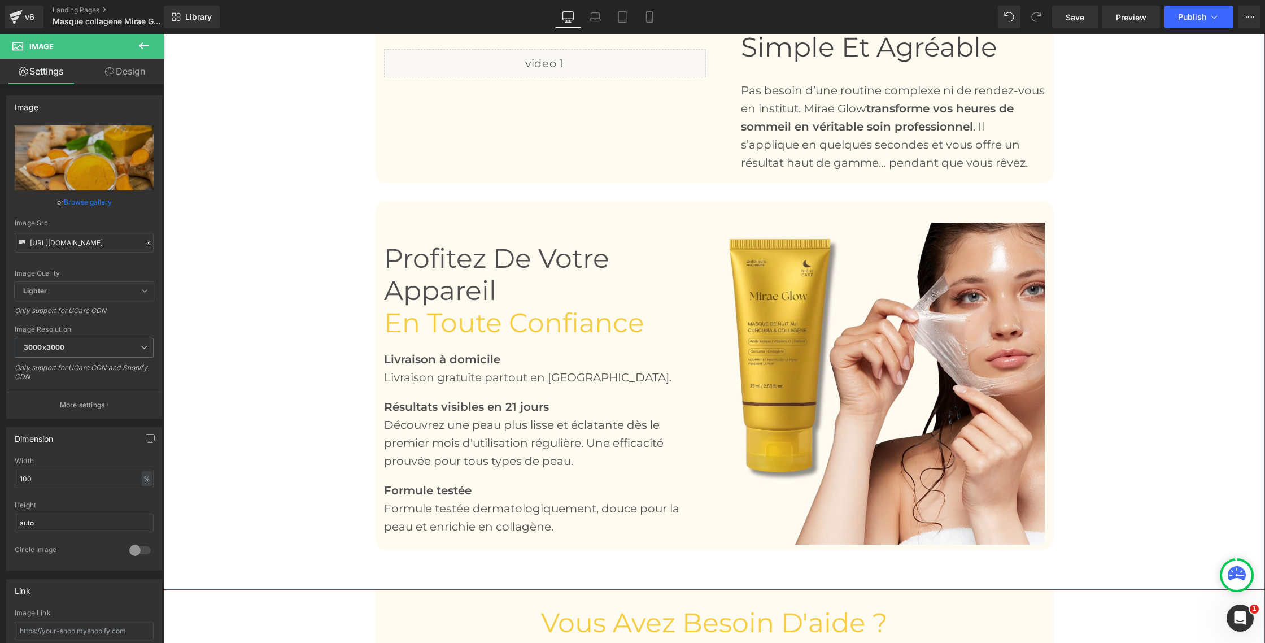
scroll to position [1990, 0]
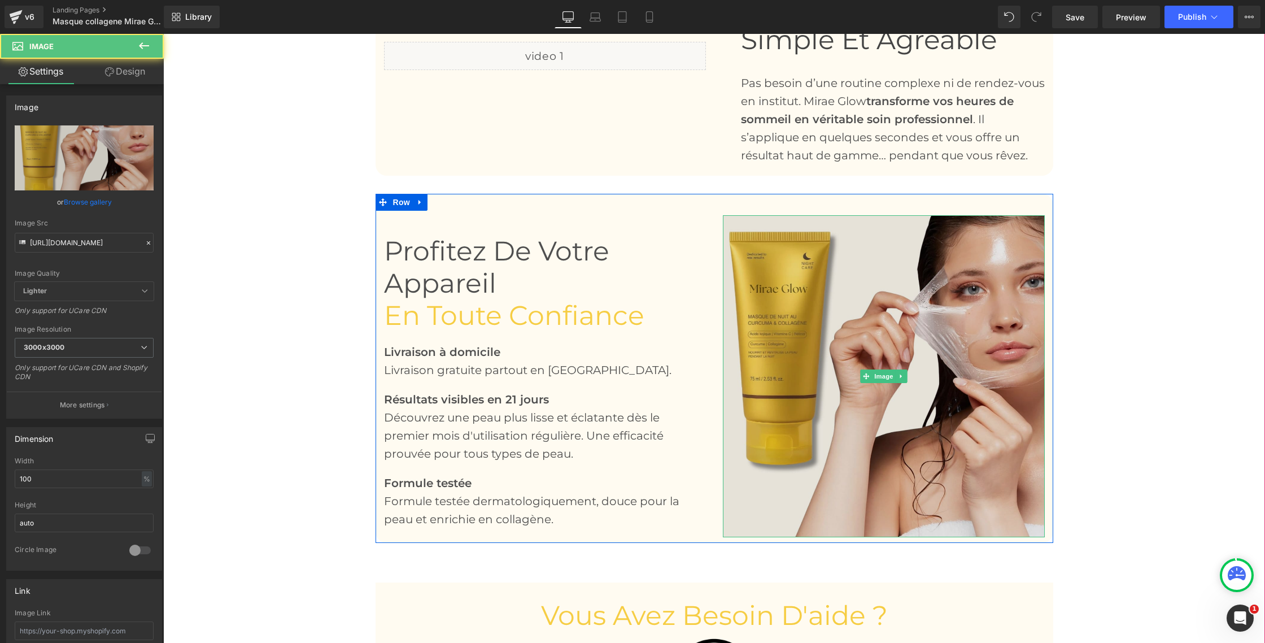
click at [841, 318] on img at bounding box center [884, 376] width 322 height 322
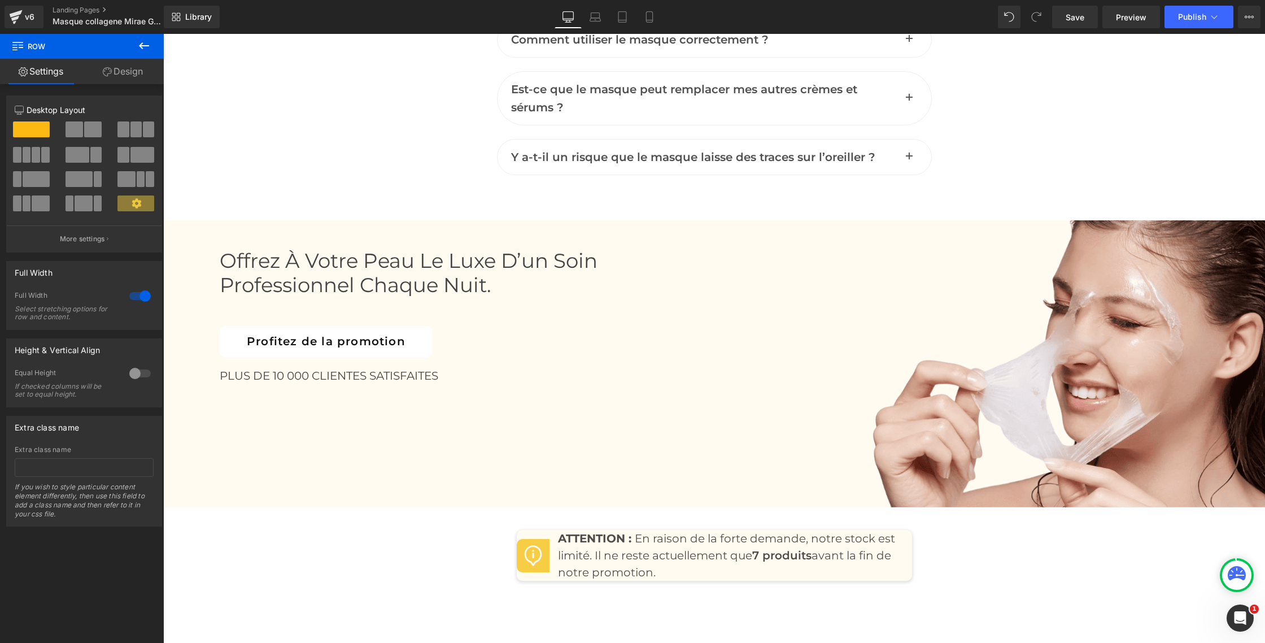
scroll to position [5111, 0]
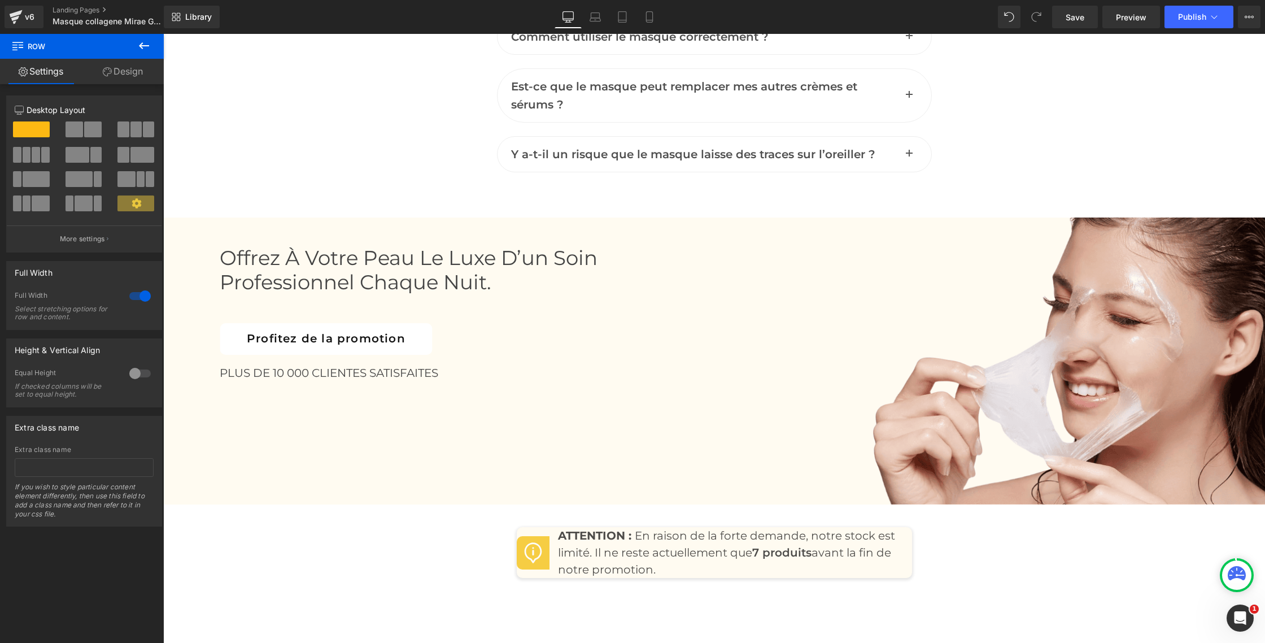
click at [133, 71] on link "Design" at bounding box center [123, 71] width 82 height 25
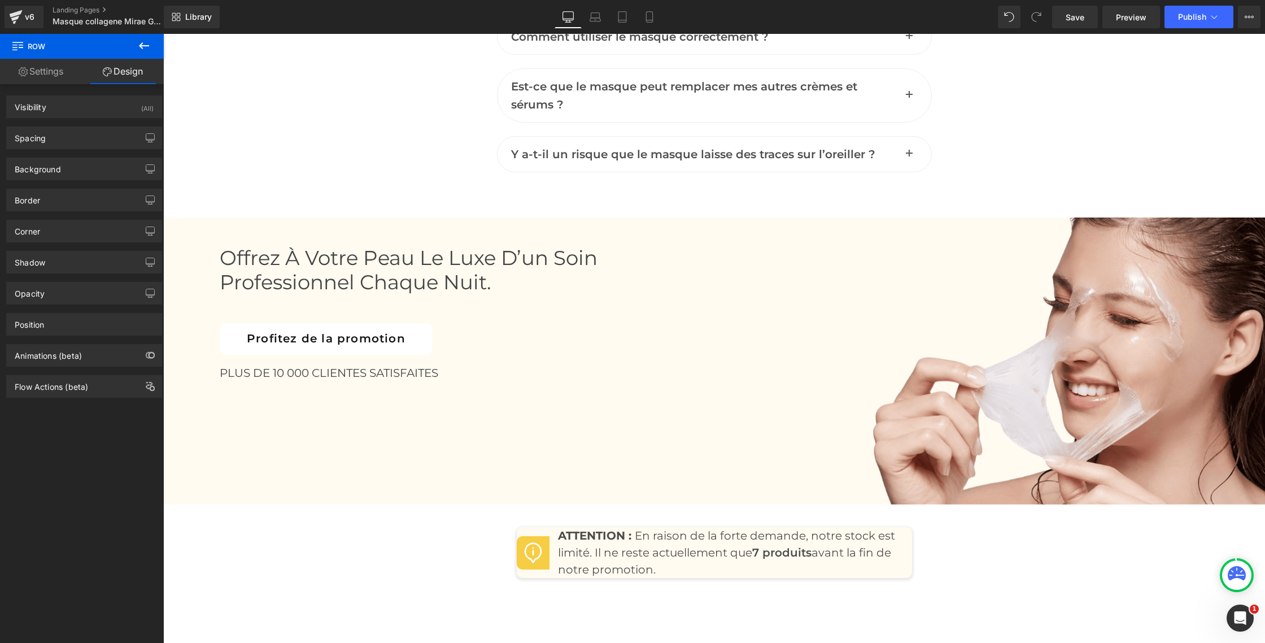
click at [145, 42] on icon at bounding box center [144, 46] width 14 height 14
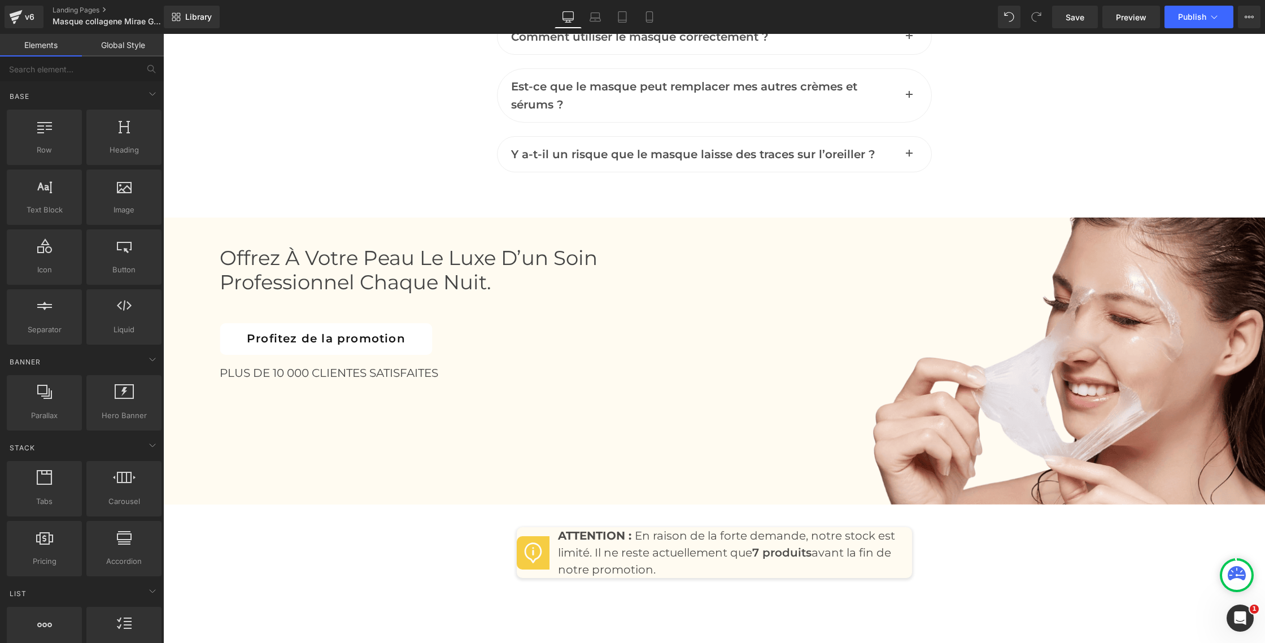
click at [130, 48] on link "Global Style" at bounding box center [123, 45] width 82 height 23
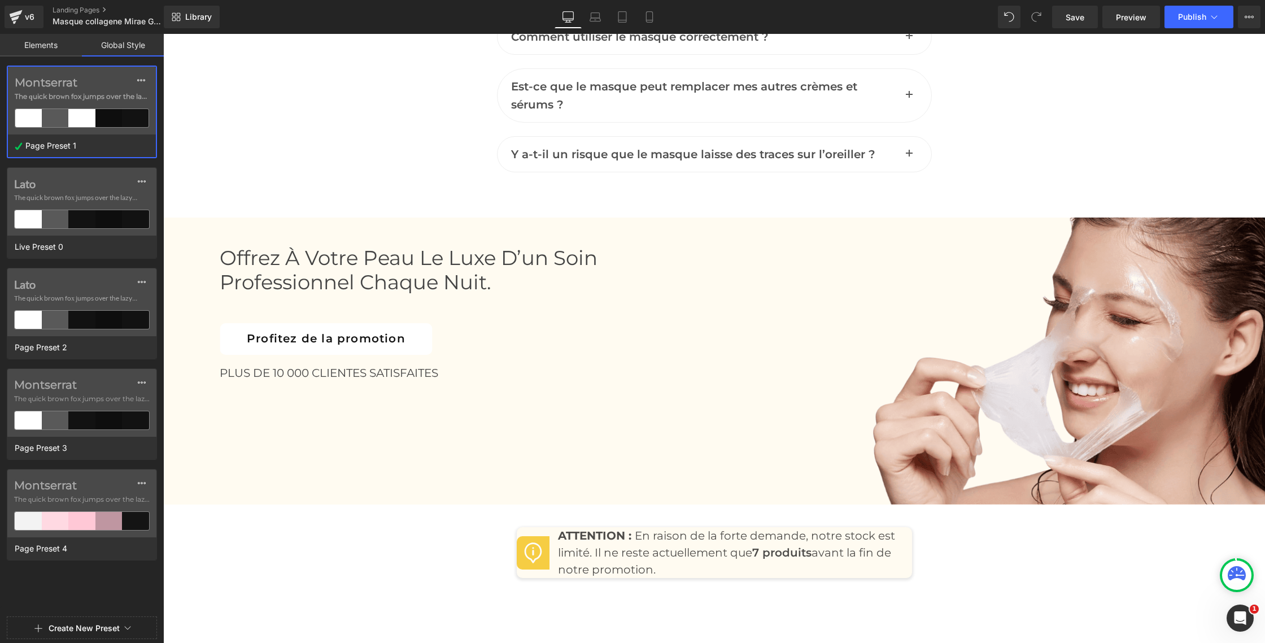
click at [64, 115] on div at bounding box center [55, 118] width 27 height 18
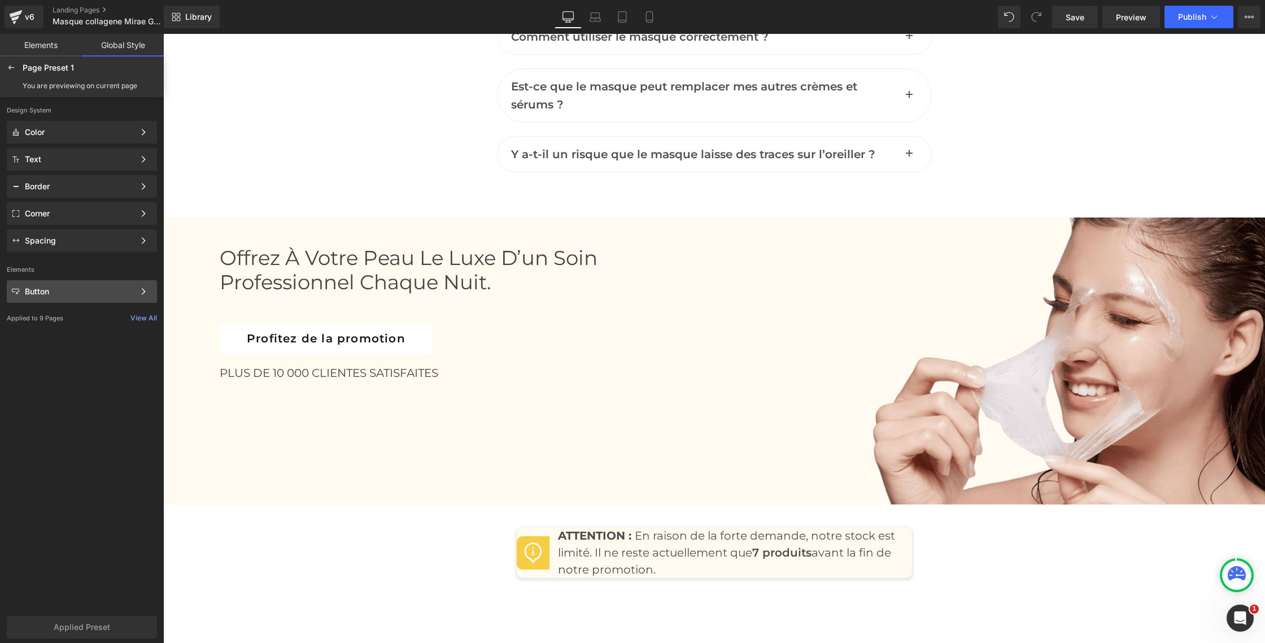
click at [51, 289] on div "Button" at bounding box center [80, 291] width 110 height 9
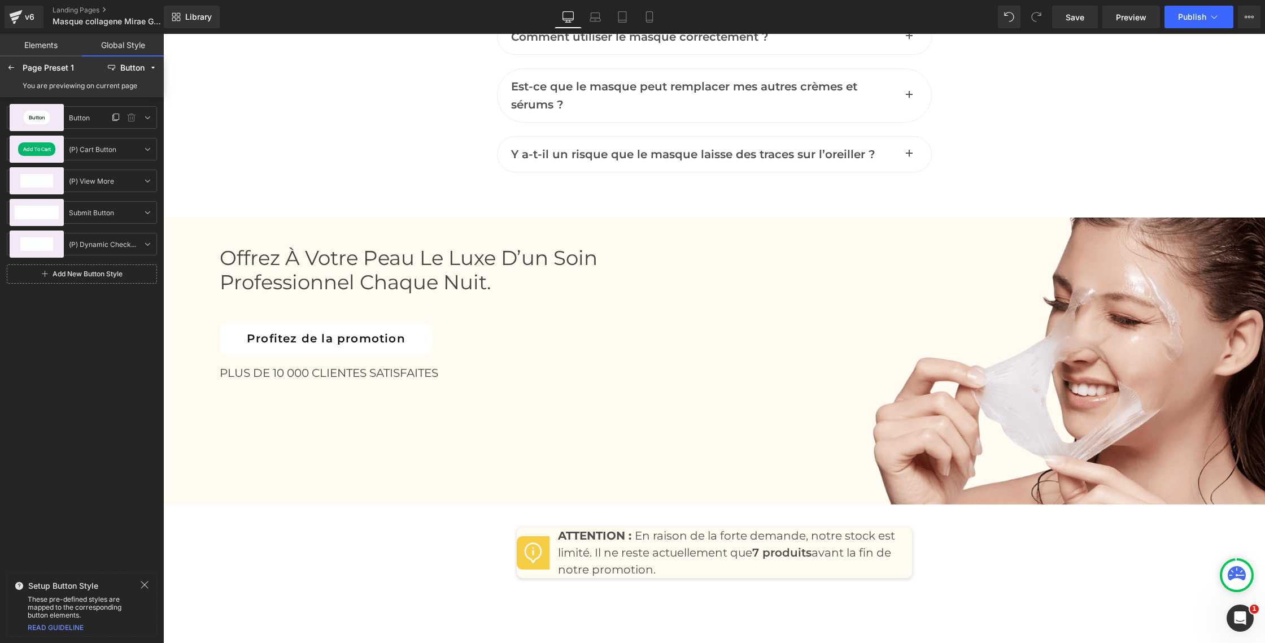
click at [42, 119] on span "Button" at bounding box center [37, 117] width 16 height 5
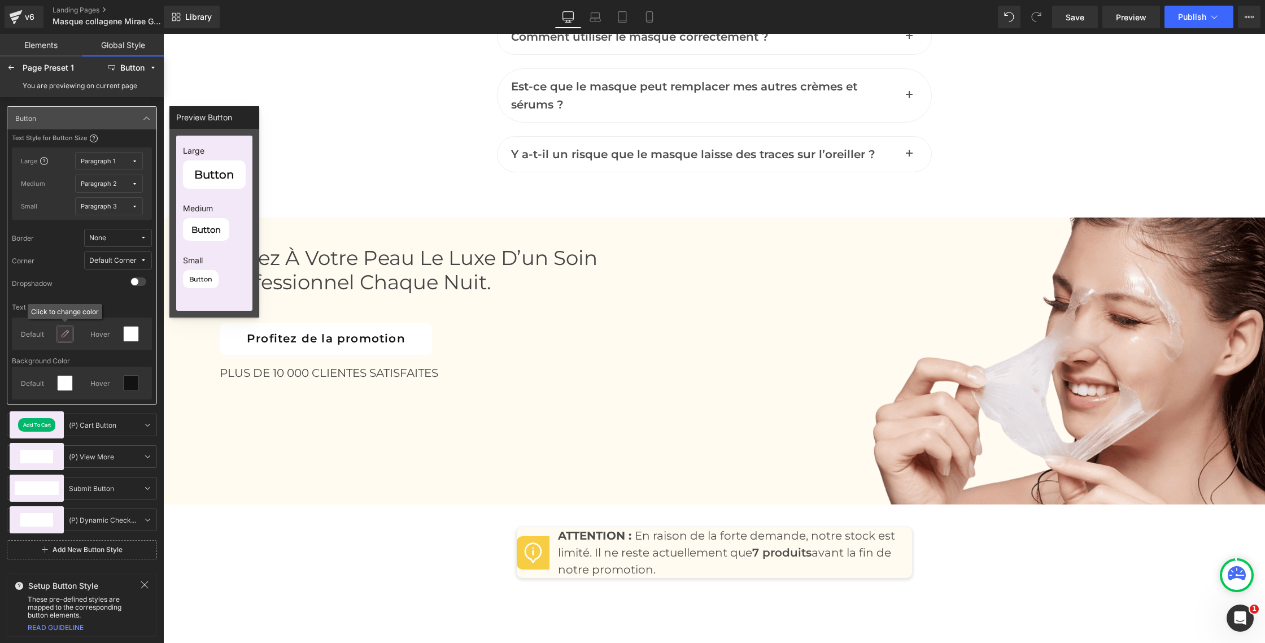
click at [71, 337] on div at bounding box center [65, 333] width 15 height 15
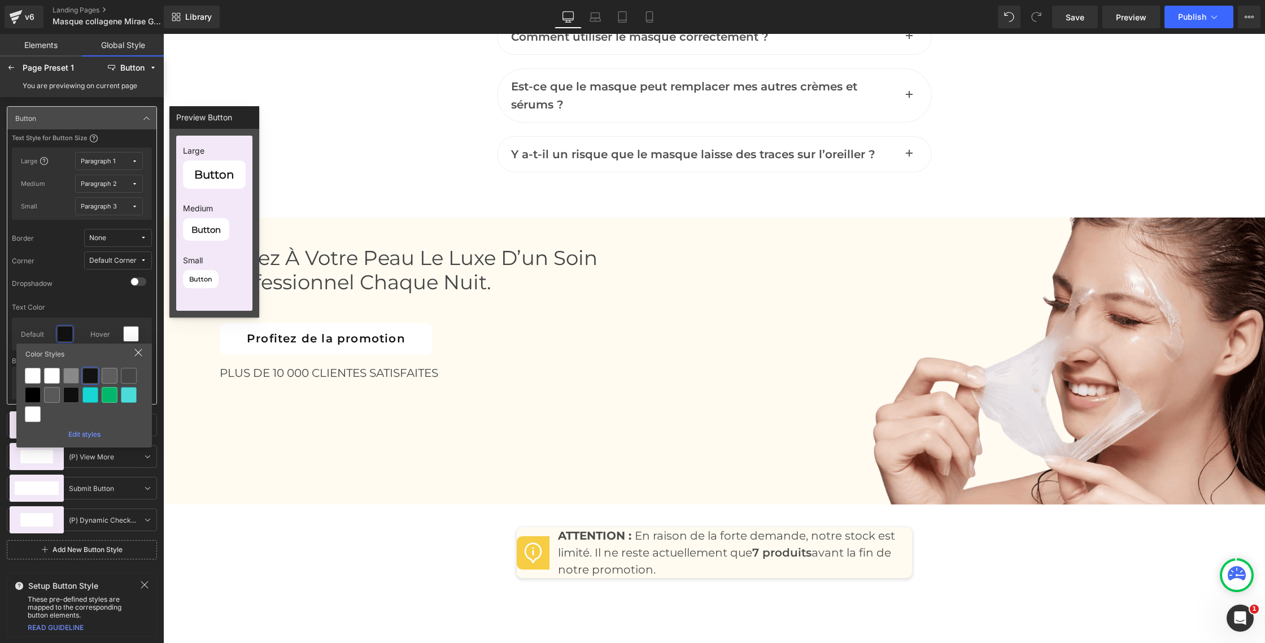
click at [73, 432] on div "Edit styles" at bounding box center [84, 432] width 127 height 12
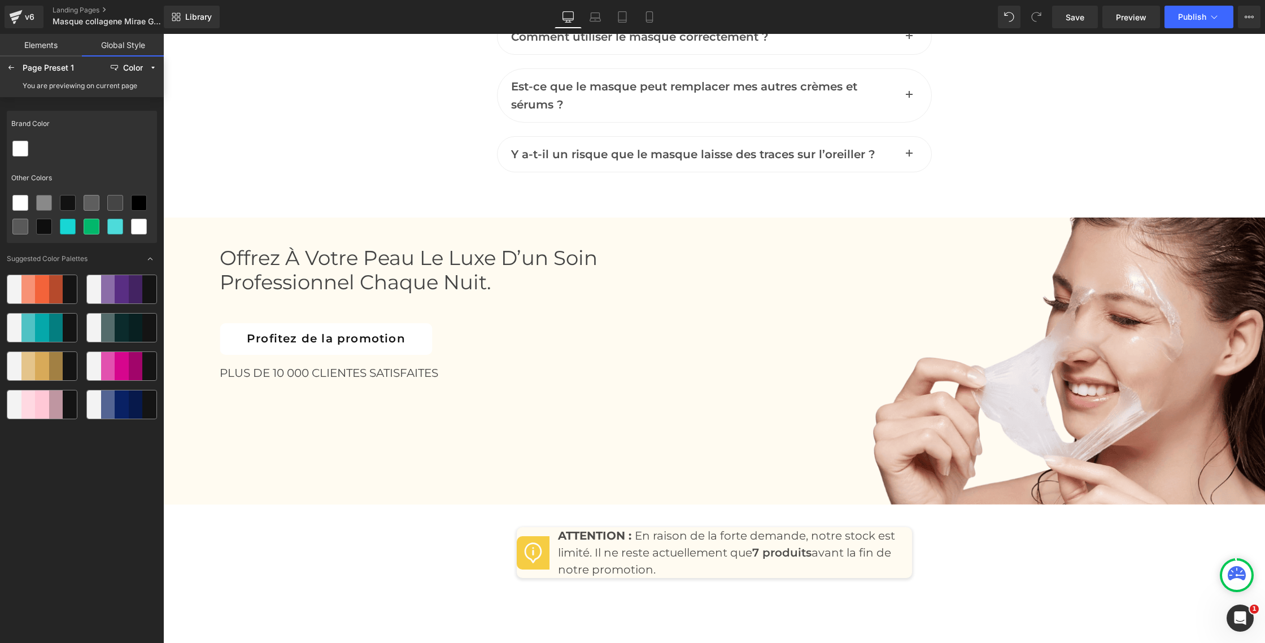
scroll to position [5111, 0]
click at [45, 204] on icon at bounding box center [44, 202] width 9 height 9
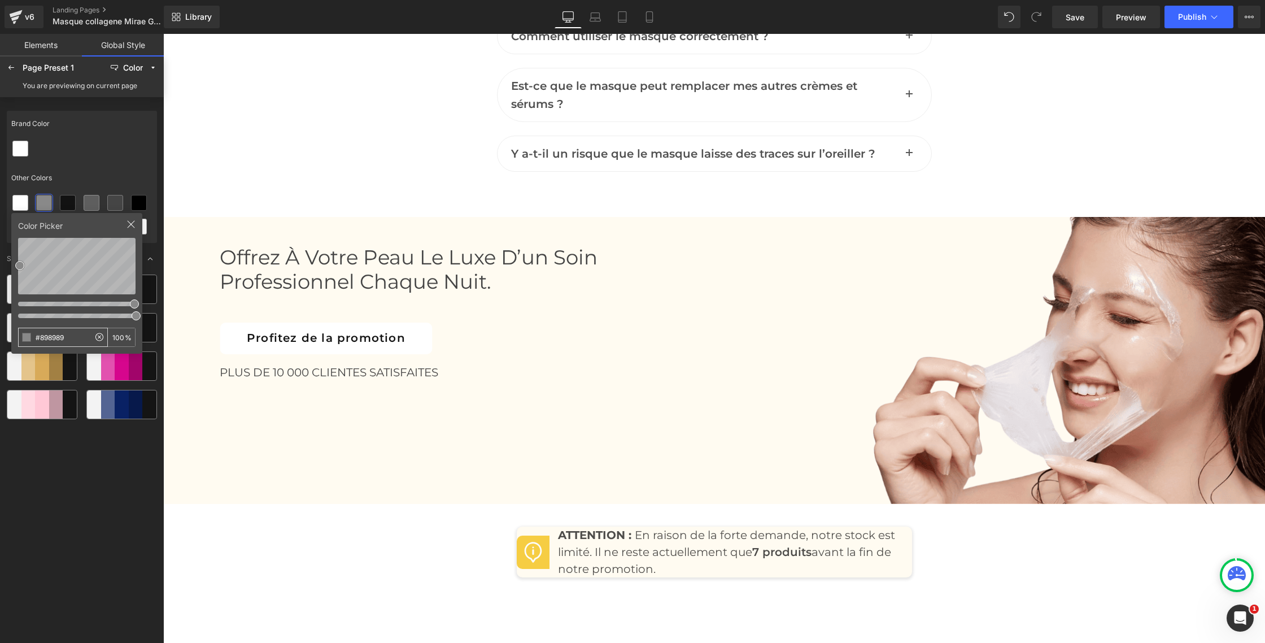
click at [56, 334] on input "#898989" at bounding box center [54, 337] width 71 height 18
type input "f6cd43"
click at [78, 172] on div "Other Colors" at bounding box center [82, 178] width 150 height 26
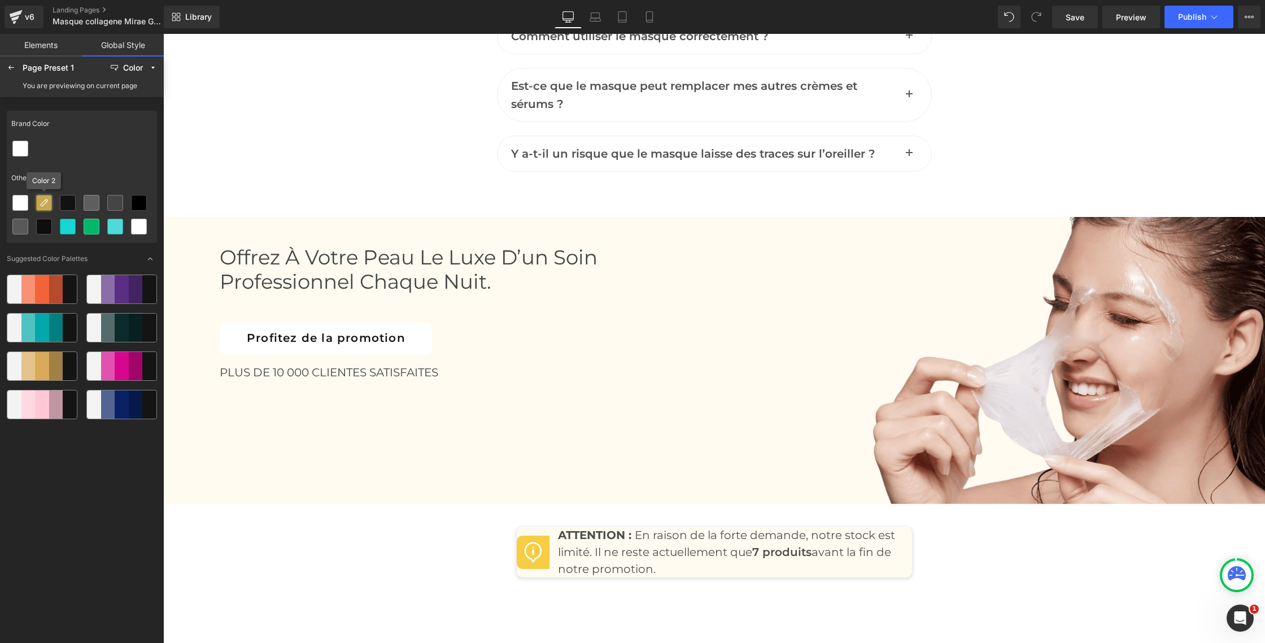
click at [50, 199] on div at bounding box center [44, 202] width 15 height 15
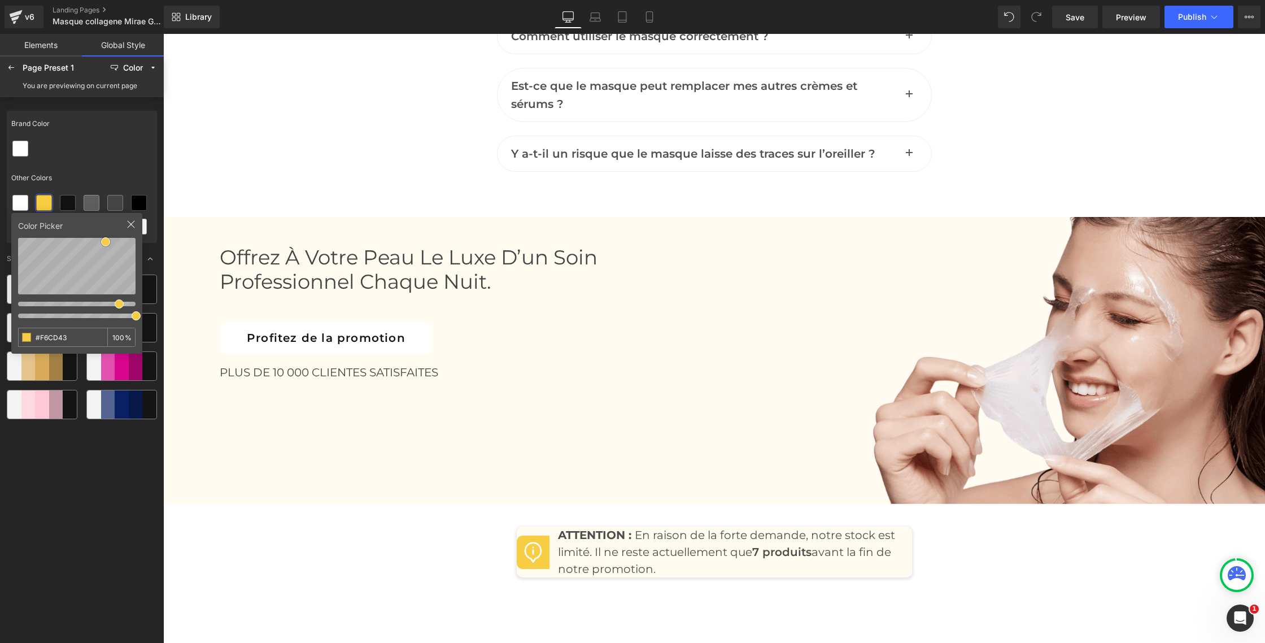
click at [91, 158] on div at bounding box center [82, 149] width 150 height 24
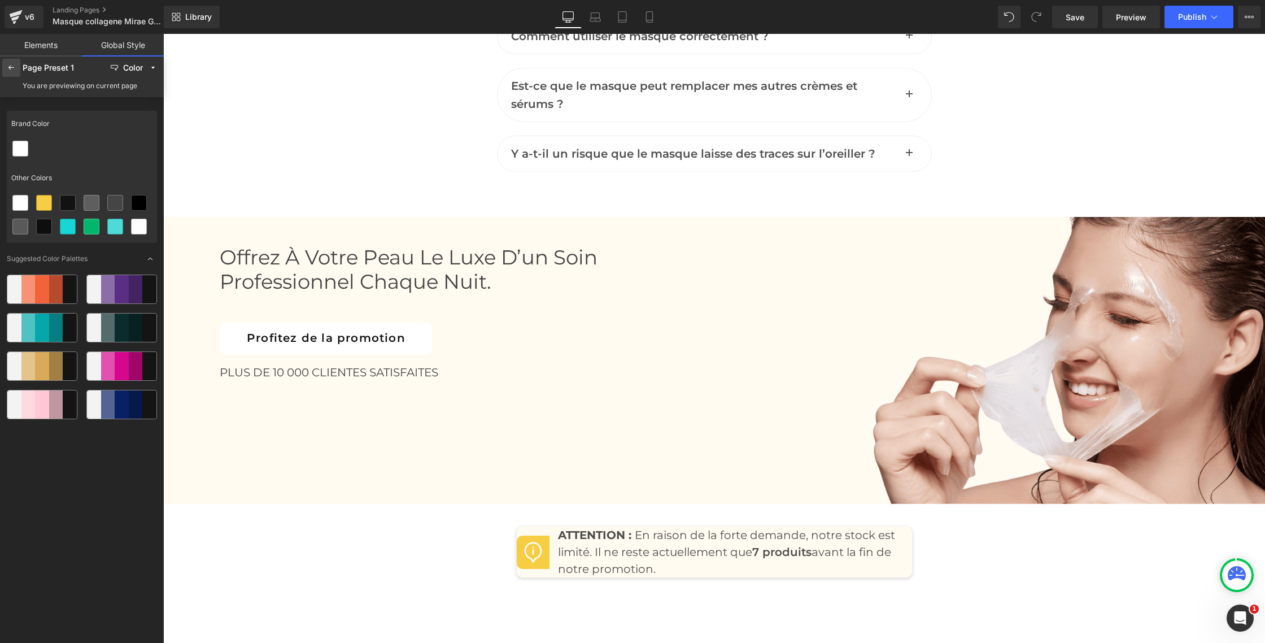
click at [16, 67] on div at bounding box center [11, 68] width 18 height 18
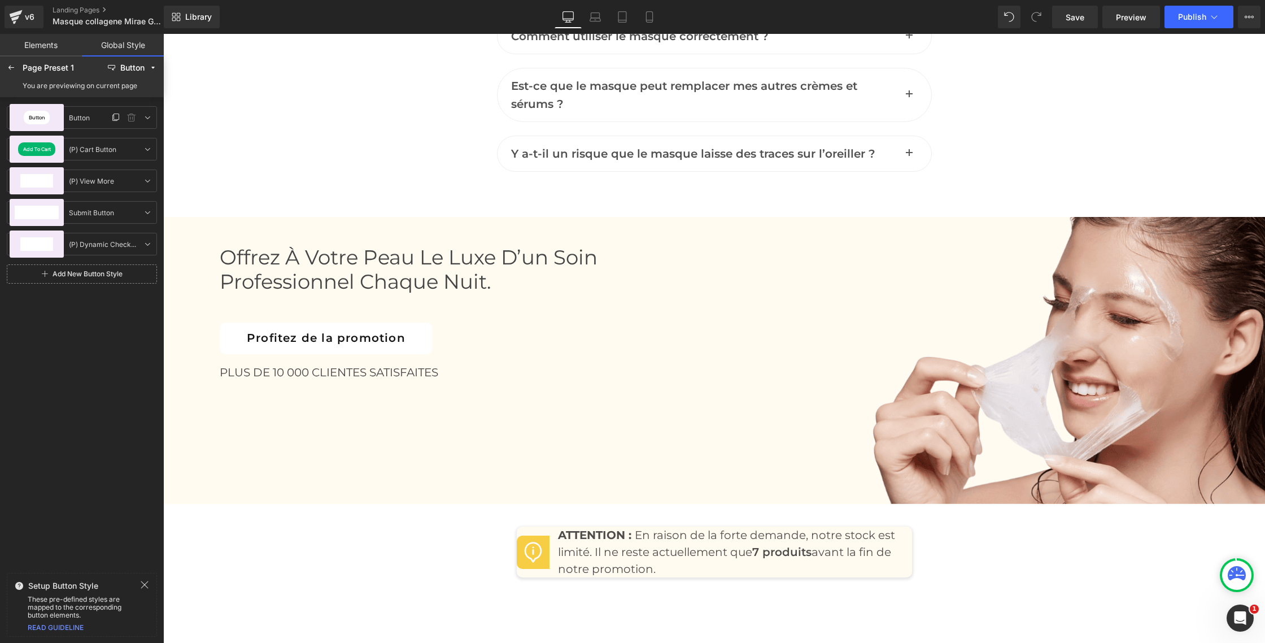
click at [31, 111] on div "Button" at bounding box center [37, 118] width 26 height 14
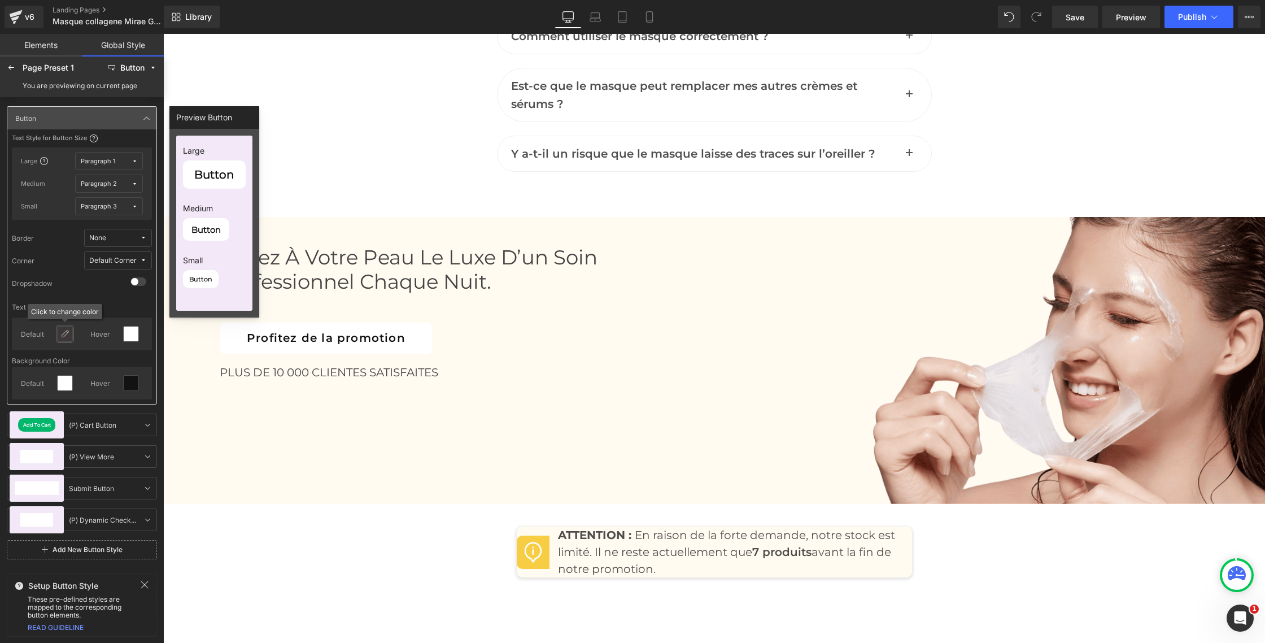
click at [59, 334] on div at bounding box center [65, 333] width 15 height 15
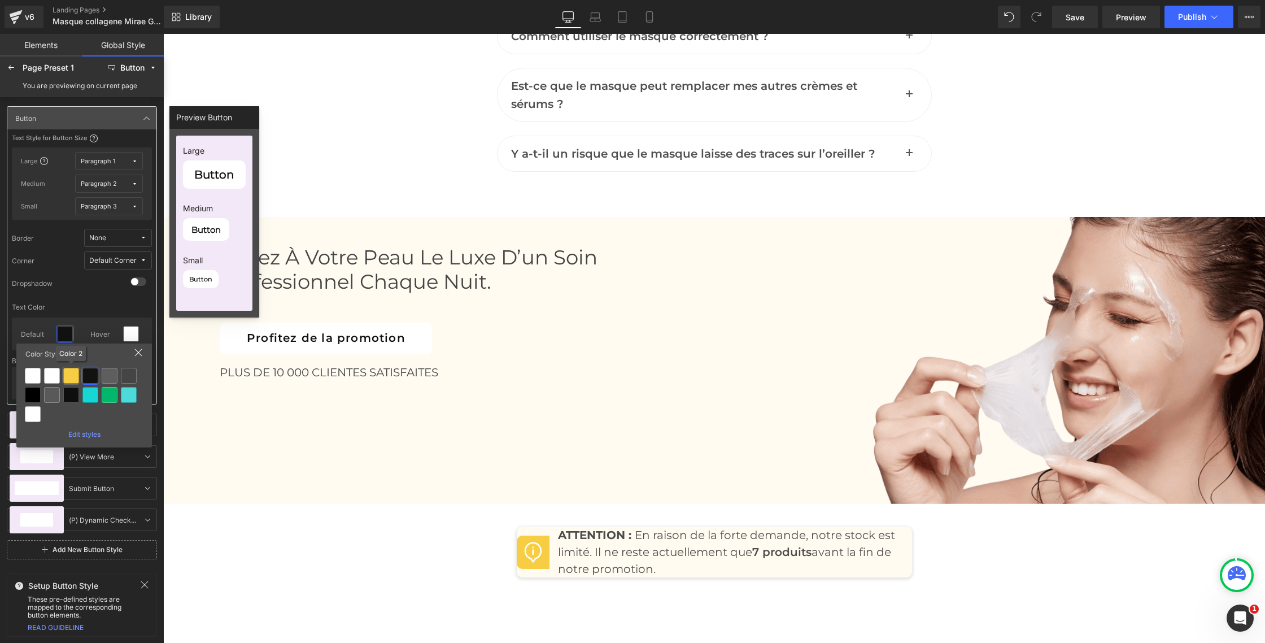
click at [73, 378] on div at bounding box center [71, 376] width 16 height 16
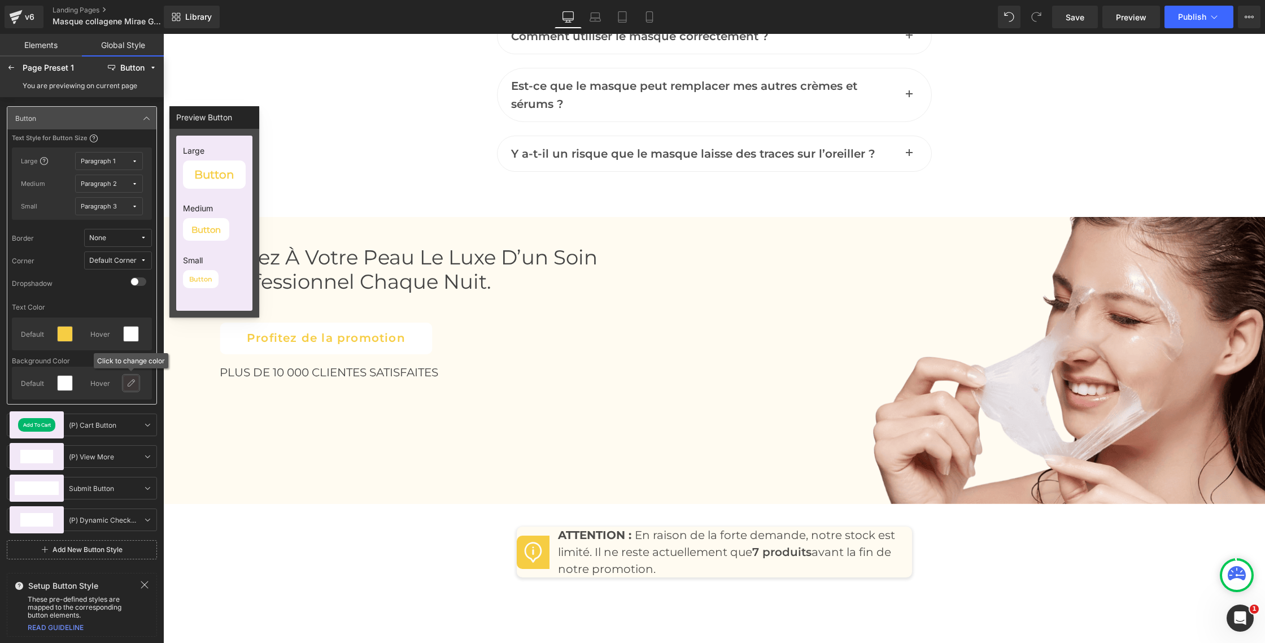
click at [136, 387] on div at bounding box center [131, 383] width 15 height 15
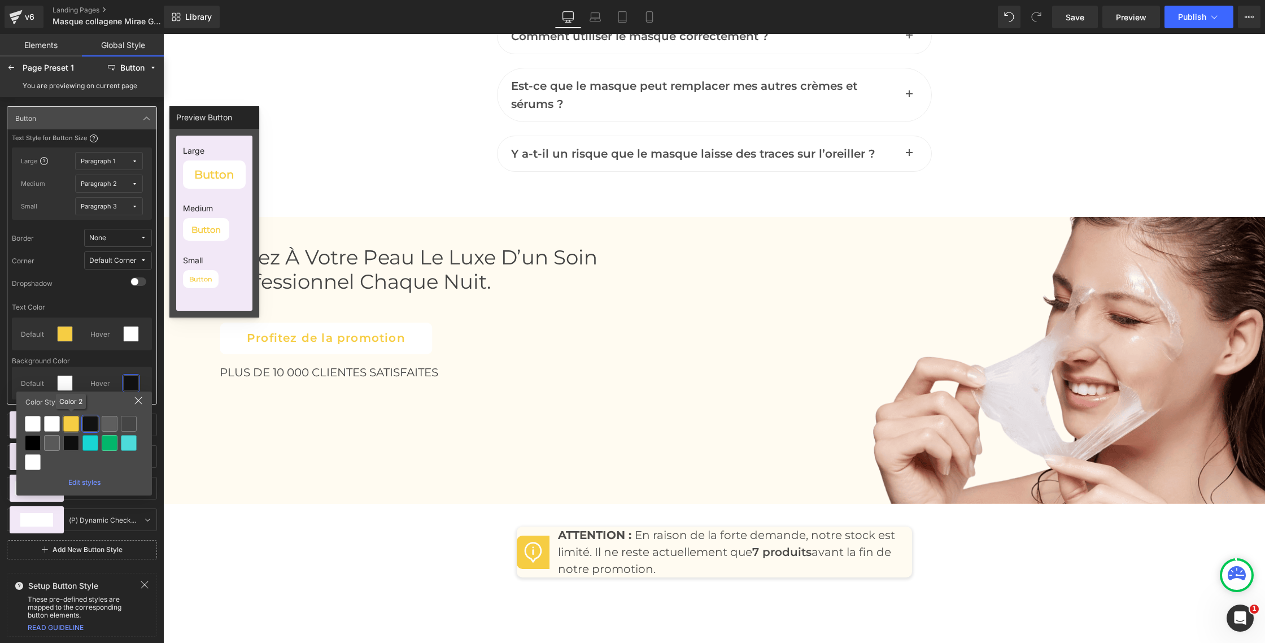
click at [73, 424] on div at bounding box center [71, 424] width 16 height 16
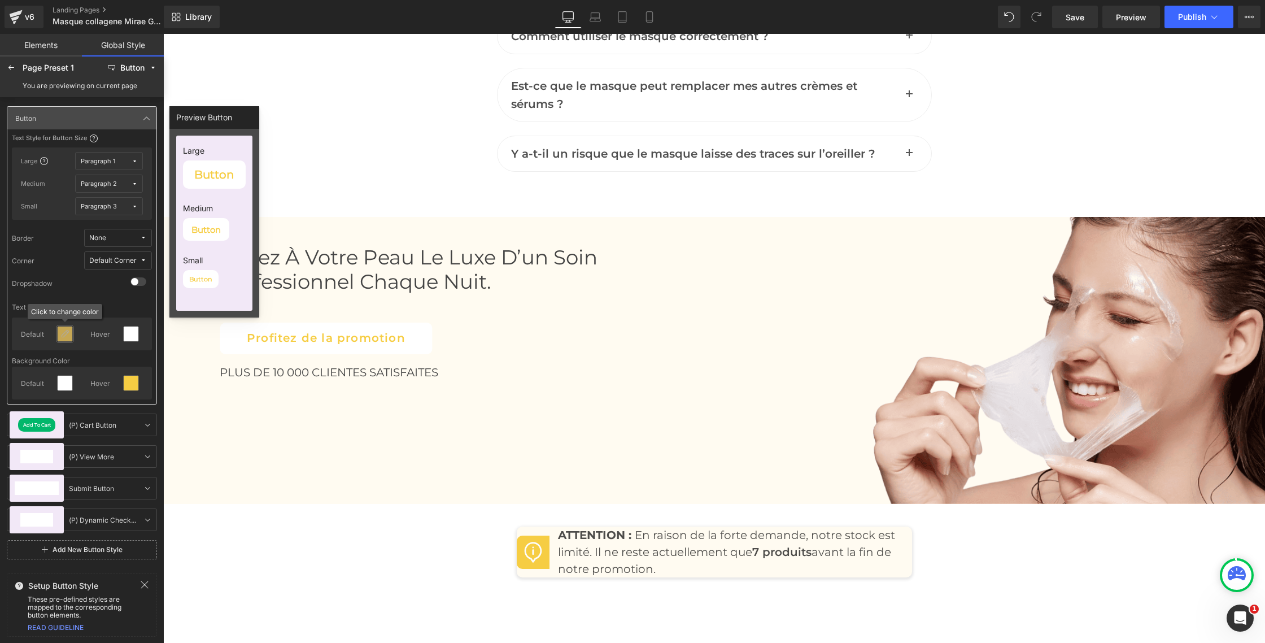
click at [63, 336] on icon at bounding box center [64, 333] width 9 height 9
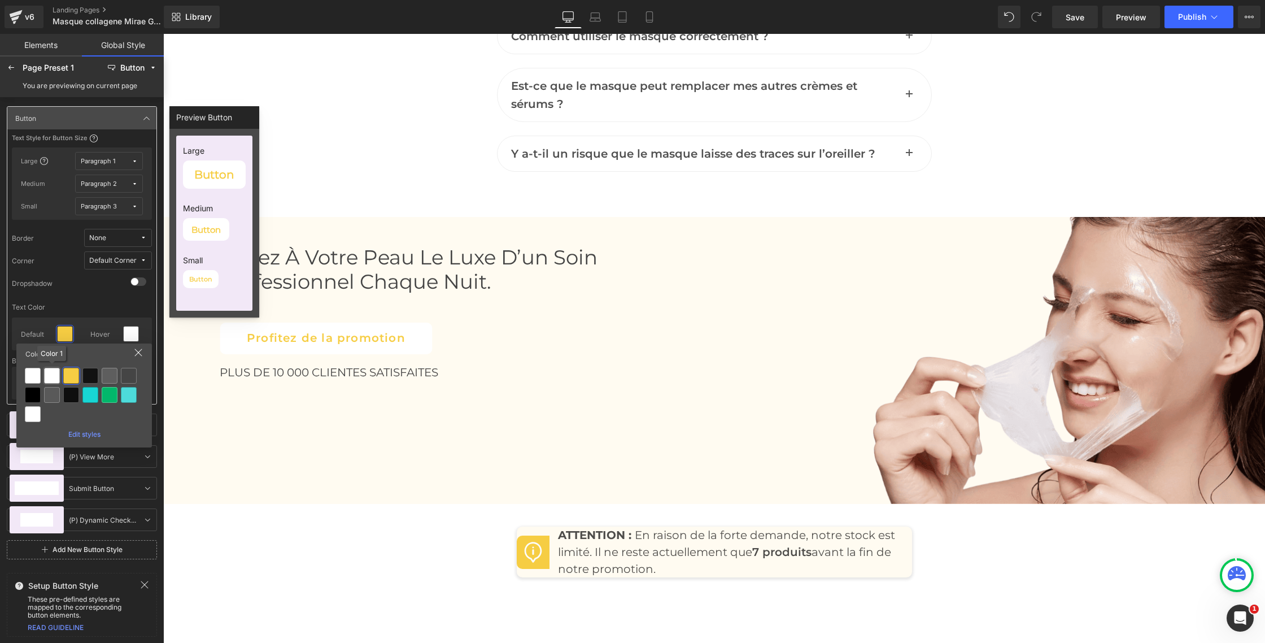
click at [52, 378] on div at bounding box center [52, 376] width 16 height 16
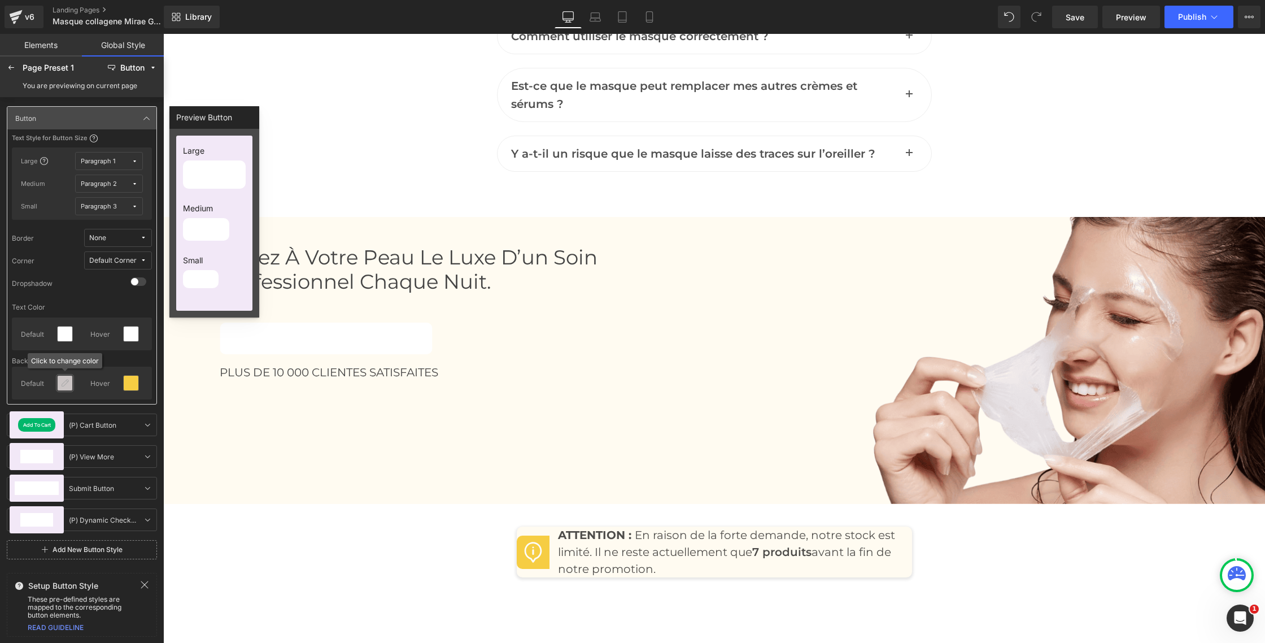
click at [67, 386] on icon at bounding box center [64, 382] width 9 height 9
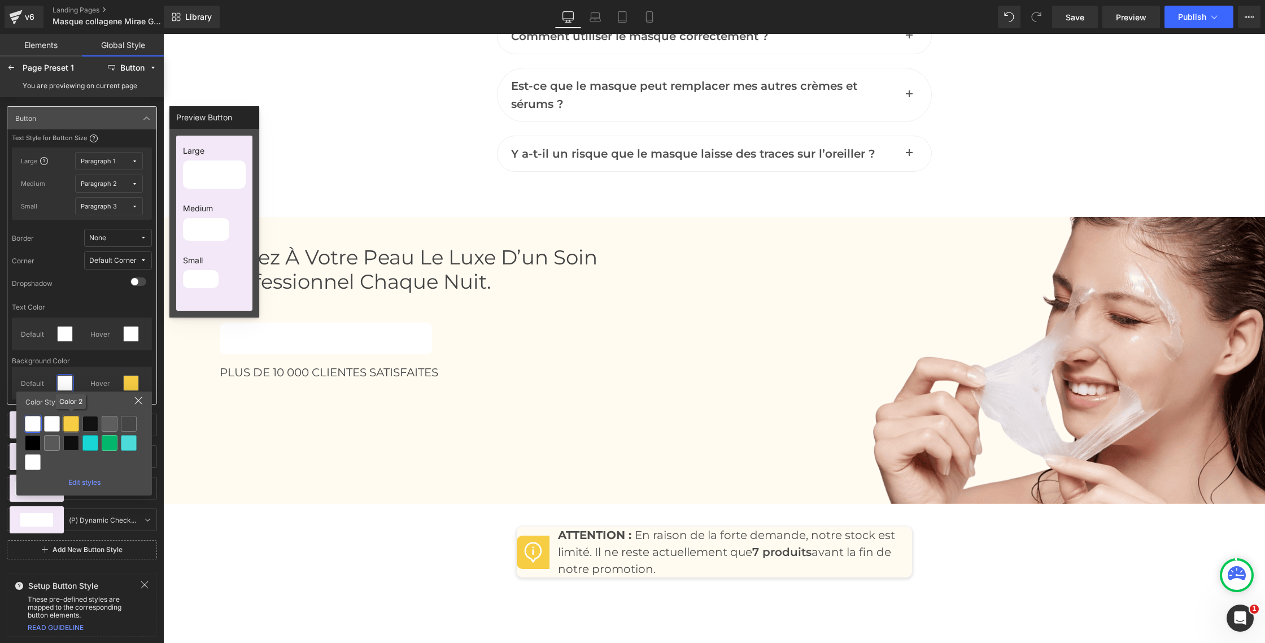
click at [75, 425] on div at bounding box center [71, 424] width 16 height 16
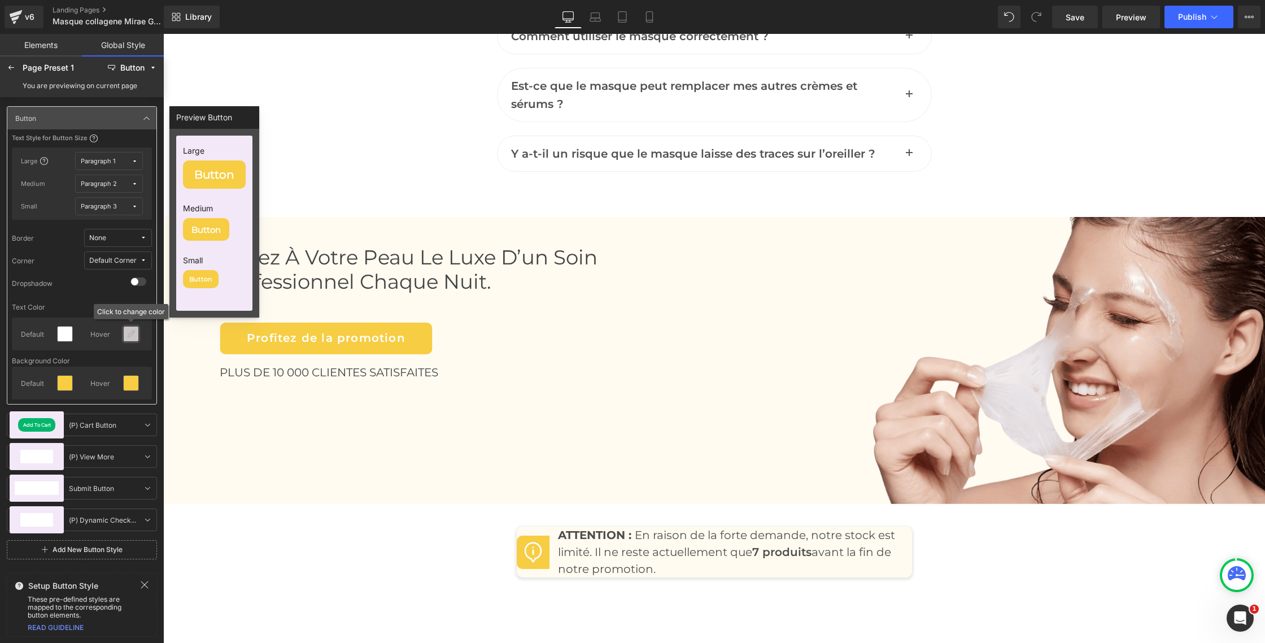
click at [132, 335] on icon at bounding box center [131, 333] width 9 height 9
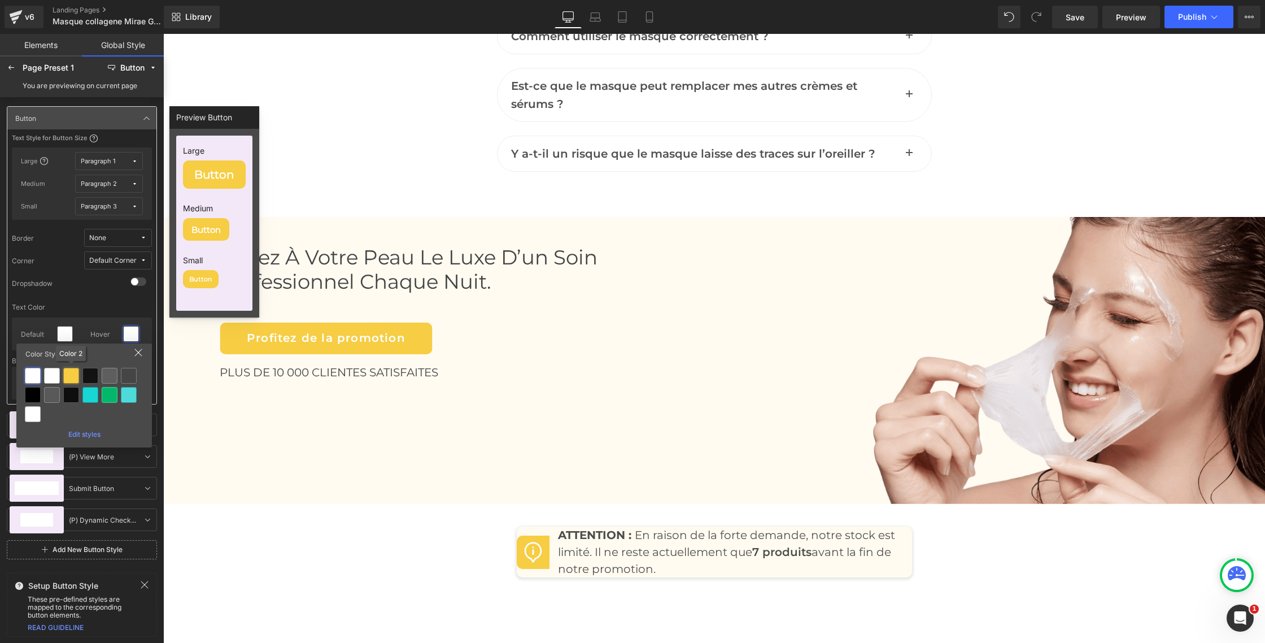
click at [74, 375] on div at bounding box center [71, 376] width 16 height 16
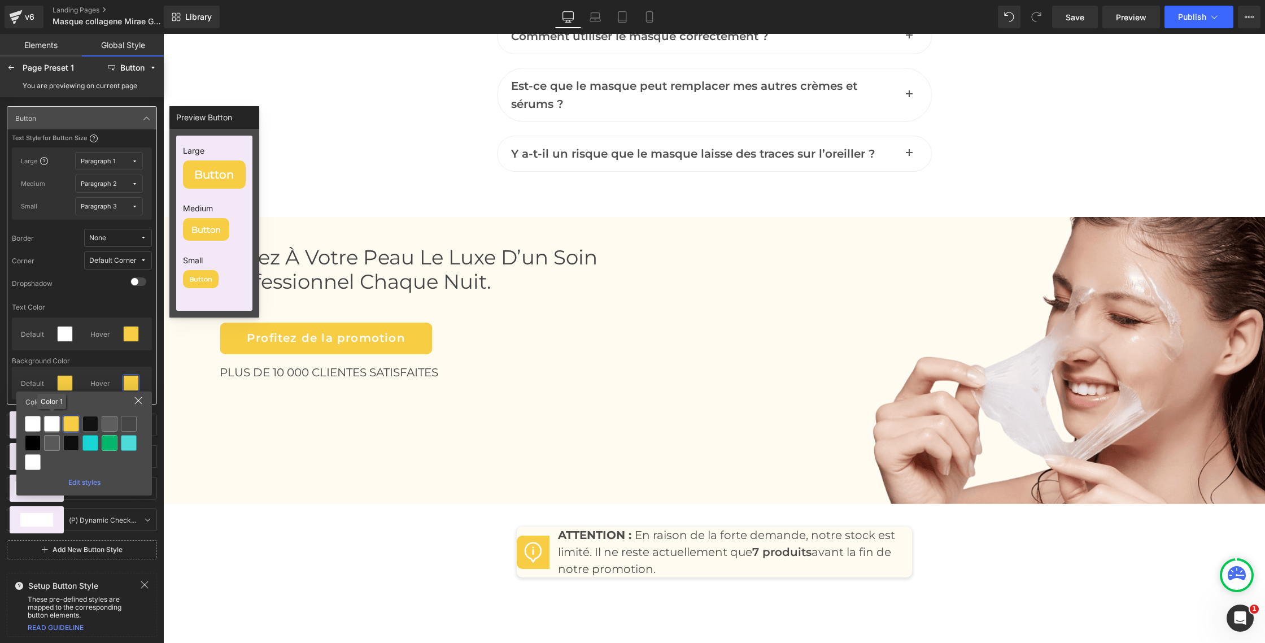
click at [52, 425] on div at bounding box center [52, 424] width 16 height 16
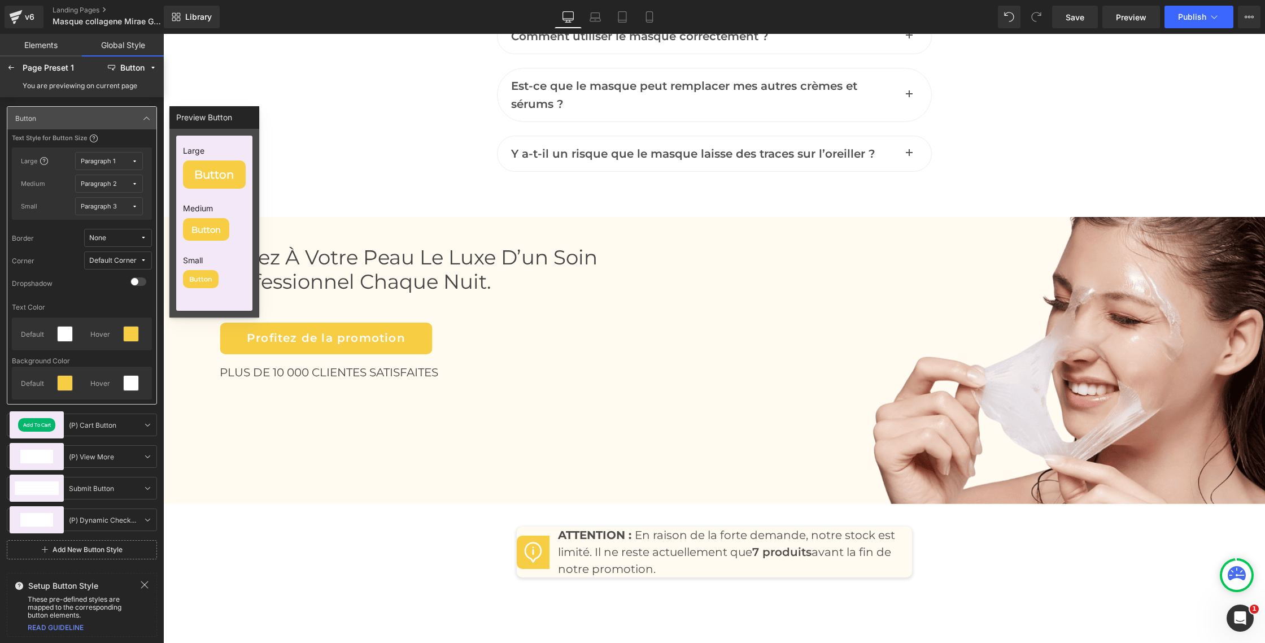
click at [10, 67] on icon at bounding box center [11, 67] width 9 height 9
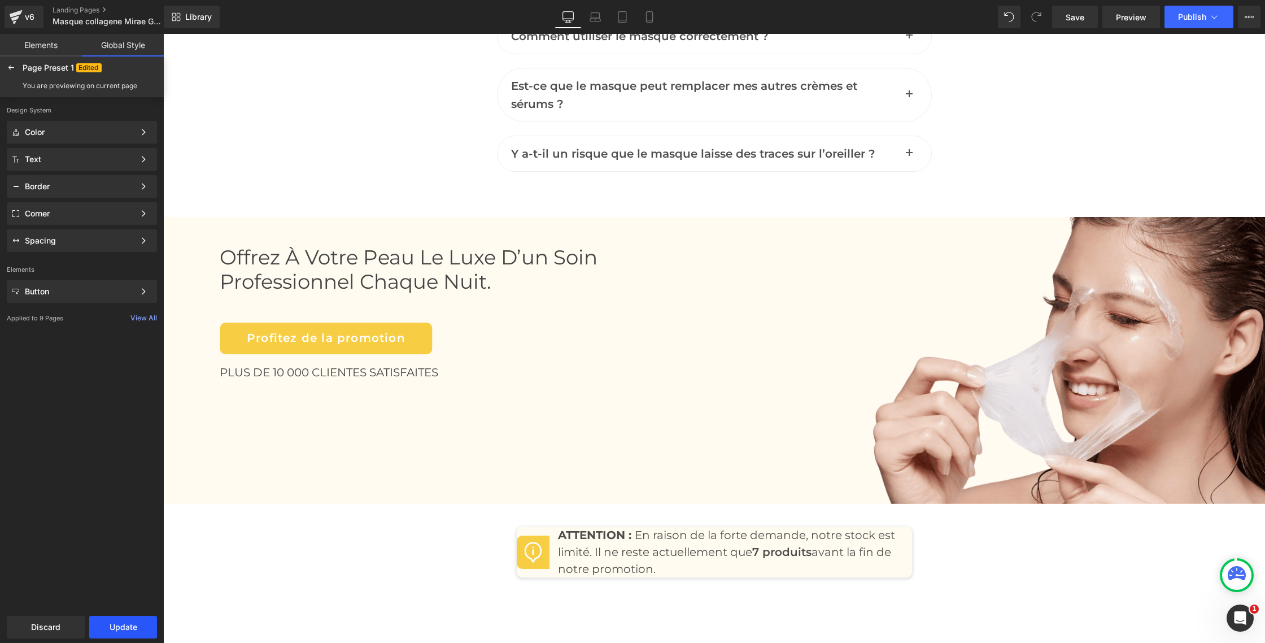
click at [135, 630] on button "Update" at bounding box center [123, 627] width 68 height 23
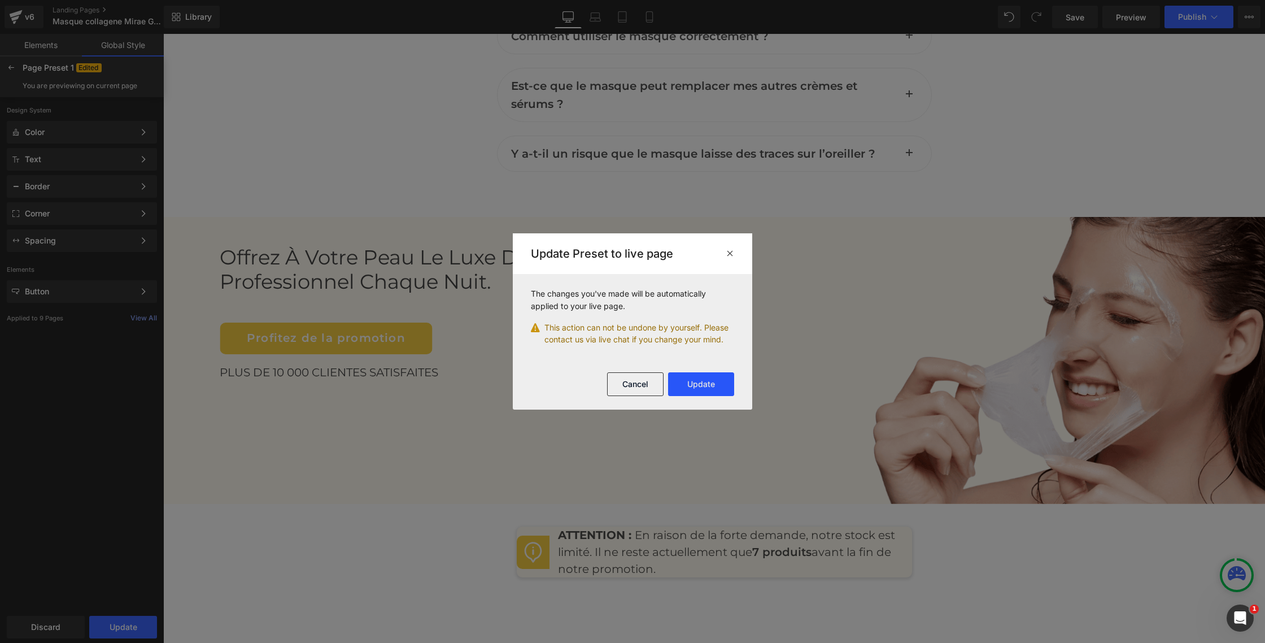
drag, startPoint x: 716, startPoint y: 385, endPoint x: 324, endPoint y: 355, distance: 393.2
click at [716, 385] on button "Update" at bounding box center [701, 384] width 66 height 24
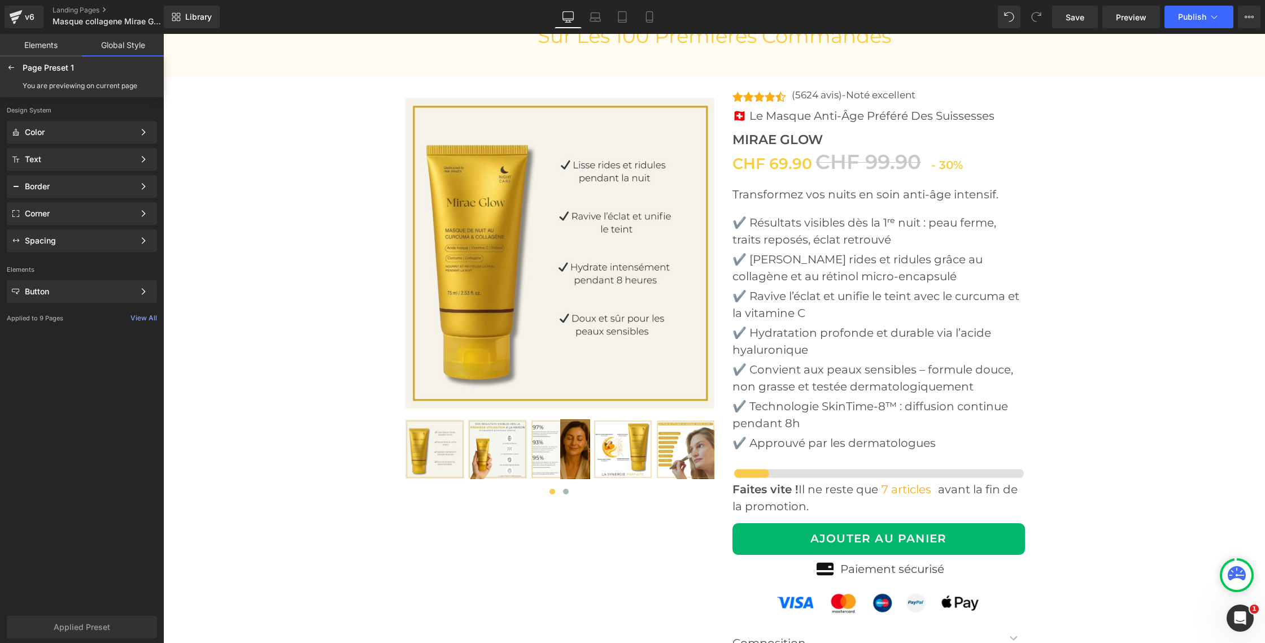
scroll to position [4174, 0]
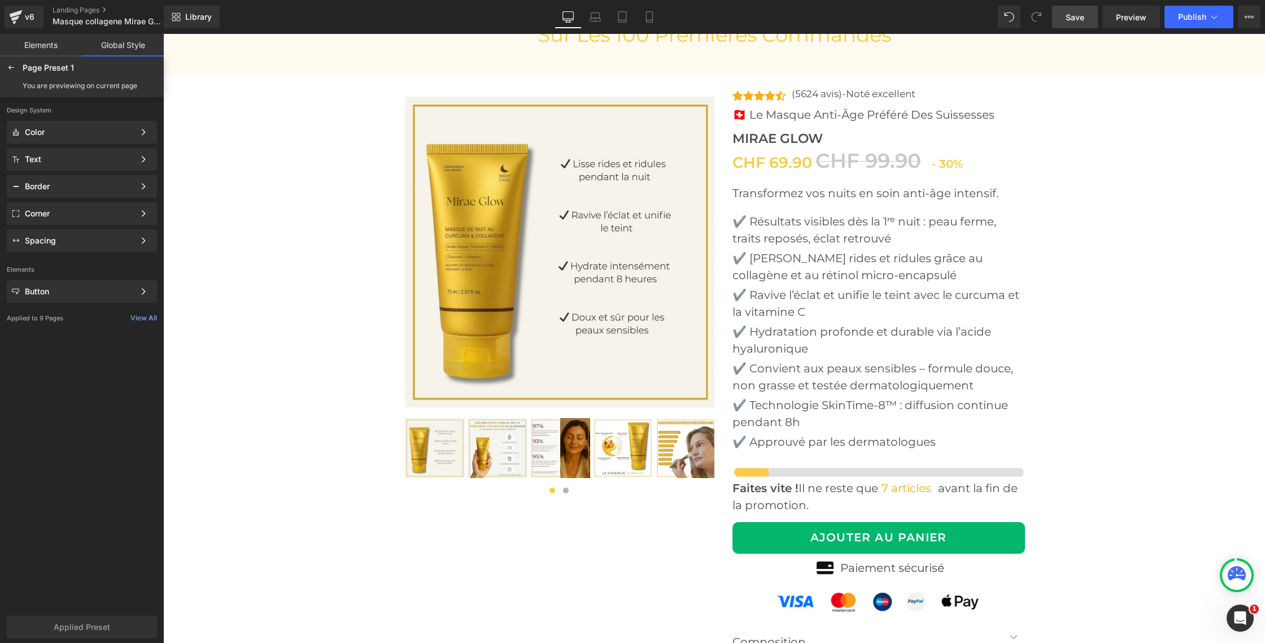
click at [1072, 23] on link "Save" at bounding box center [1075, 17] width 46 height 23
click at [1133, 20] on span "Preview" at bounding box center [1131, 17] width 31 height 12
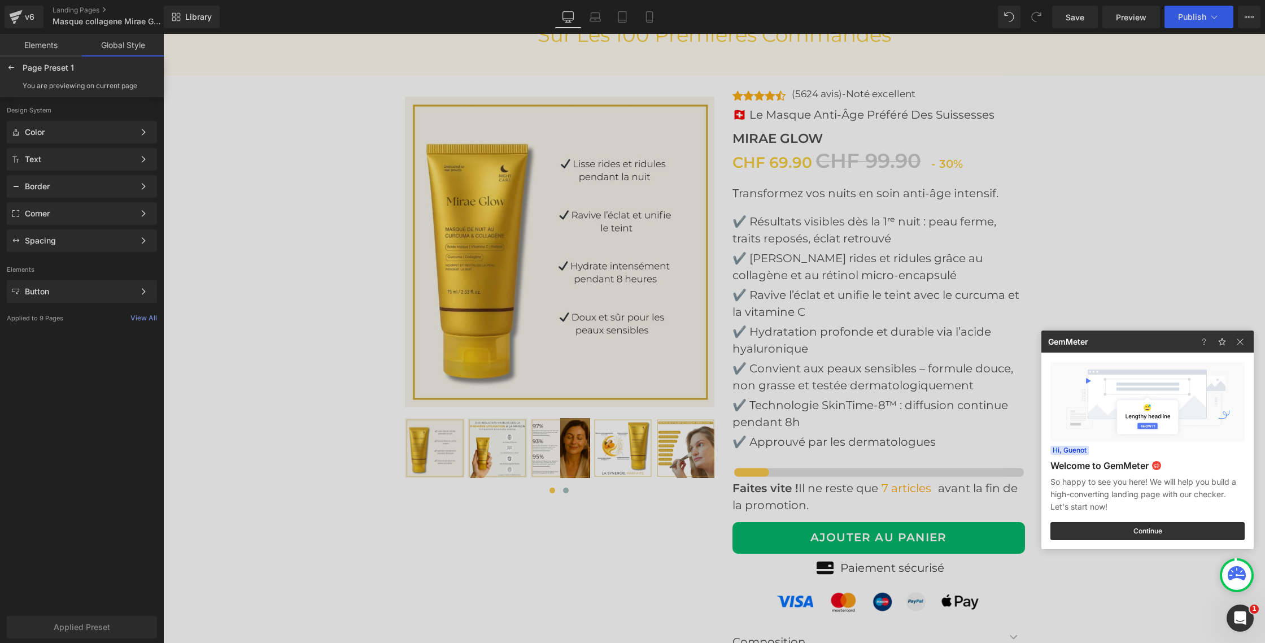
click at [352, 198] on div at bounding box center [632, 321] width 1265 height 643
